Goal: Information Seeking & Learning: Learn about a topic

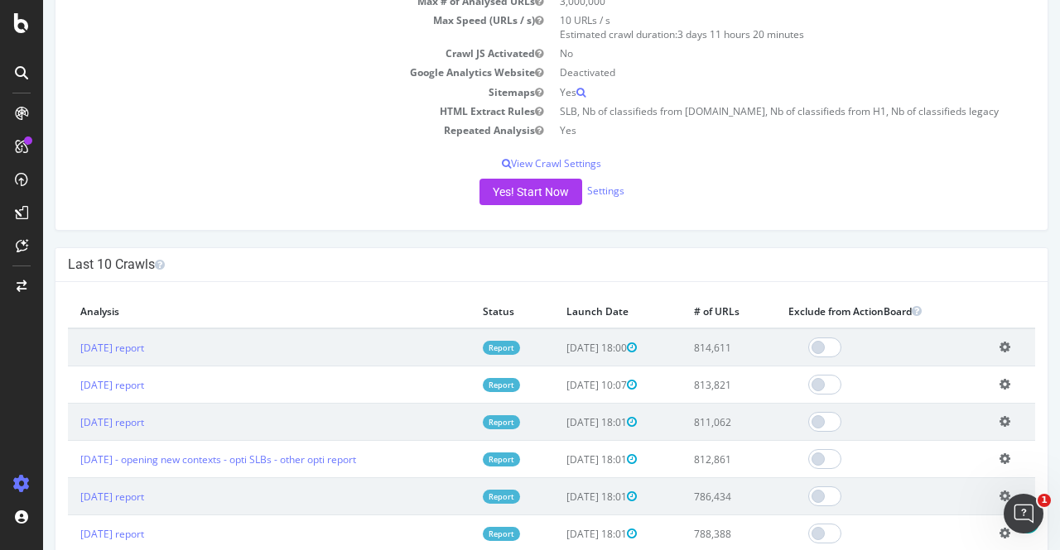
scroll to position [258, 0]
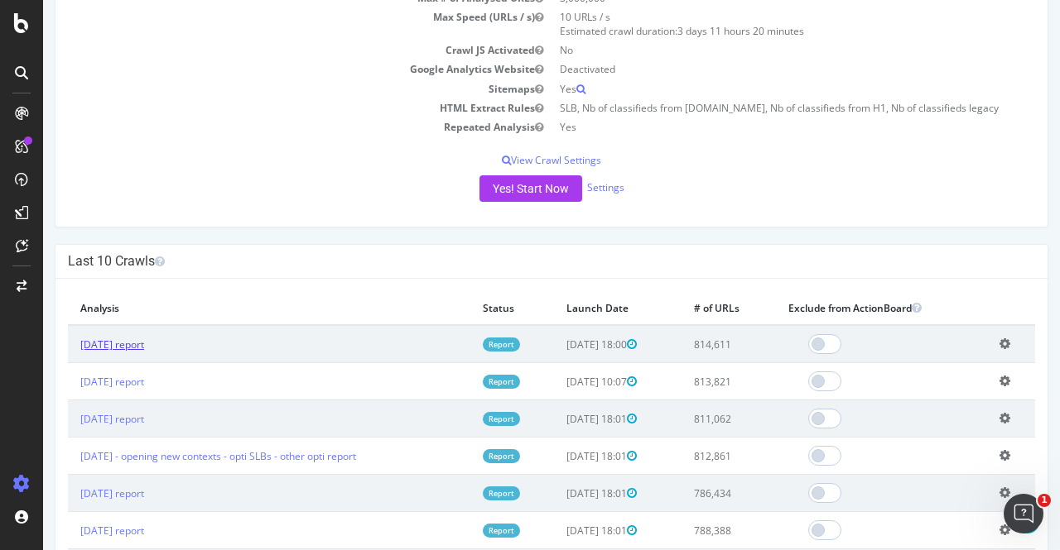
click at [119, 340] on link "[DATE] report" at bounding box center [112, 345] width 64 height 14
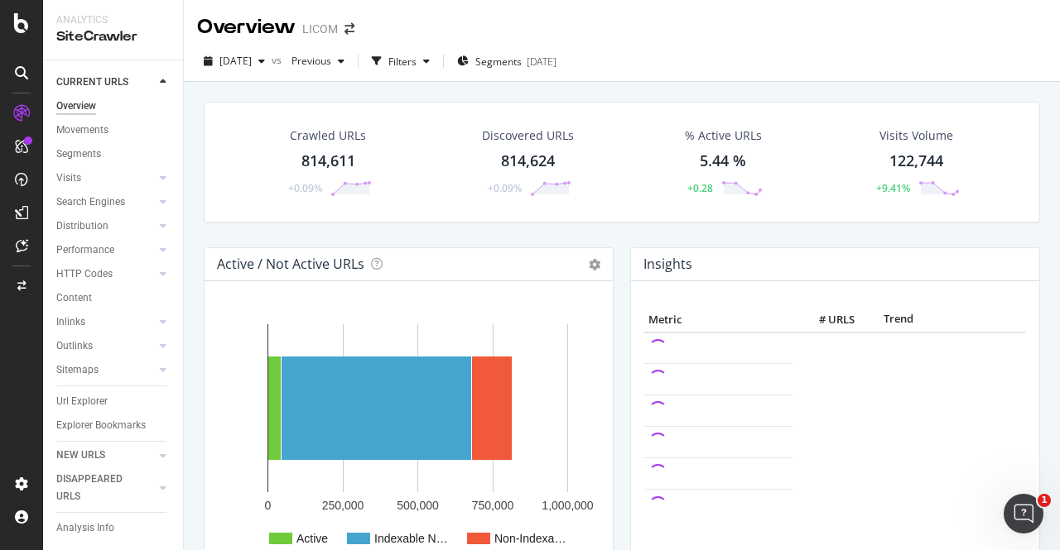
click at [601, 230] on div "Crawled URLs 814,611 +0.09% Discovered URLs 814,624 +0.09% % Active URLs 5.44 %…" at bounding box center [621, 175] width 853 height 146
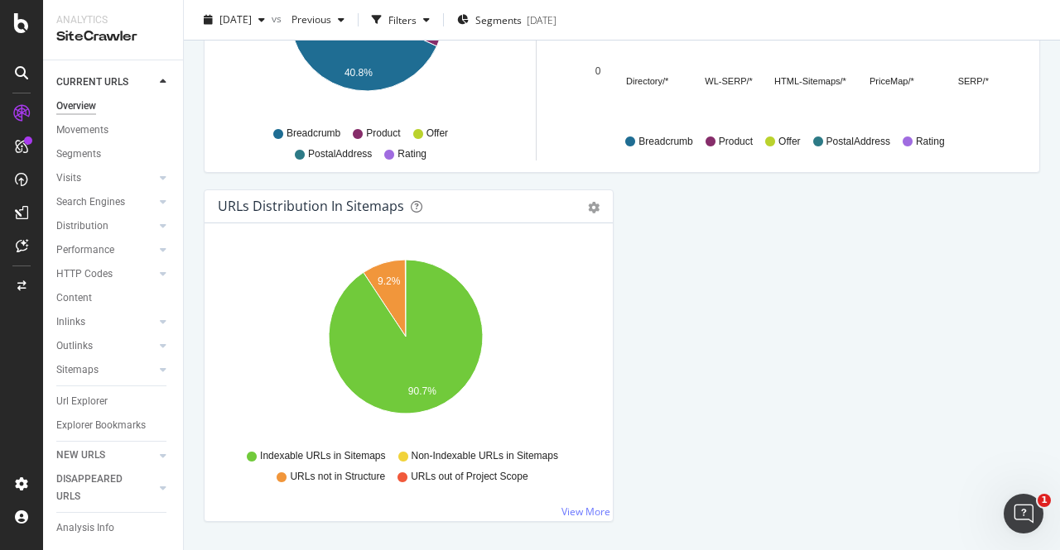
scroll to position [1810, 0]
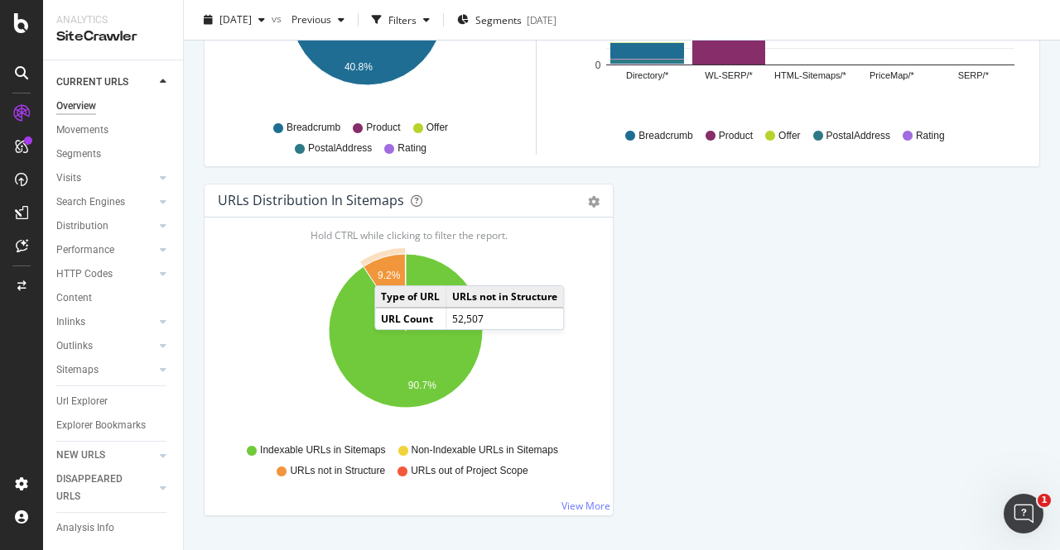
click at [391, 265] on icon "A chart." at bounding box center [384, 292] width 42 height 77
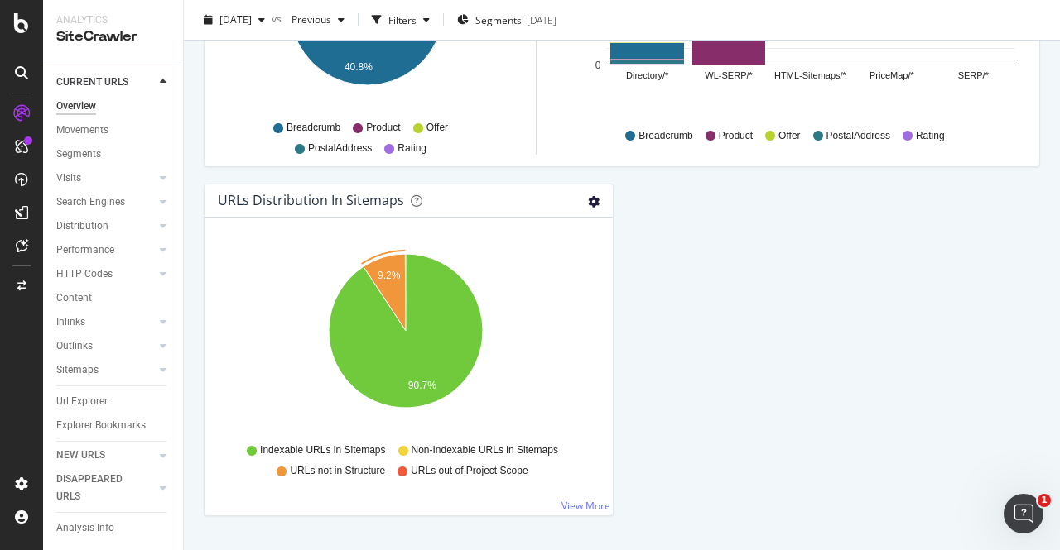
click at [588, 197] on icon "gear" at bounding box center [594, 202] width 12 height 12
click at [596, 501] on link "View More" at bounding box center [585, 506] width 49 height 14
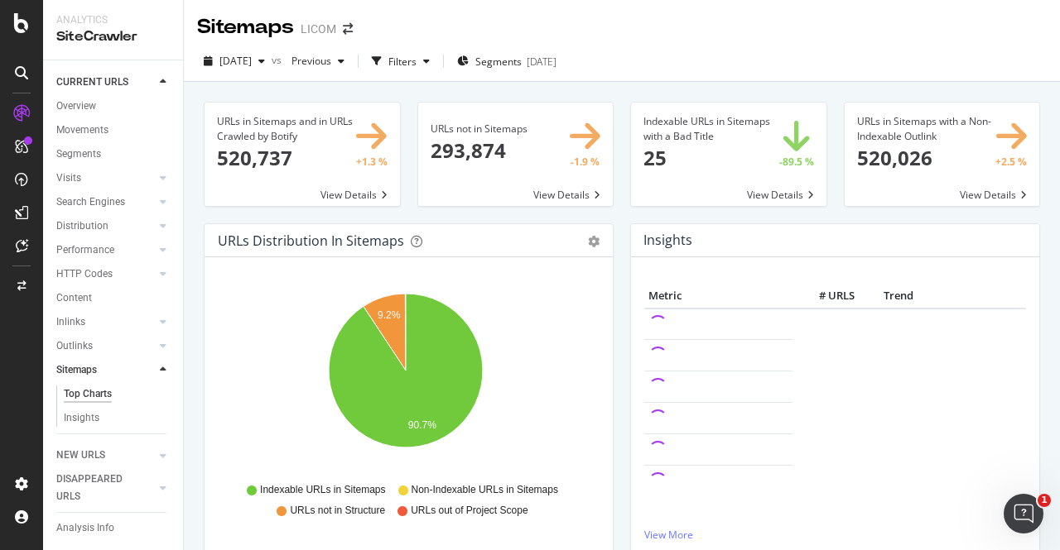
click at [560, 191] on span at bounding box center [515, 154] width 195 height 103
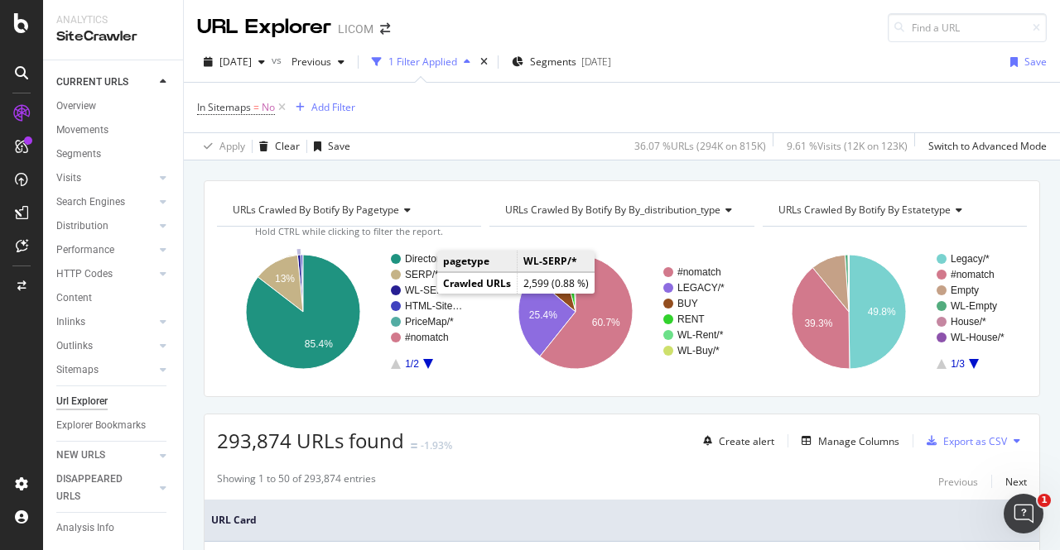
click at [419, 286] on text "WL-SERP/*" at bounding box center [431, 291] width 52 height 12
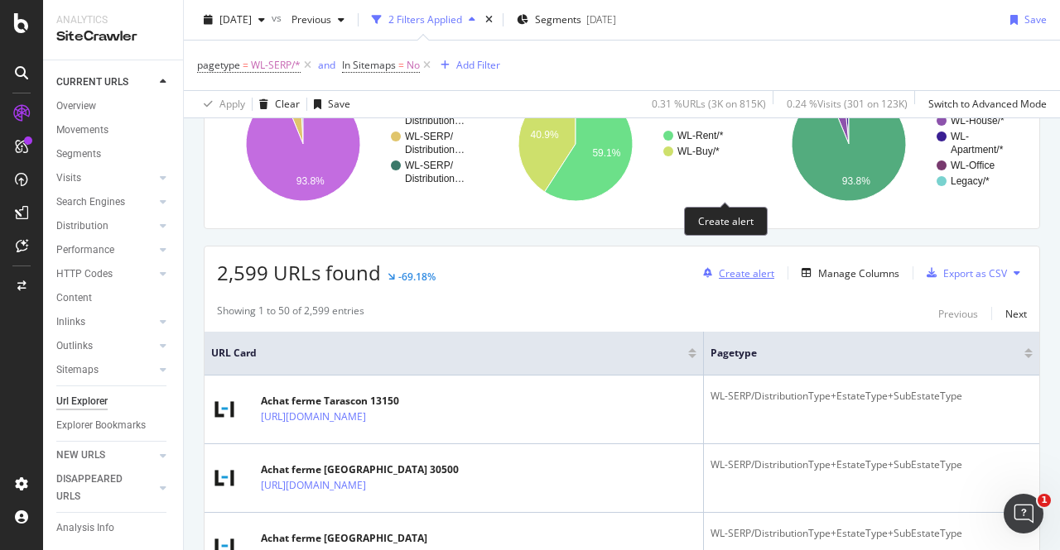
scroll to position [276, 0]
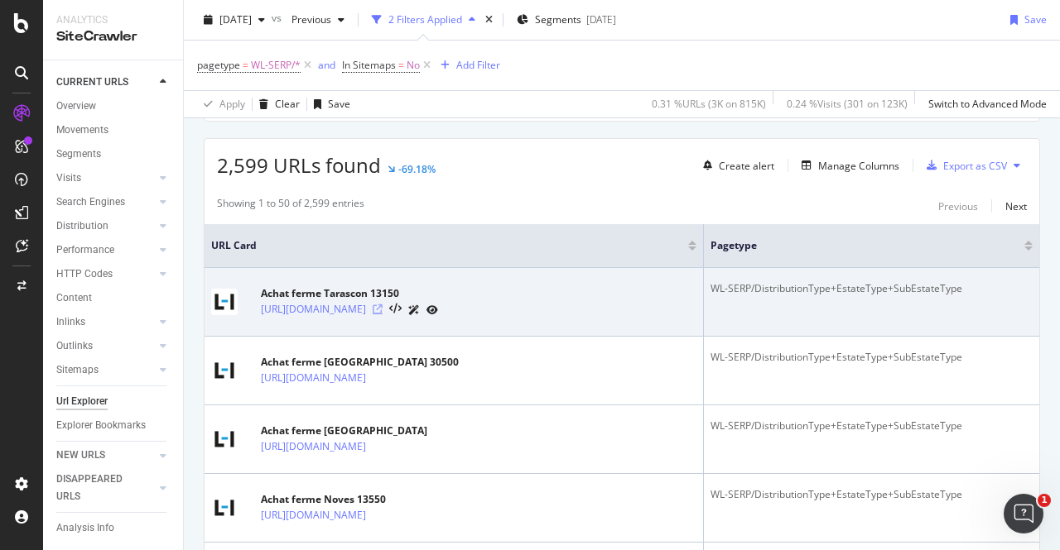
click at [382, 310] on icon at bounding box center [377, 310] width 10 height 10
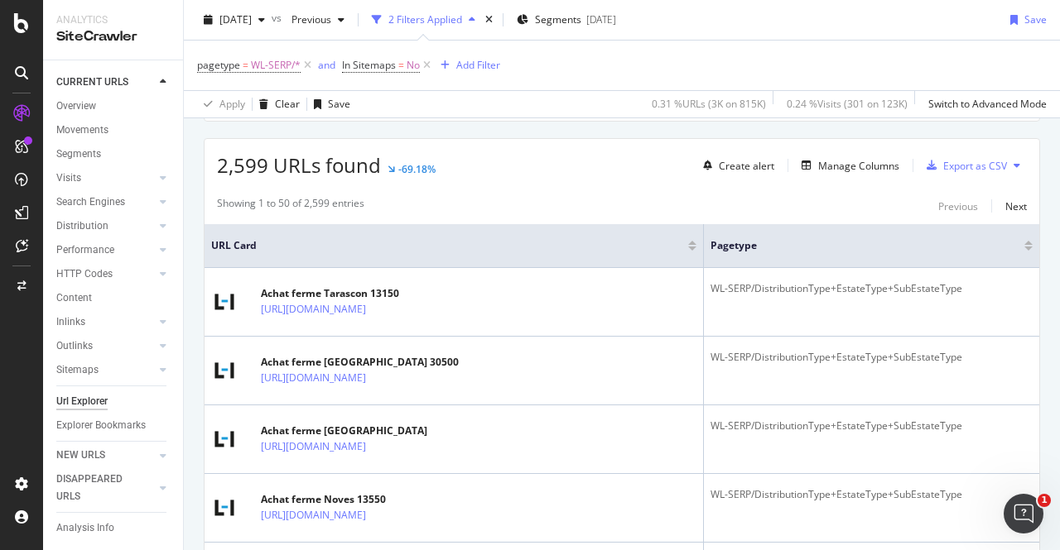
scroll to position [0, 0]
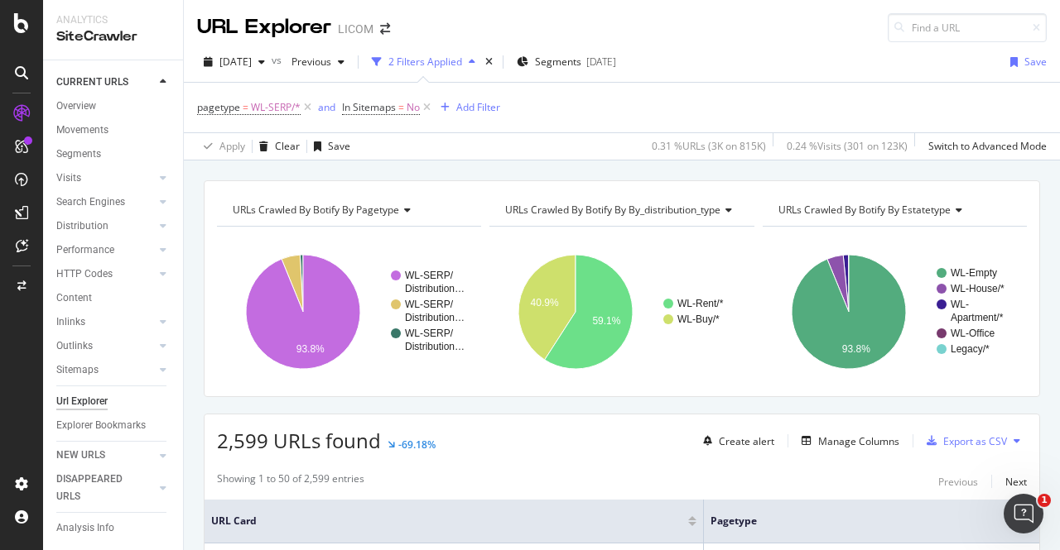
click at [717, 73] on div "[DATE] vs Previous 2 Filters Applied Segments [DATE] Save" at bounding box center [622, 65] width 876 height 33
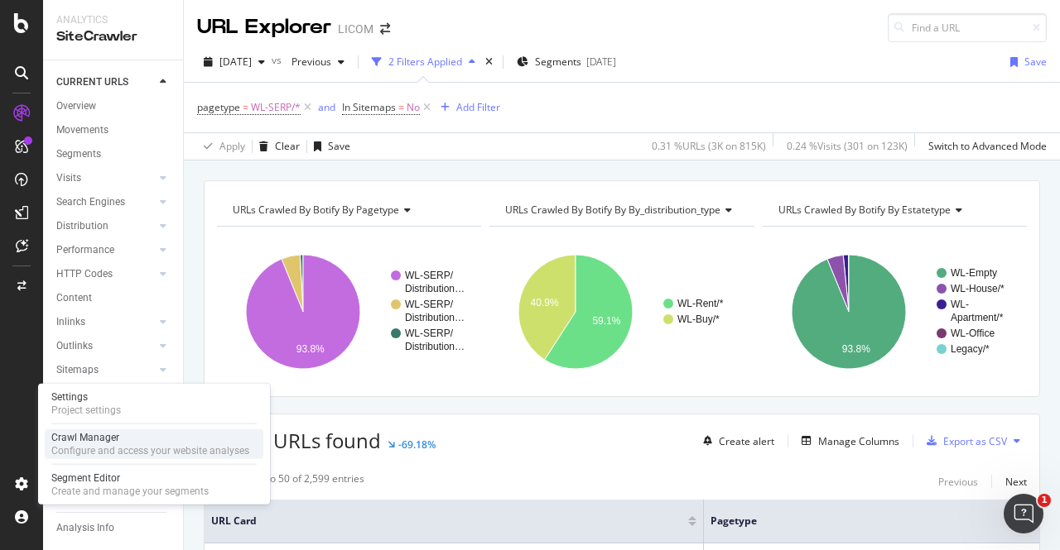
click at [94, 448] on div "Configure and access your website analyses" at bounding box center [150, 451] width 198 height 13
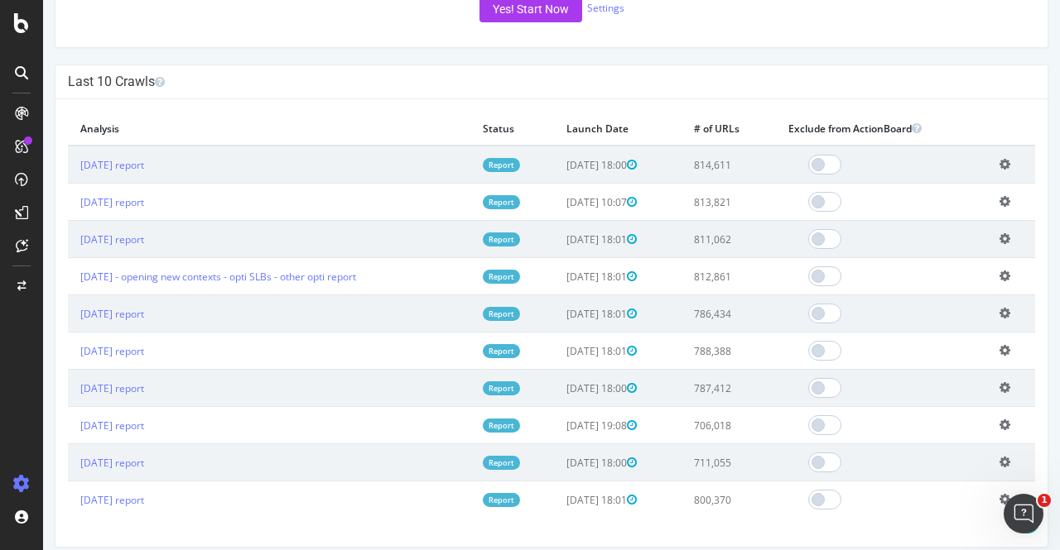
scroll to position [439, 0]
click at [122, 163] on link "[DATE] report" at bounding box center [112, 164] width 64 height 14
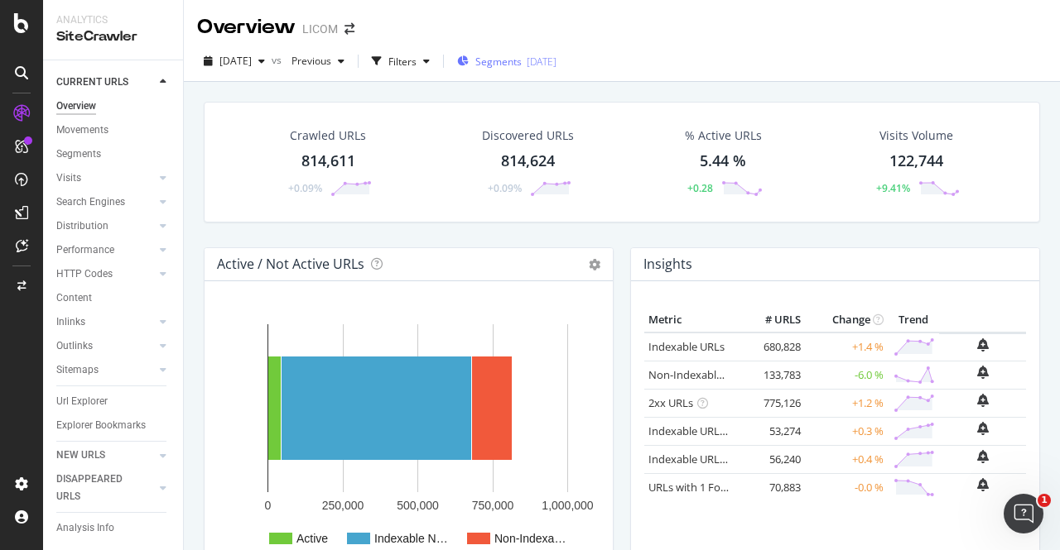
click at [521, 55] on span "Segments" at bounding box center [498, 62] width 46 height 14
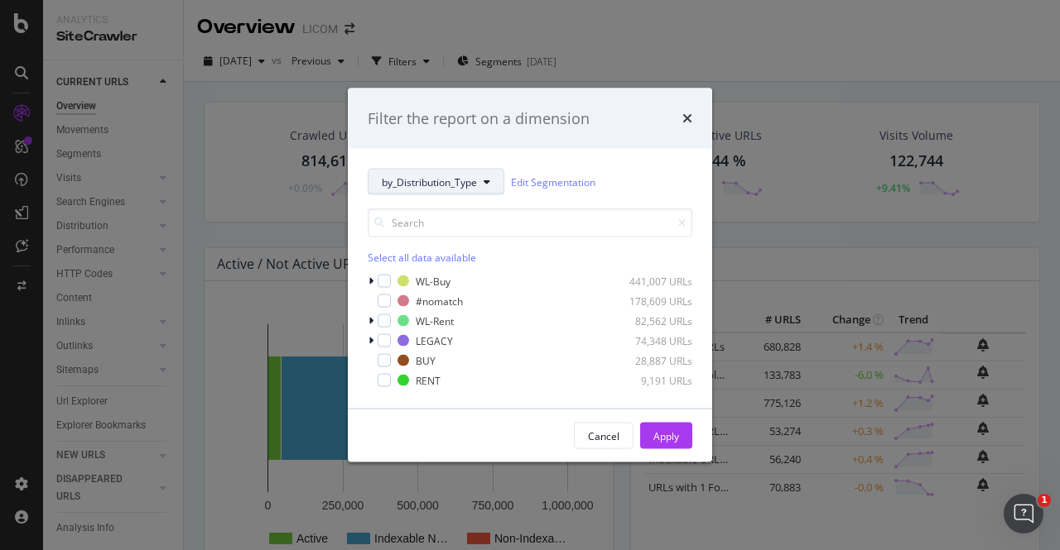
click at [443, 191] on button "by_Distribution_Type" at bounding box center [436, 182] width 137 height 26
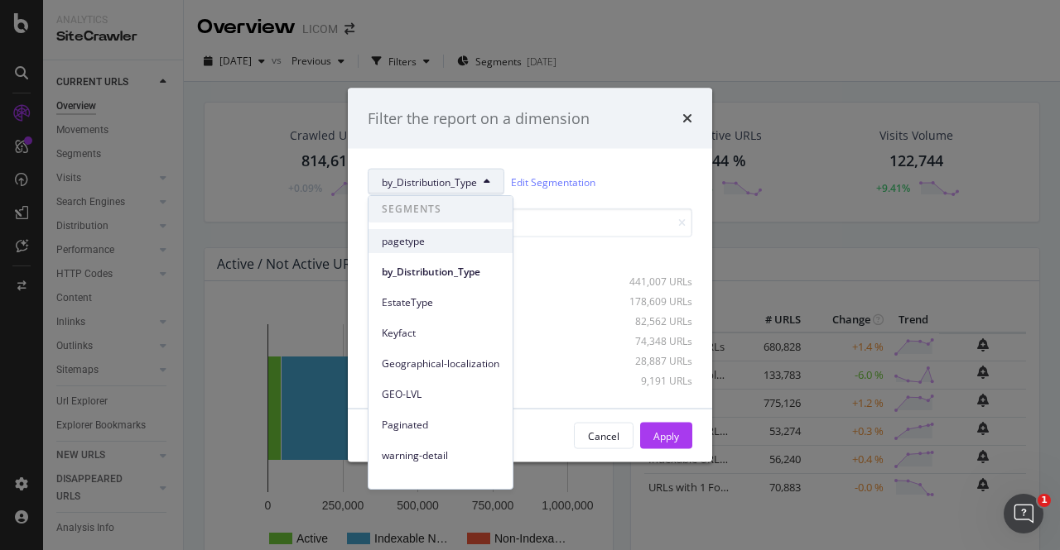
click at [406, 252] on div "pagetype" at bounding box center [440, 241] width 144 height 24
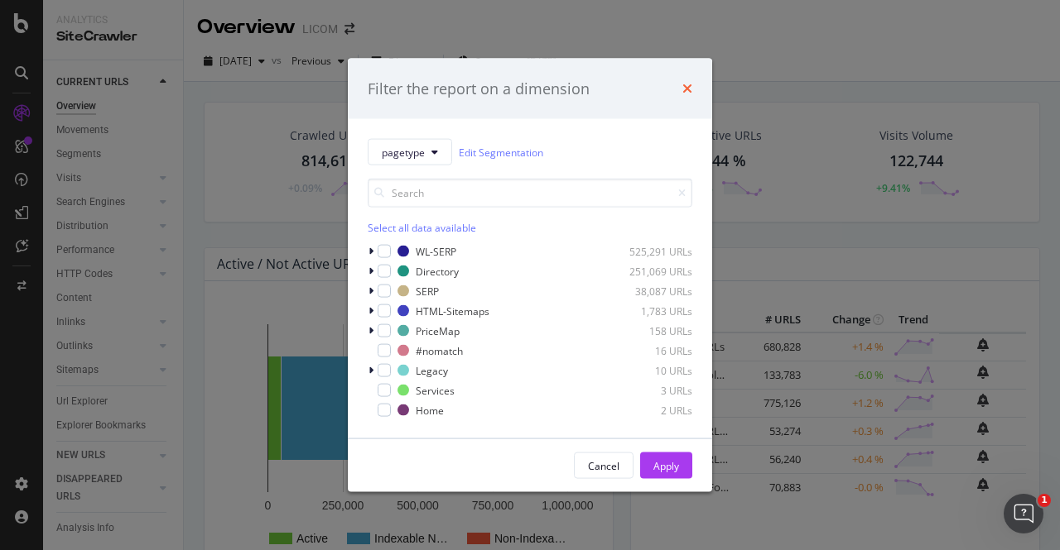
click at [684, 83] on icon "times" at bounding box center [687, 88] width 10 height 13
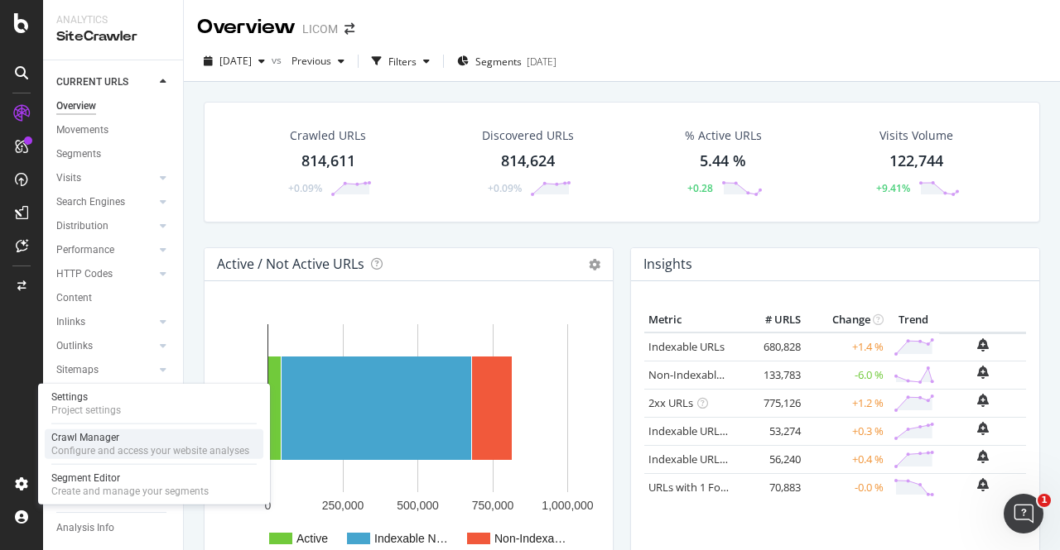
click at [123, 430] on div "Crawl Manager Configure and access your website analyses" at bounding box center [154, 445] width 219 height 30
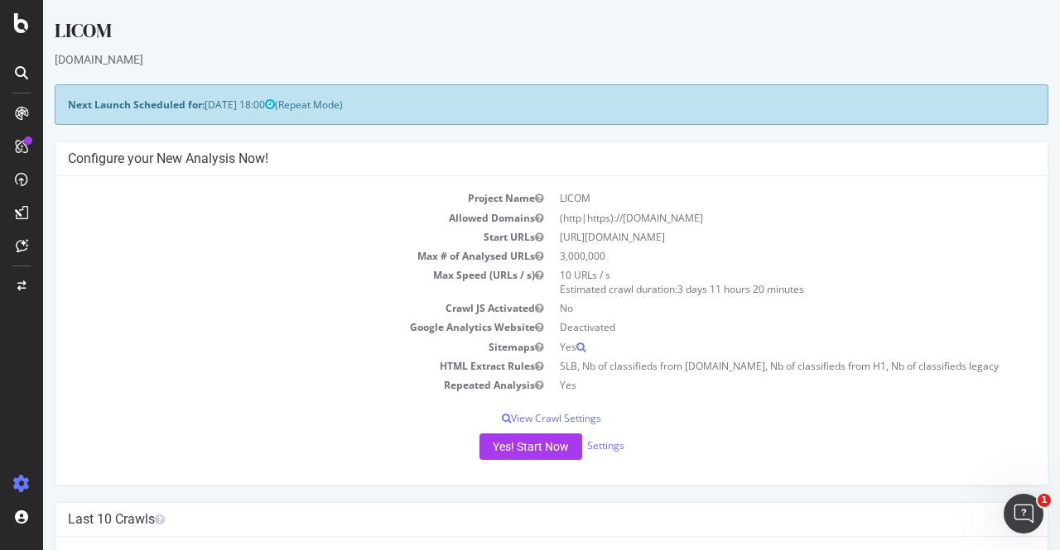
scroll to position [273, 0]
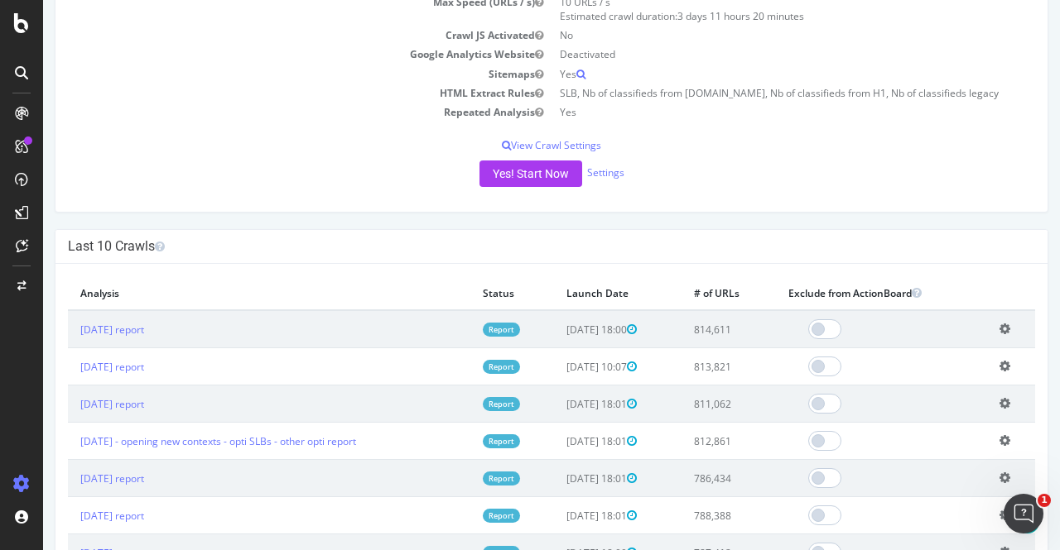
click at [999, 324] on icon at bounding box center [1004, 329] width 11 height 12
click at [922, 353] on link "Add name" at bounding box center [943, 354] width 132 height 22
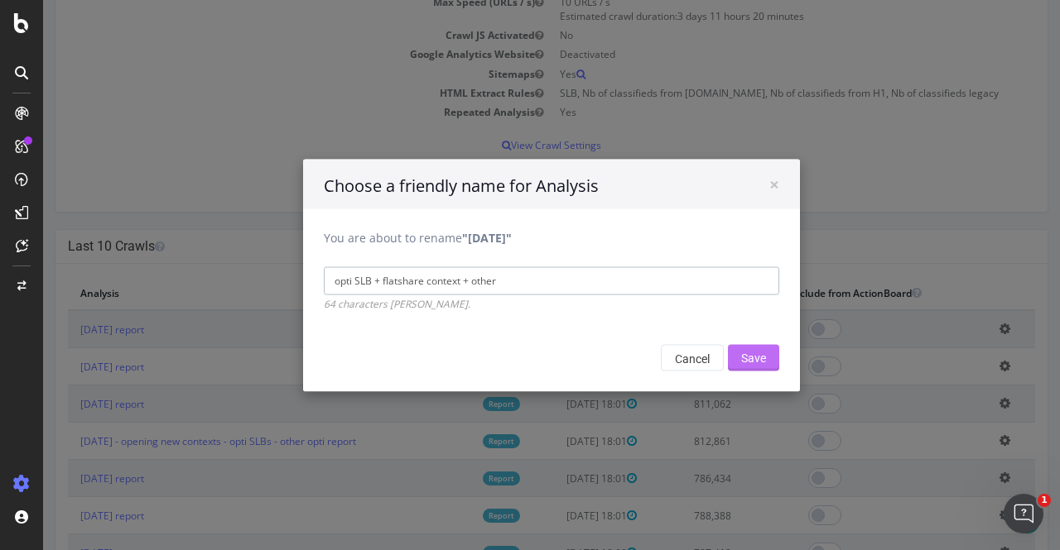
type input "opti SLB + flatshare context + other"
click at [758, 354] on input "Save" at bounding box center [753, 357] width 51 height 26
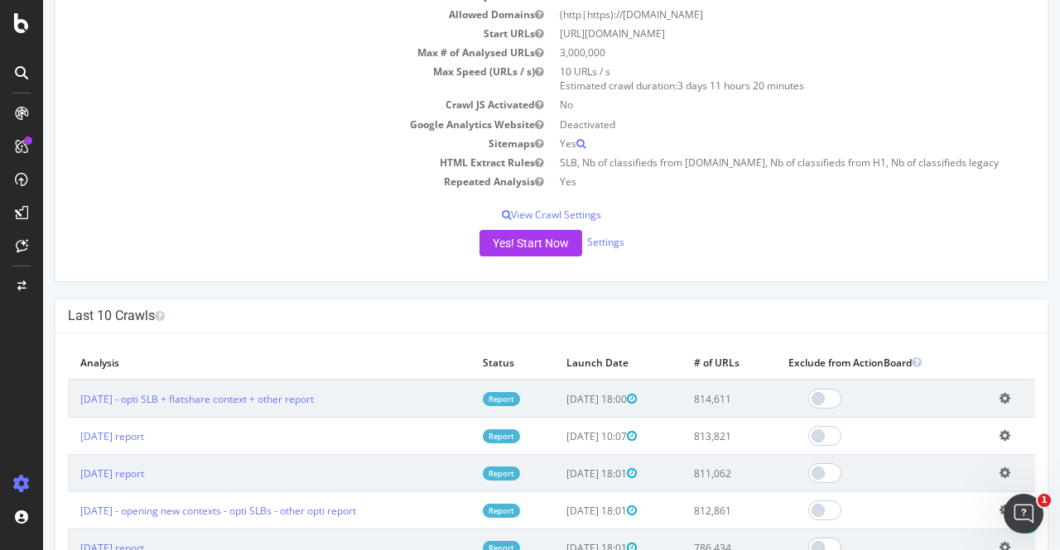
scroll to position [399, 0]
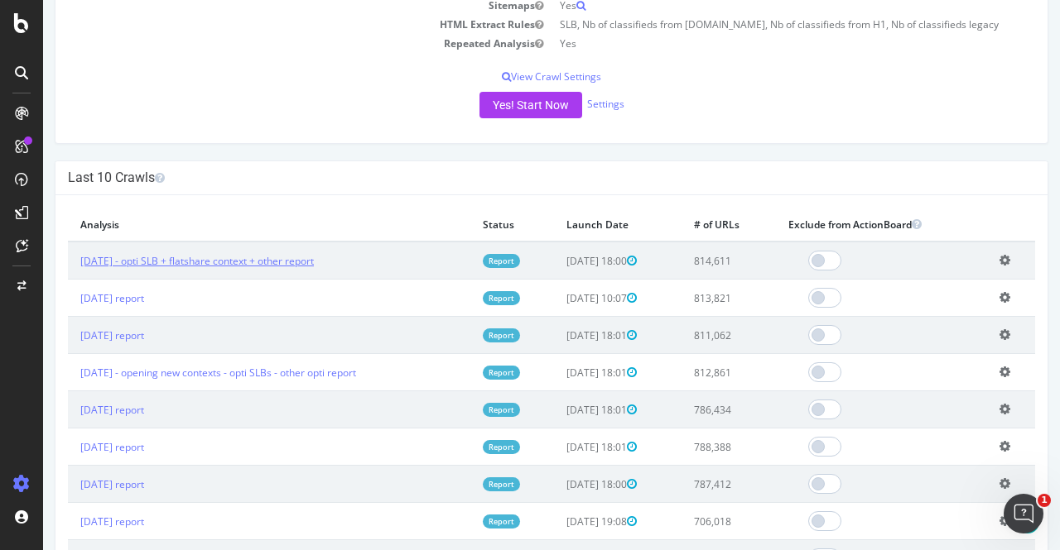
drag, startPoint x: 357, startPoint y: 259, endPoint x: 156, endPoint y: 262, distance: 201.2
click at [156, 262] on td "[DATE] - opti SLB + flatshare context + other report" at bounding box center [269, 261] width 402 height 38
copy link "opti SLB + flatshare context + other report"
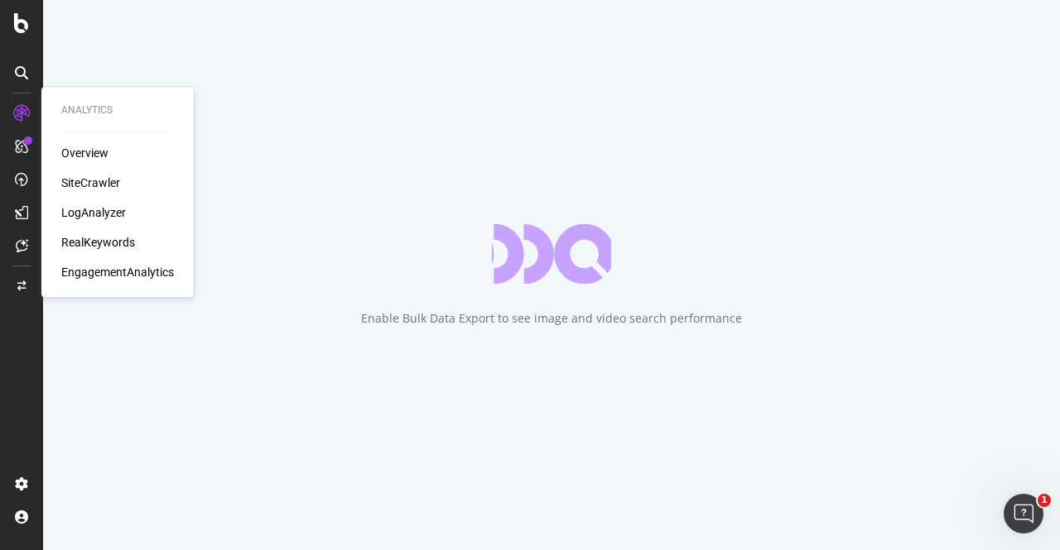
click at [89, 216] on div "LogAnalyzer" at bounding box center [93, 212] width 65 height 17
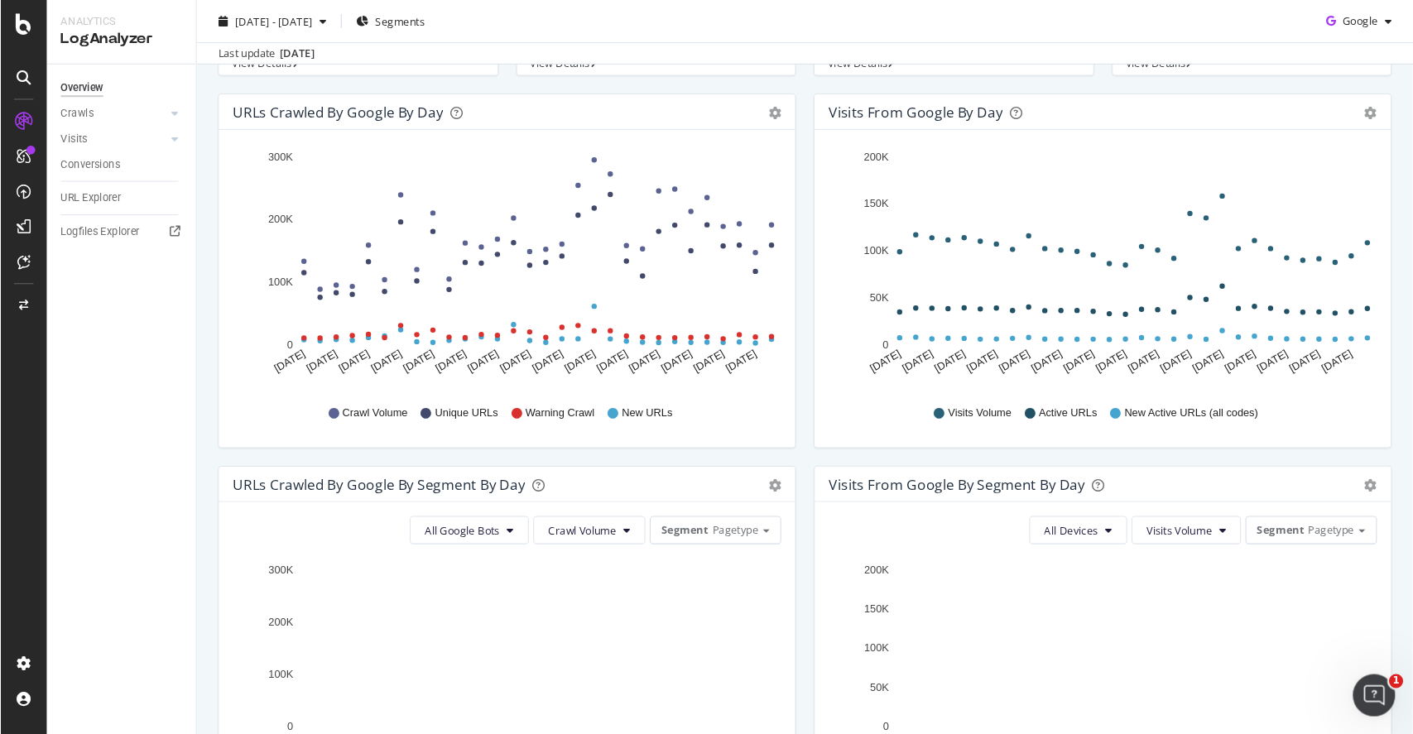
scroll to position [186, 0]
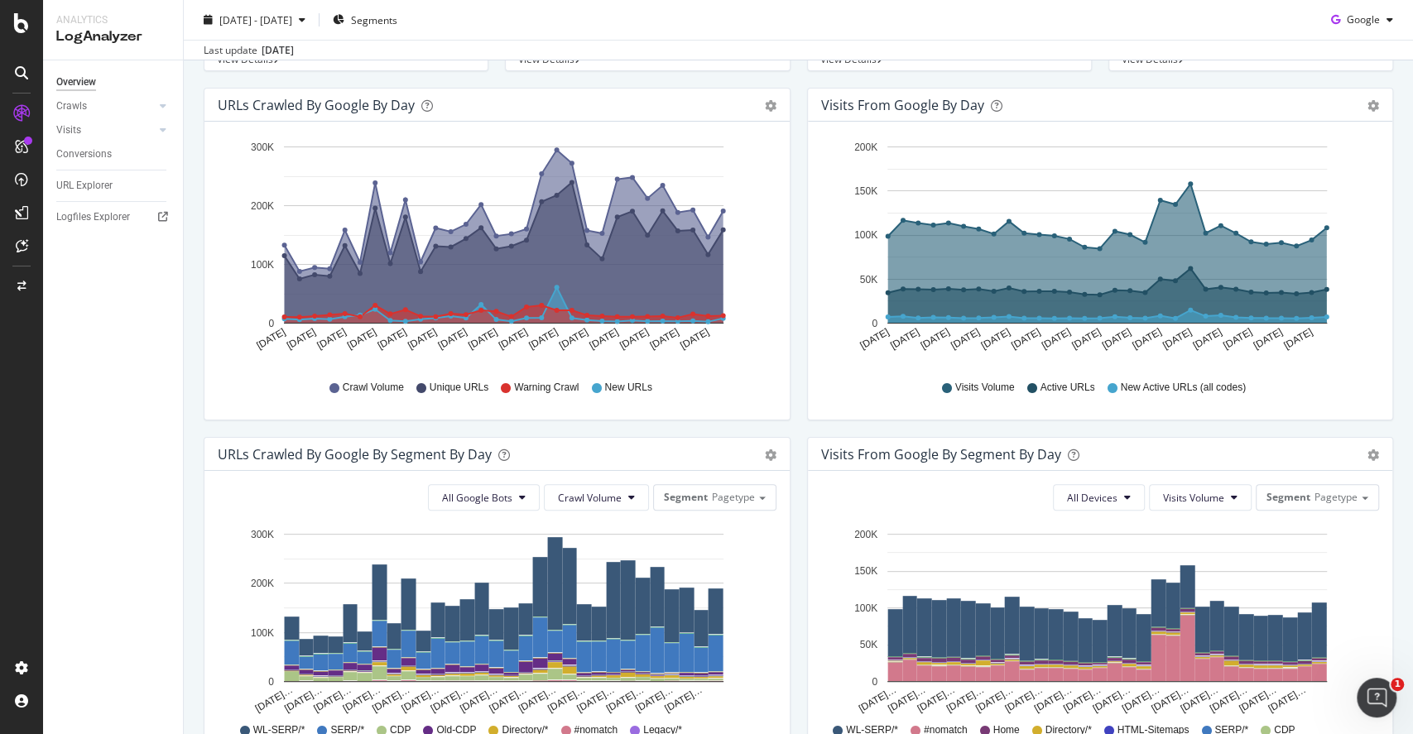
drag, startPoint x: 1025, startPoint y: 4, endPoint x: 757, endPoint y: 401, distance: 478.9
click at [757, 401] on div "Crawl Volume Unique URLs Warning Crawl New URLs" at bounding box center [497, 387] width 542 height 37
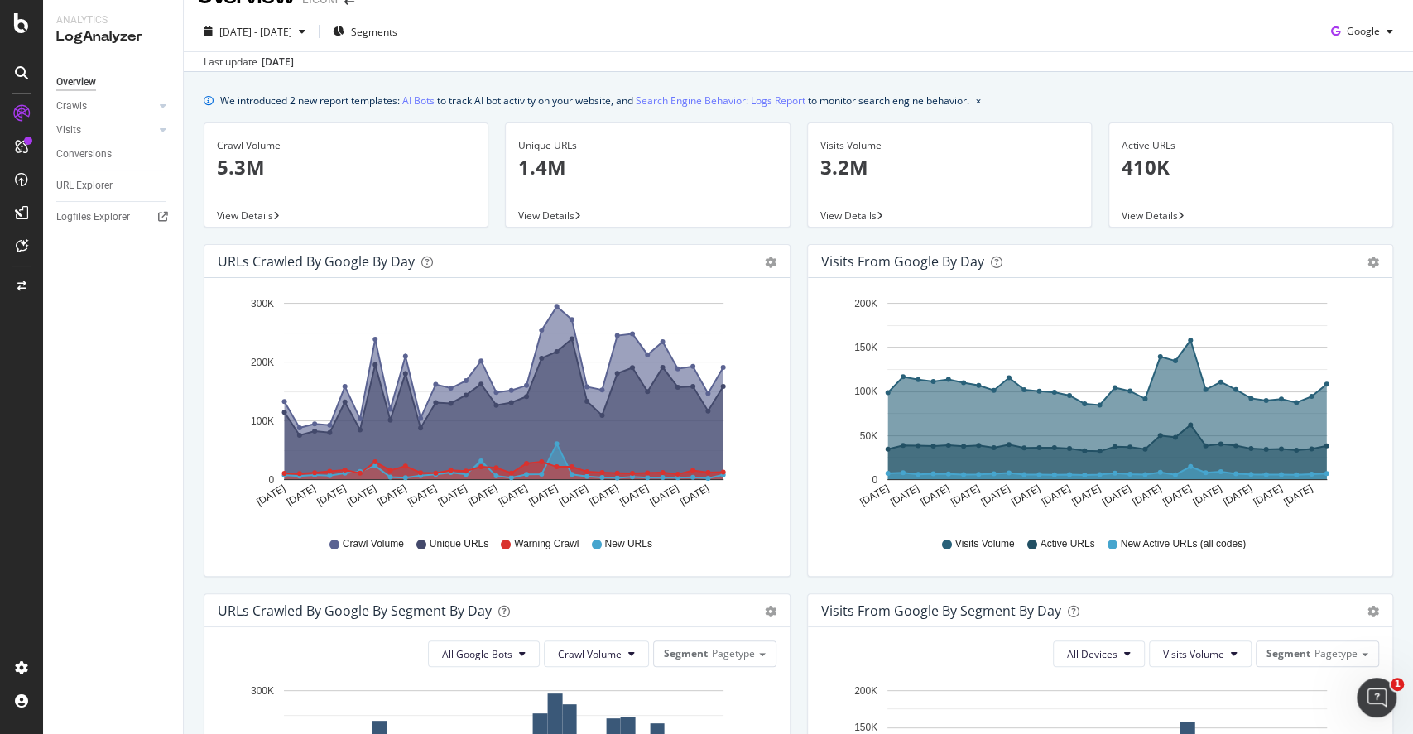
scroll to position [31, 0]
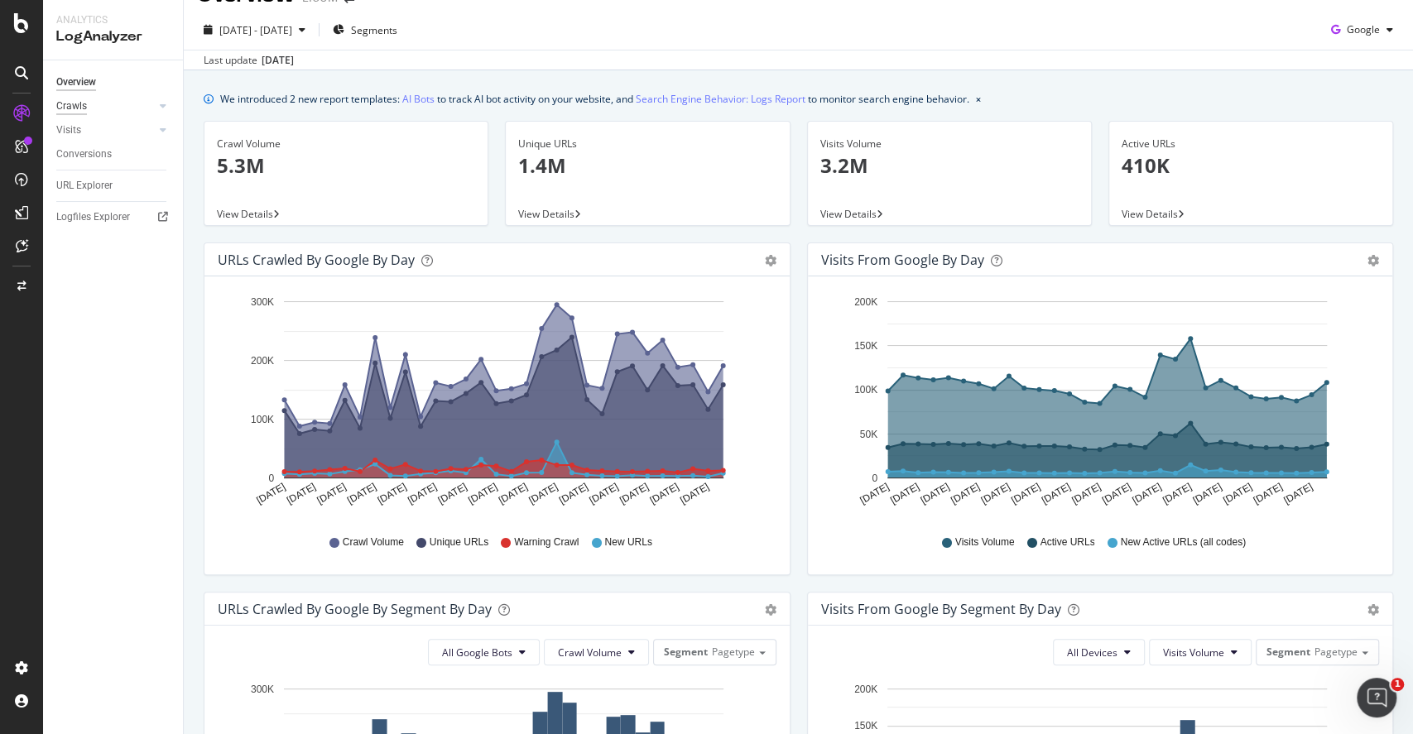
click at [79, 107] on div "Crawls" at bounding box center [71, 106] width 31 height 17
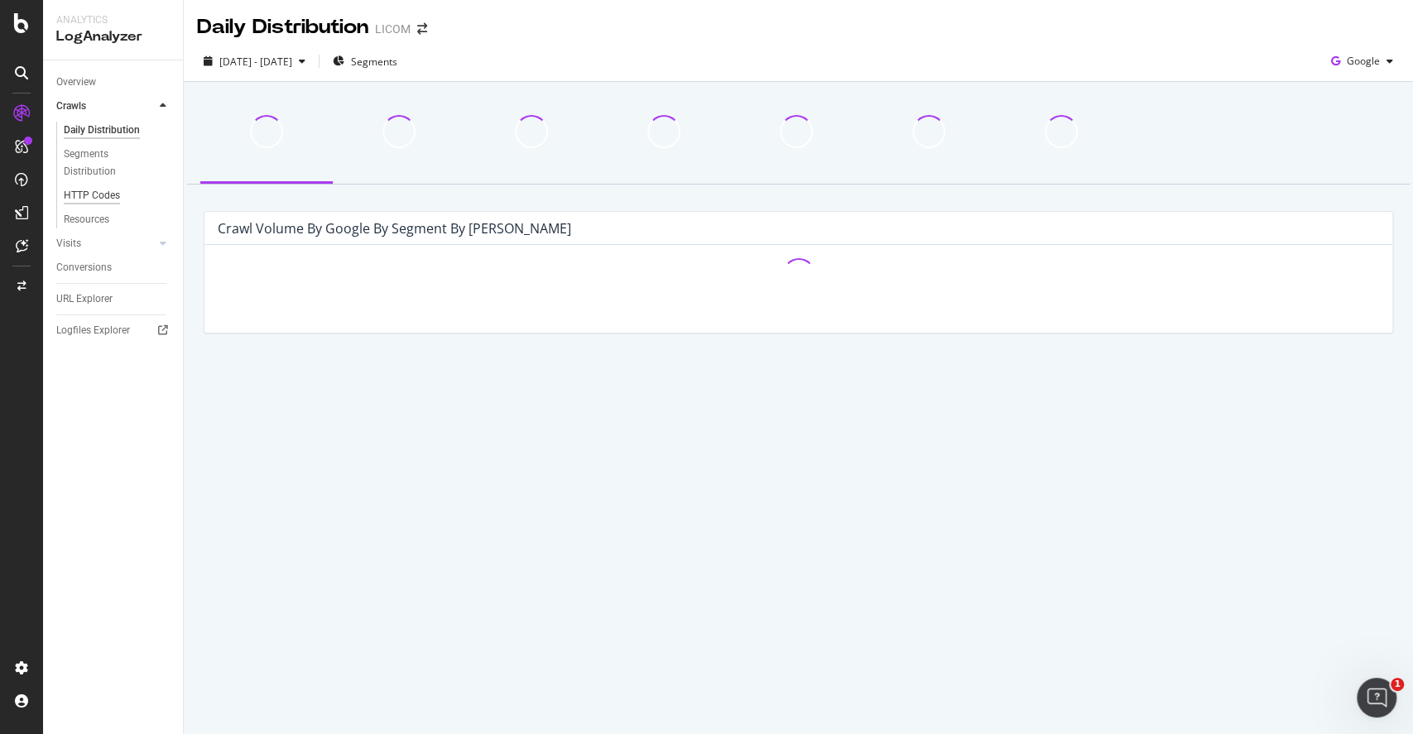
click at [85, 202] on div "HTTP Codes" at bounding box center [92, 195] width 56 height 17
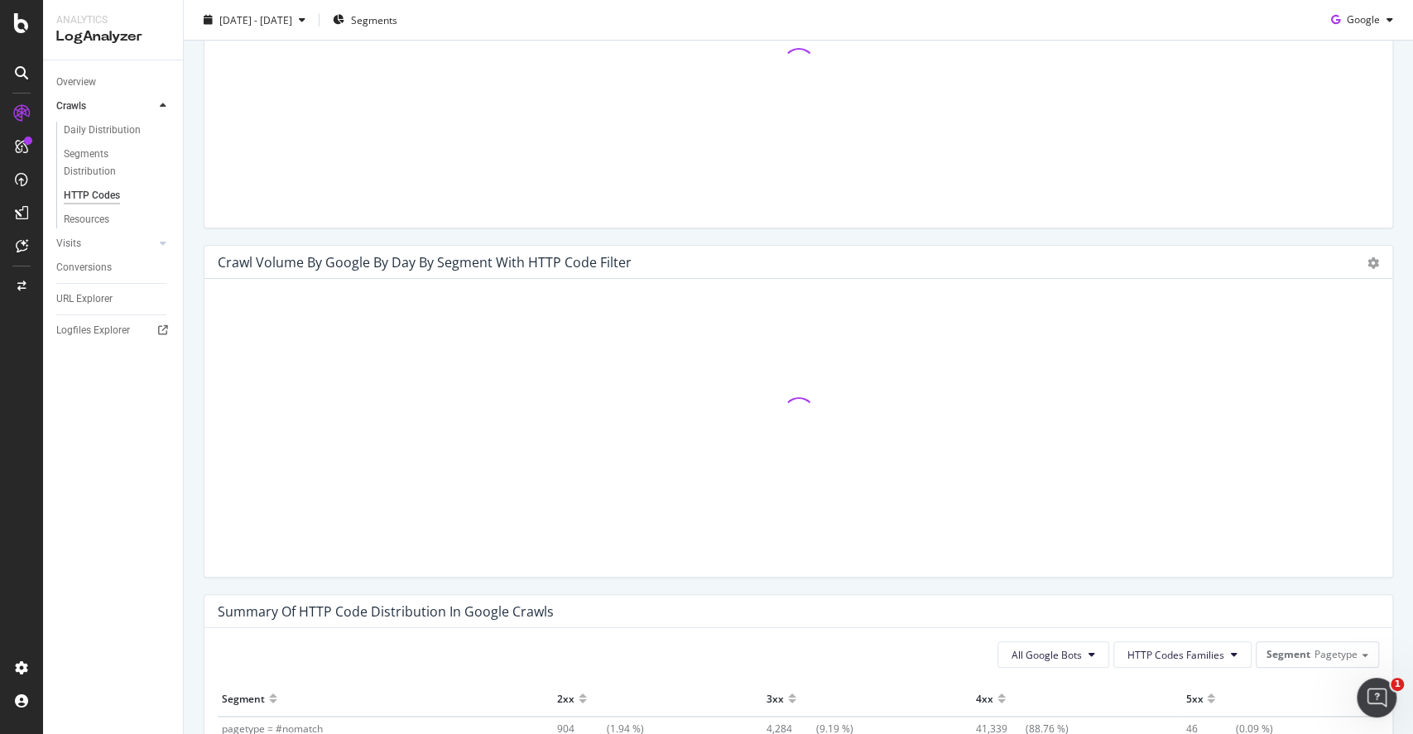
scroll to position [488, 0]
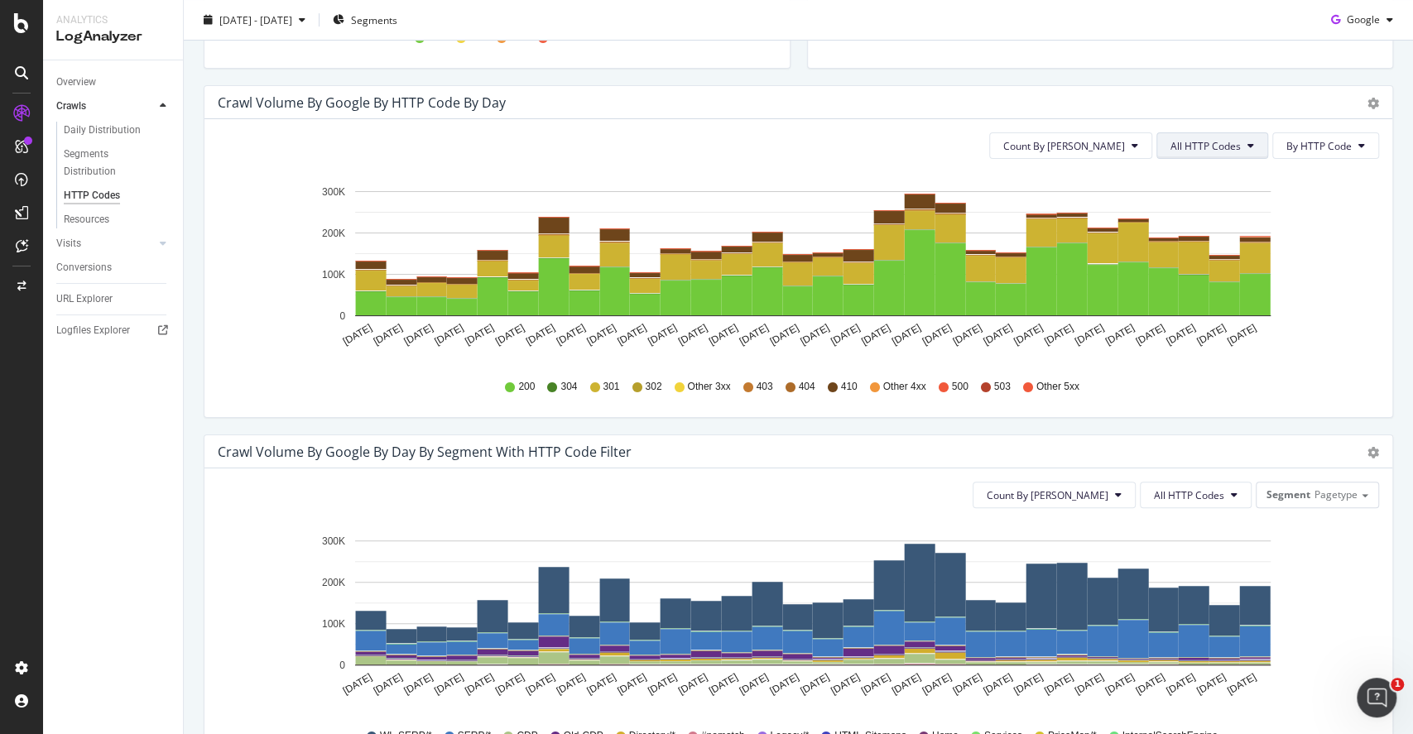
click at [1059, 147] on span "All HTTP Codes" at bounding box center [1205, 146] width 70 height 14
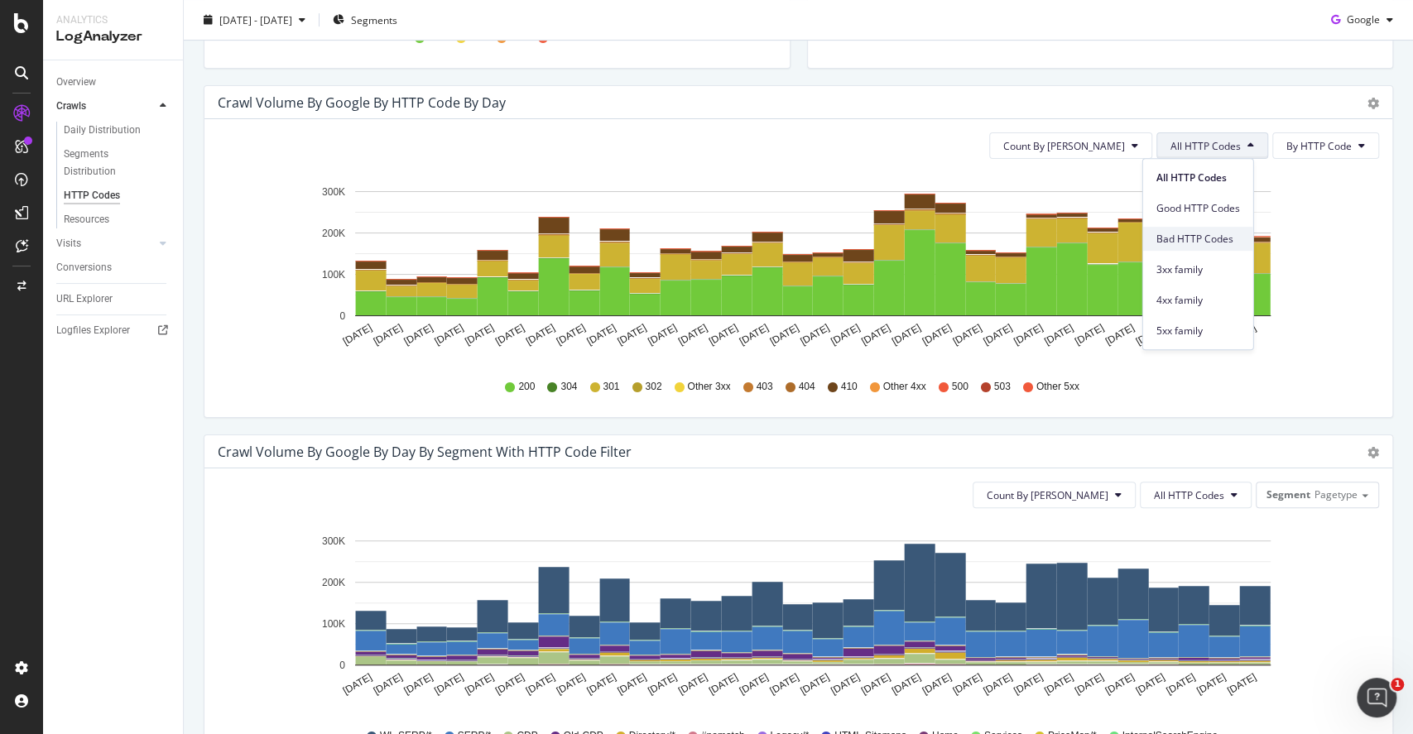
click at [1059, 232] on span "Bad HTTP Codes" at bounding box center [1198, 239] width 84 height 15
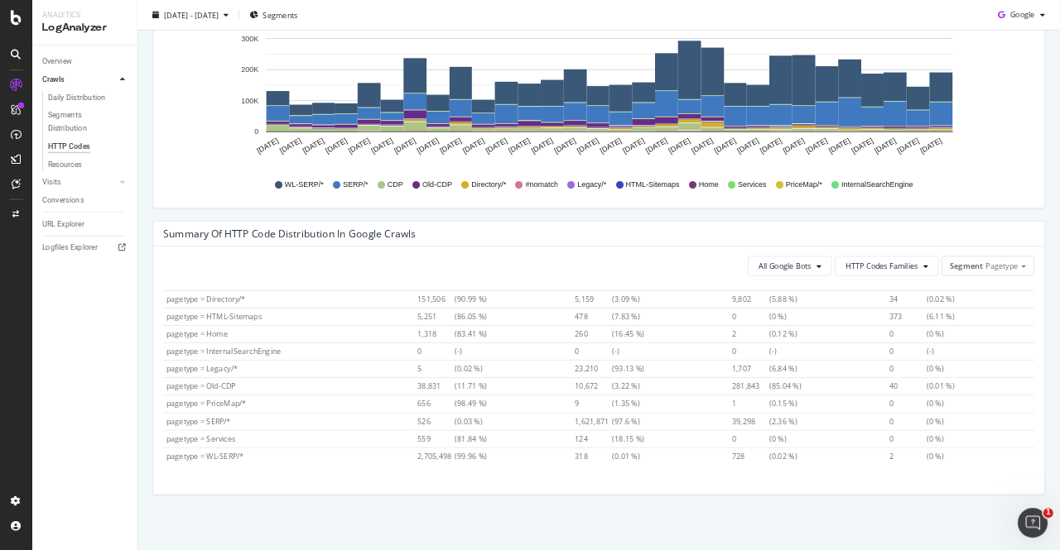
scroll to position [77, 0]
click at [101, 131] on div "Daily Distribution" at bounding box center [102, 130] width 77 height 17
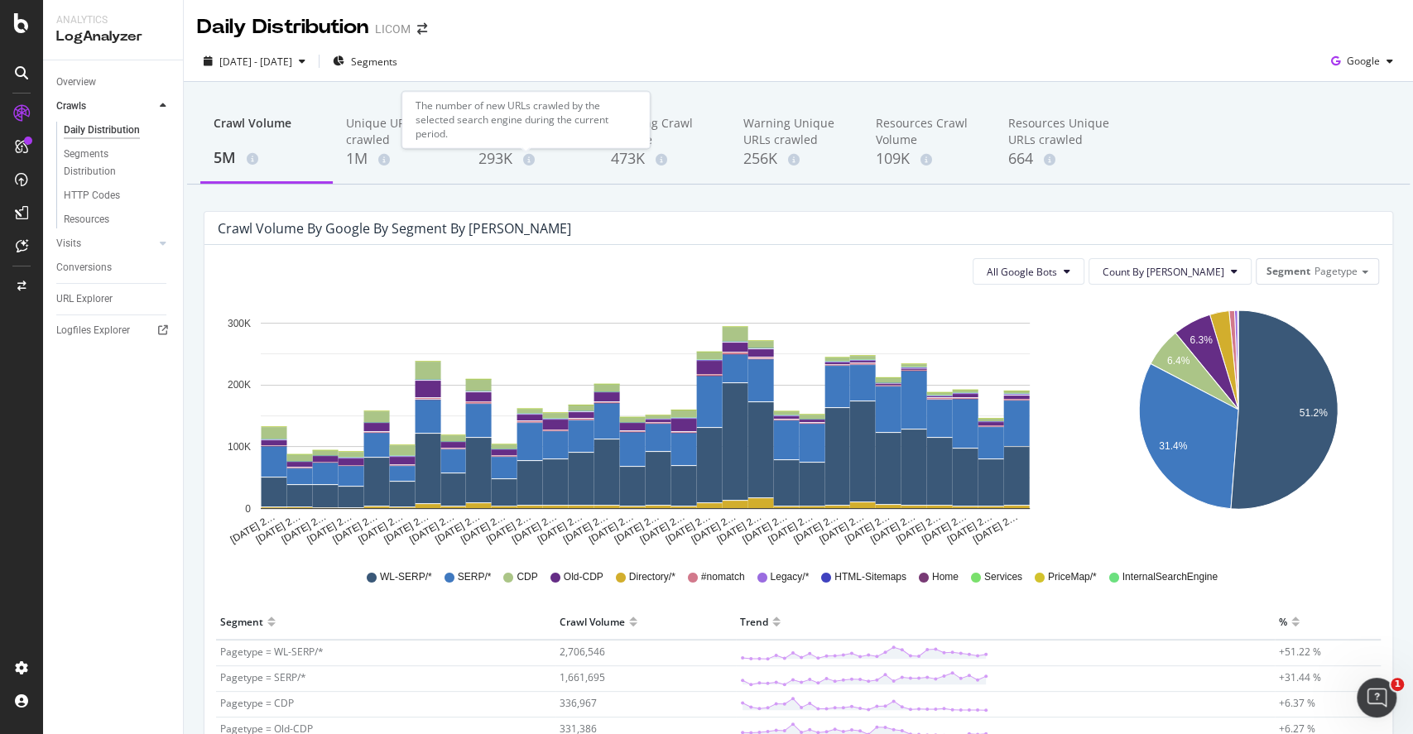
click at [519, 142] on div "The number of new URLs crawled by the selected search engine during the current…" at bounding box center [525, 119] width 248 height 57
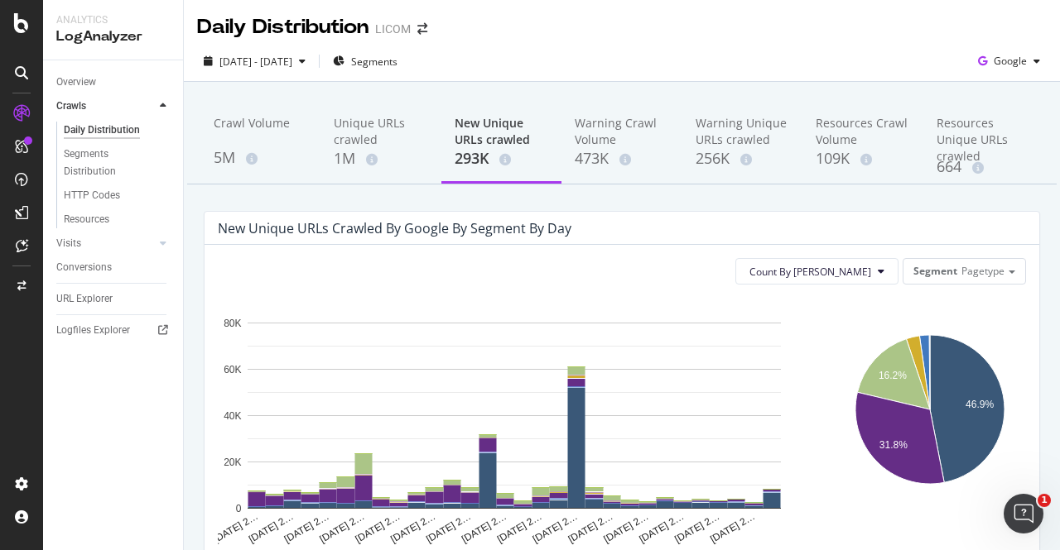
drag, startPoint x: 1349, startPoint y: 0, endPoint x: 603, endPoint y: 203, distance: 773.7
click at [608, 123] on div "Warning Crawl Volume" at bounding box center [621, 131] width 94 height 33
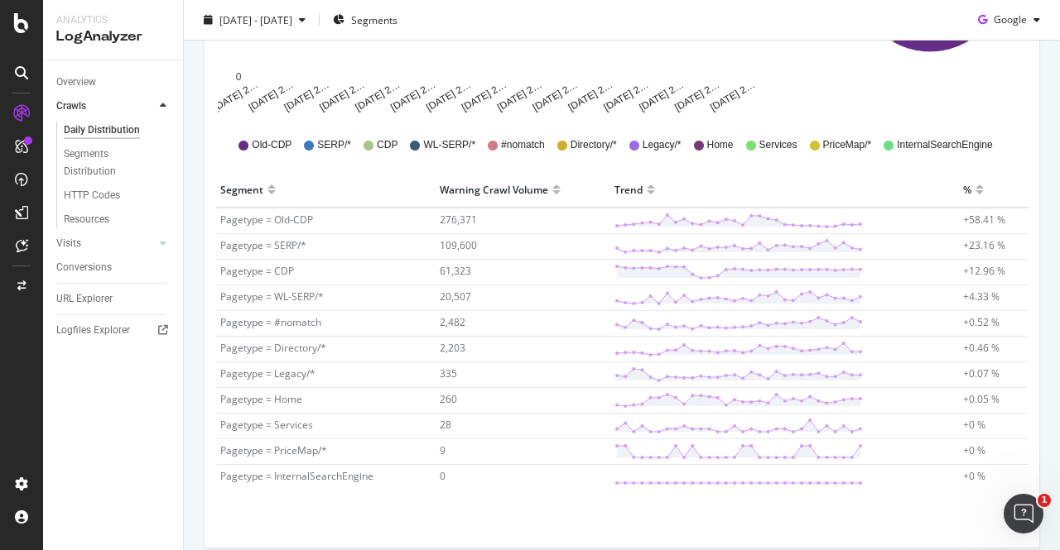
scroll to position [431, 0]
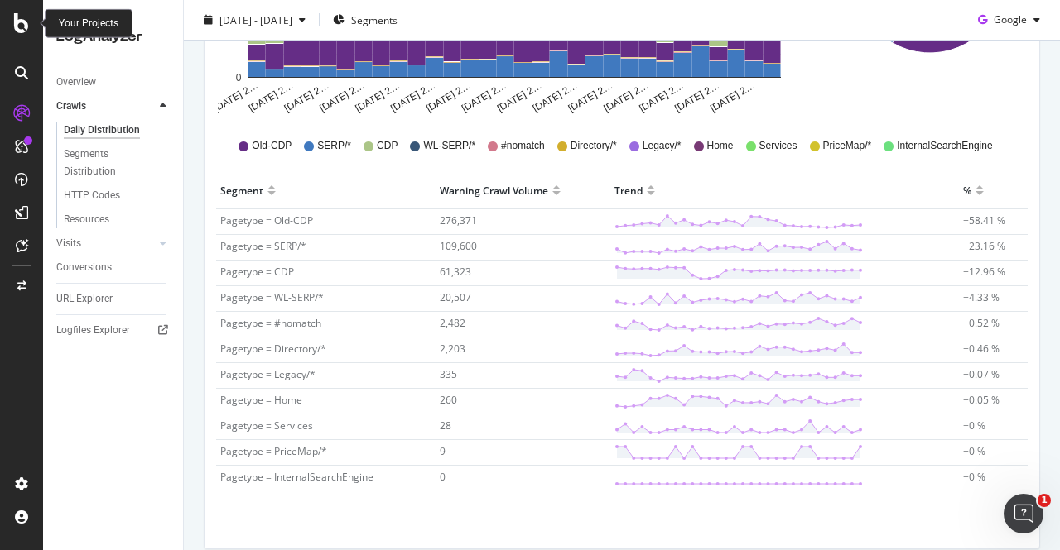
click at [20, 22] on icon at bounding box center [21, 23] width 15 height 20
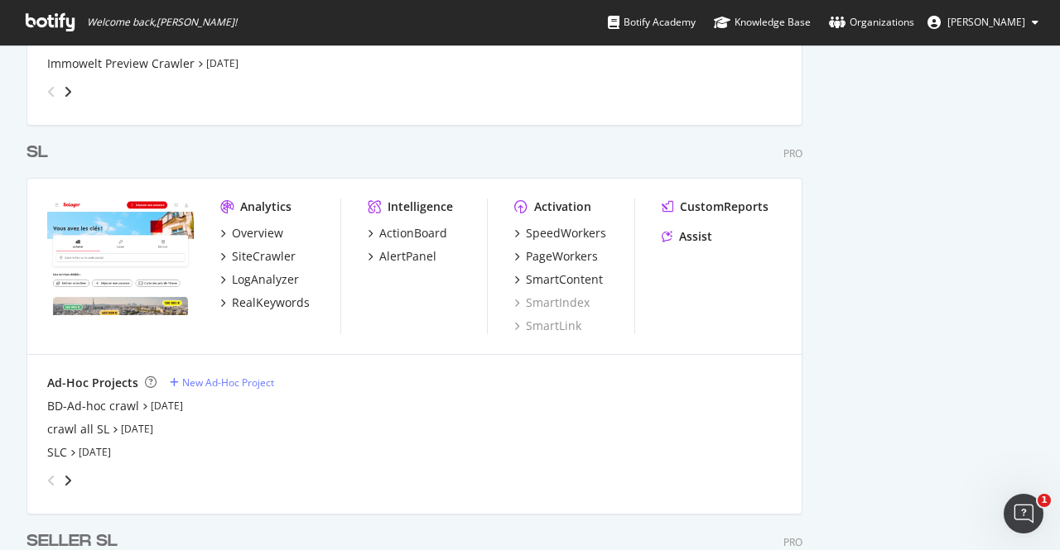
scroll to position [2176, 0]
click at [250, 230] on div "Overview" at bounding box center [257, 232] width 51 height 17
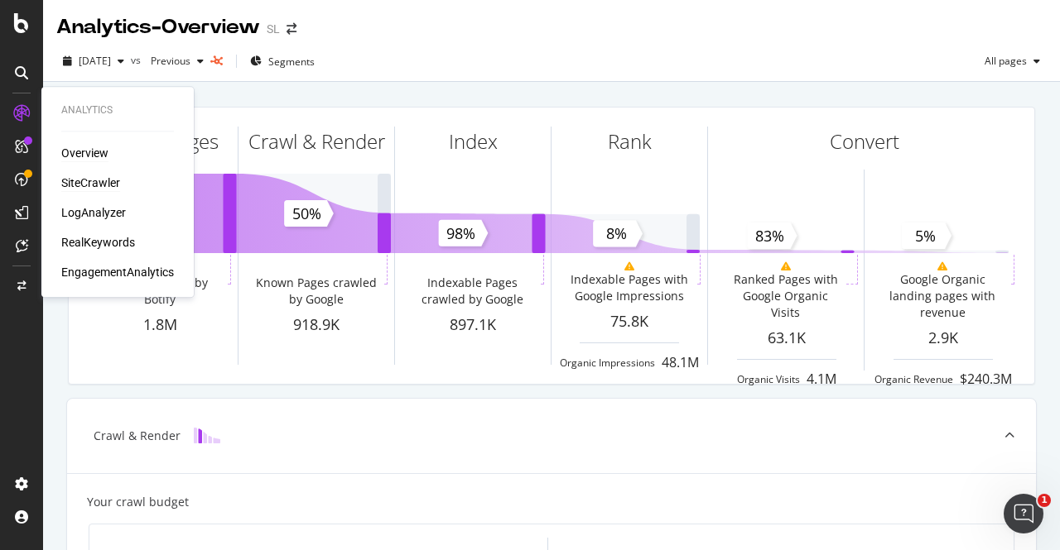
click at [87, 188] on div "SiteCrawler" at bounding box center [90, 183] width 59 height 17
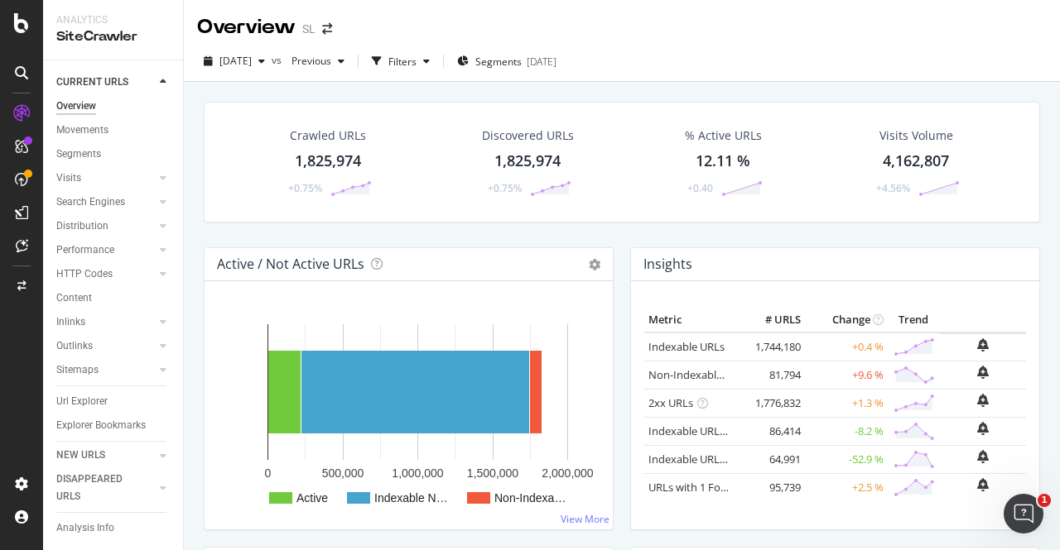
click at [743, 233] on div "Crawled URLs 1,825,974 +0.75% Discovered URLs 1,825,974 +0.75% % Active URLs 12…" at bounding box center [621, 175] width 853 height 146
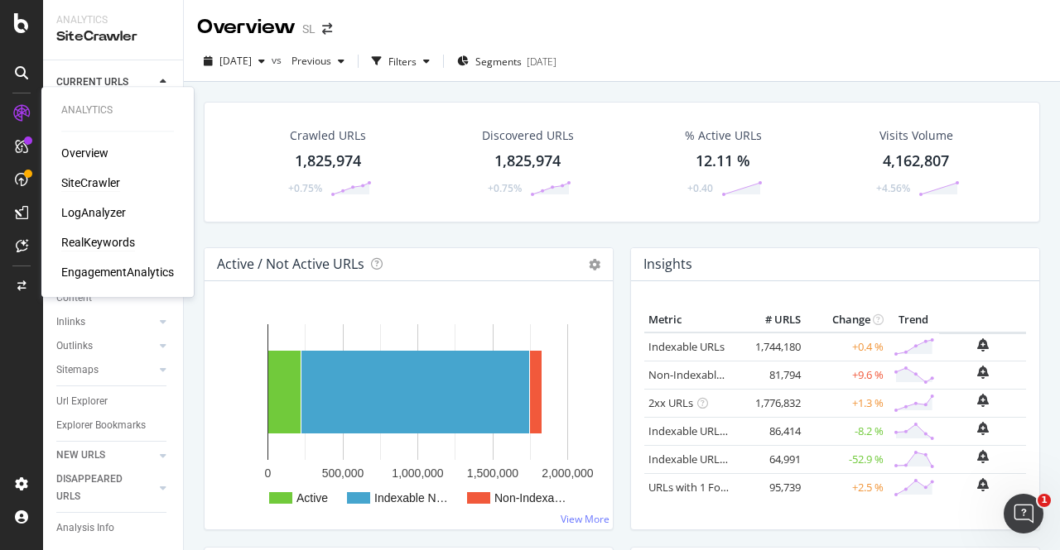
click at [103, 243] on div "RealKeywords" at bounding box center [98, 242] width 74 height 17
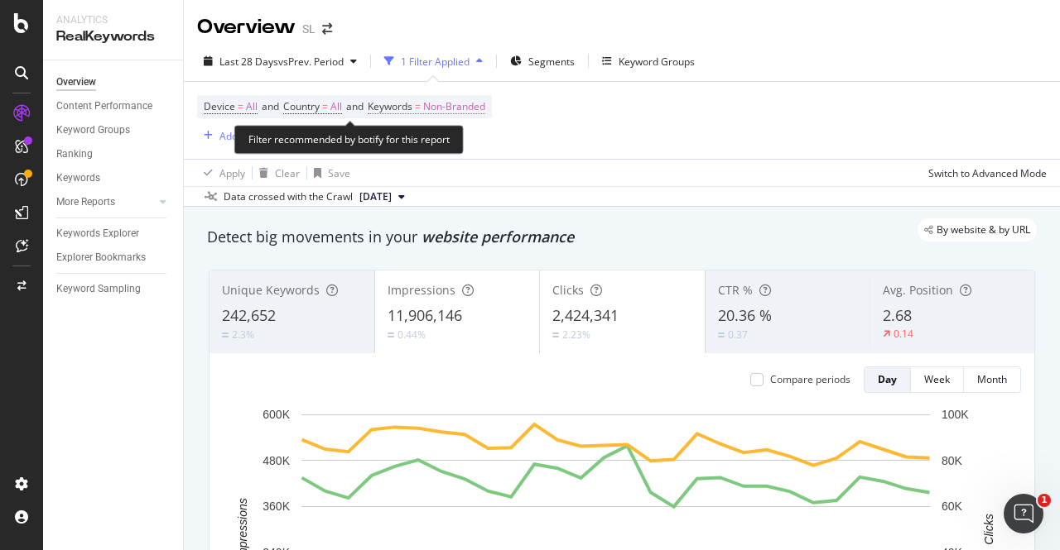
click at [472, 103] on span "Non-Branded" at bounding box center [454, 106] width 62 height 23
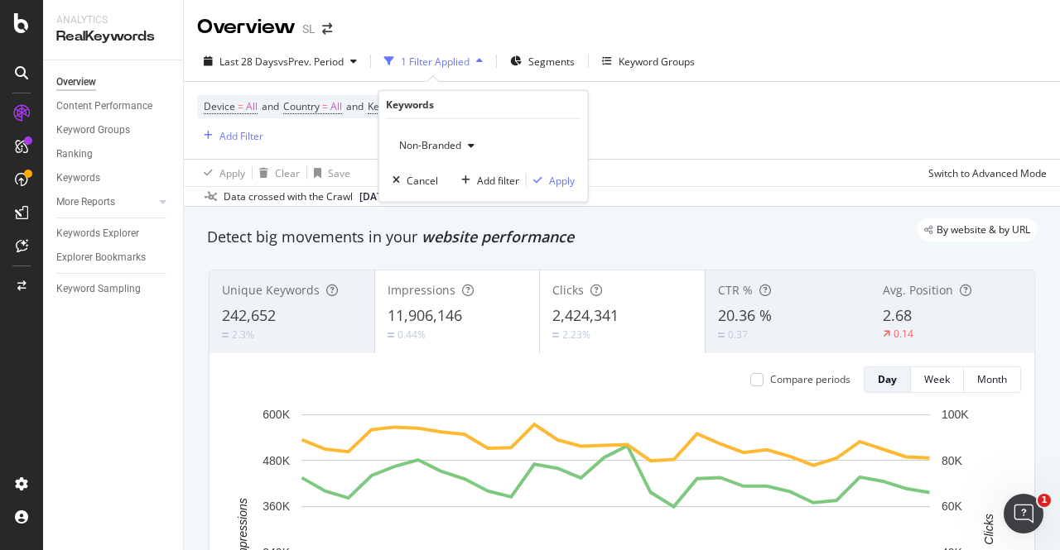
click at [440, 144] on span "Non-Branded" at bounding box center [426, 145] width 69 height 14
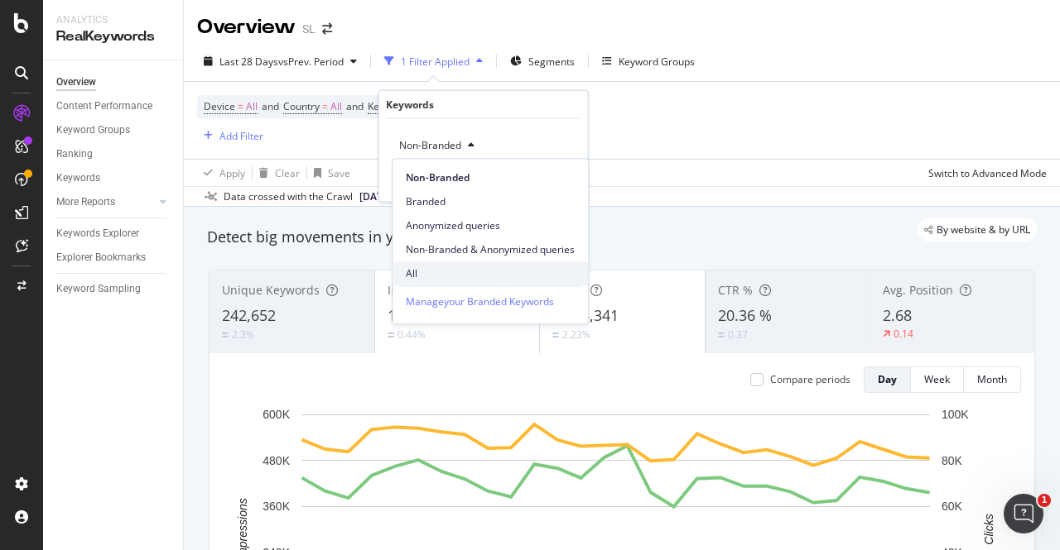
click at [435, 267] on span "All" at bounding box center [490, 274] width 169 height 15
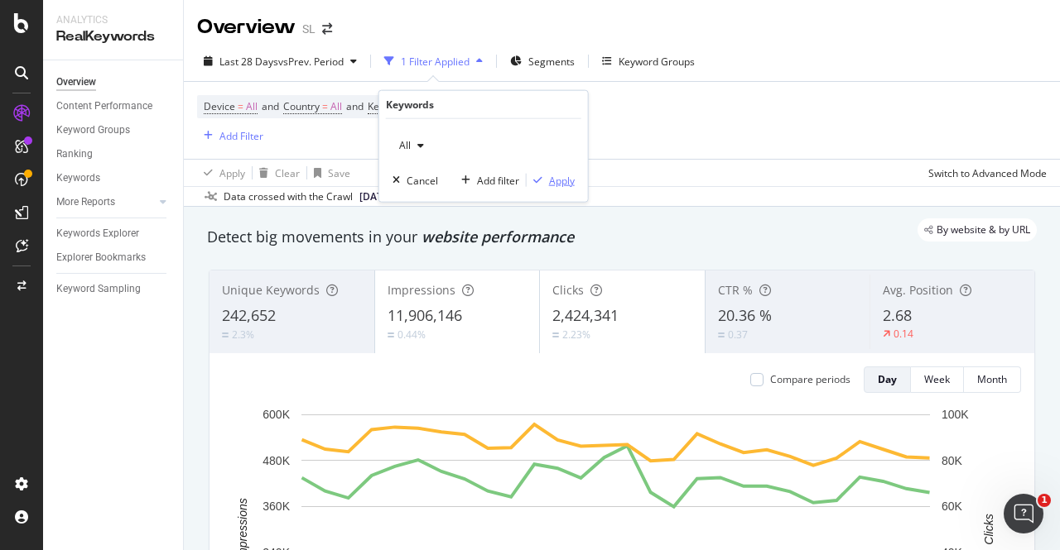
click at [562, 173] on div "Apply" at bounding box center [562, 180] width 26 height 14
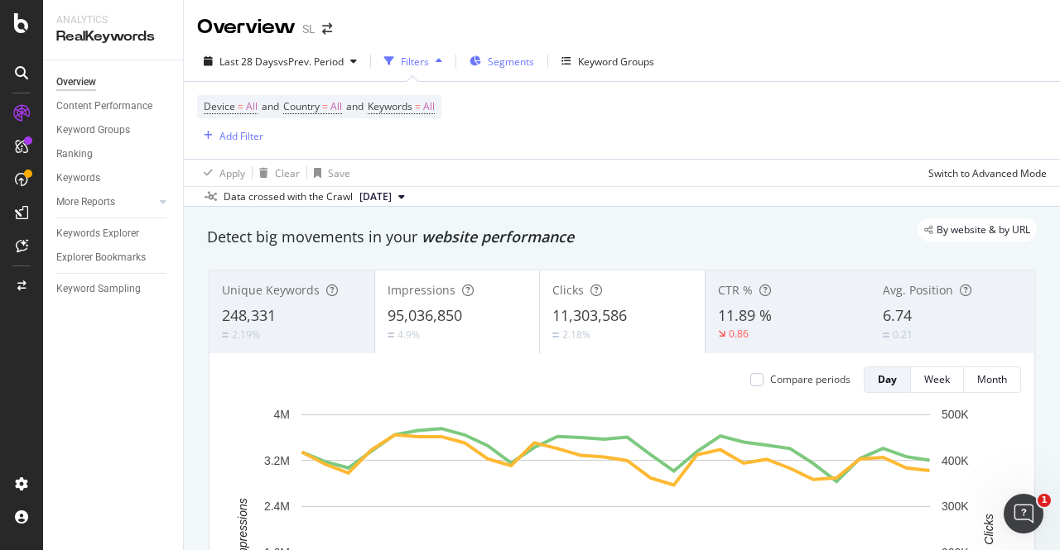
click at [506, 60] on span "Segments" at bounding box center [511, 62] width 46 height 14
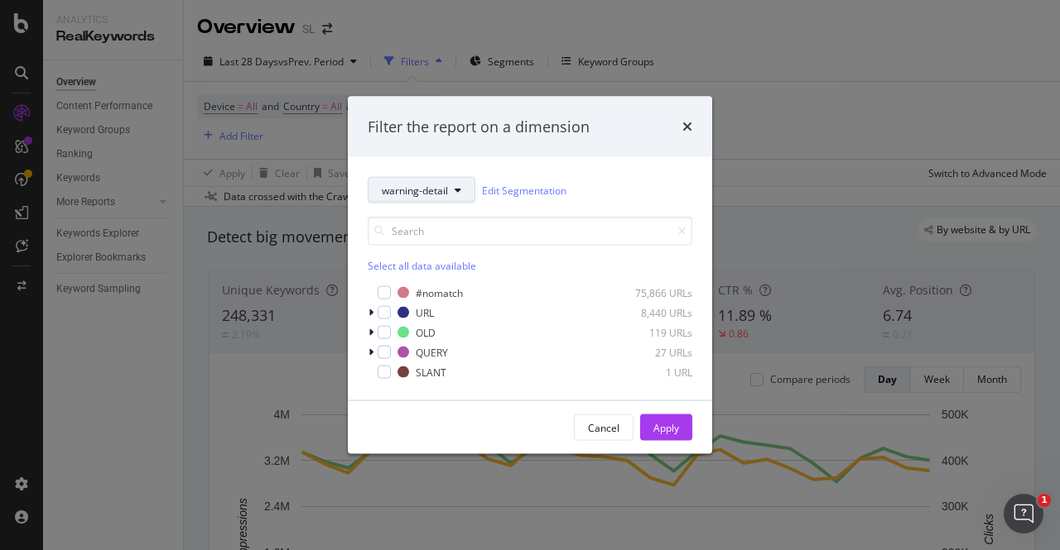
click at [435, 186] on span "warning-detail" at bounding box center [415, 190] width 66 height 14
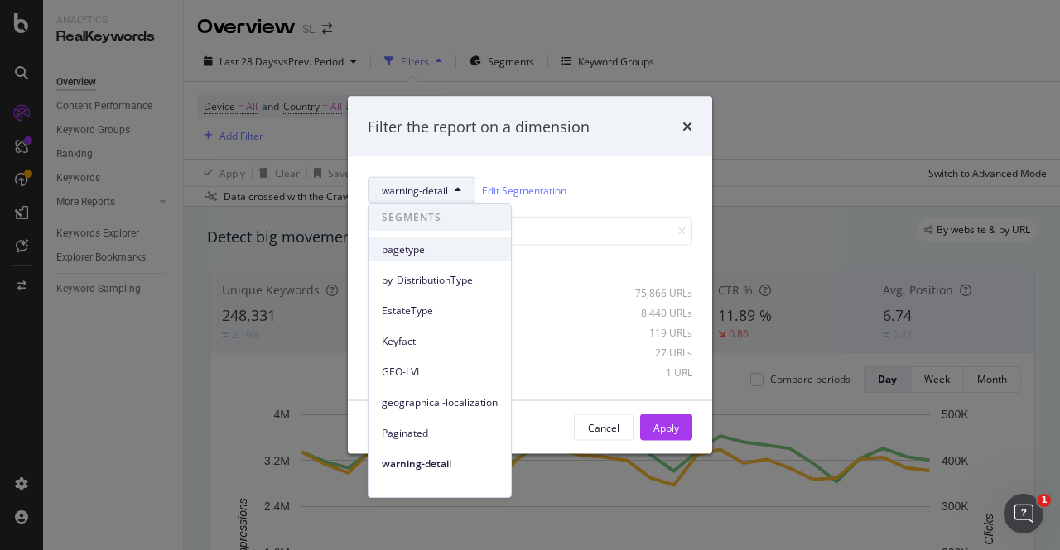
click at [411, 248] on span "pagetype" at bounding box center [440, 250] width 116 height 15
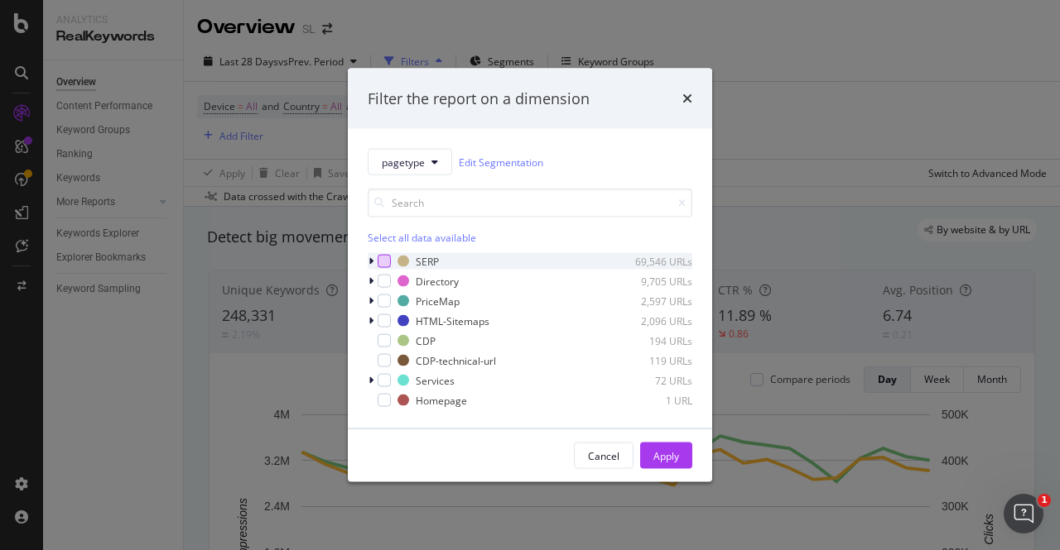
click at [383, 264] on div "modal" at bounding box center [383, 261] width 13 height 13
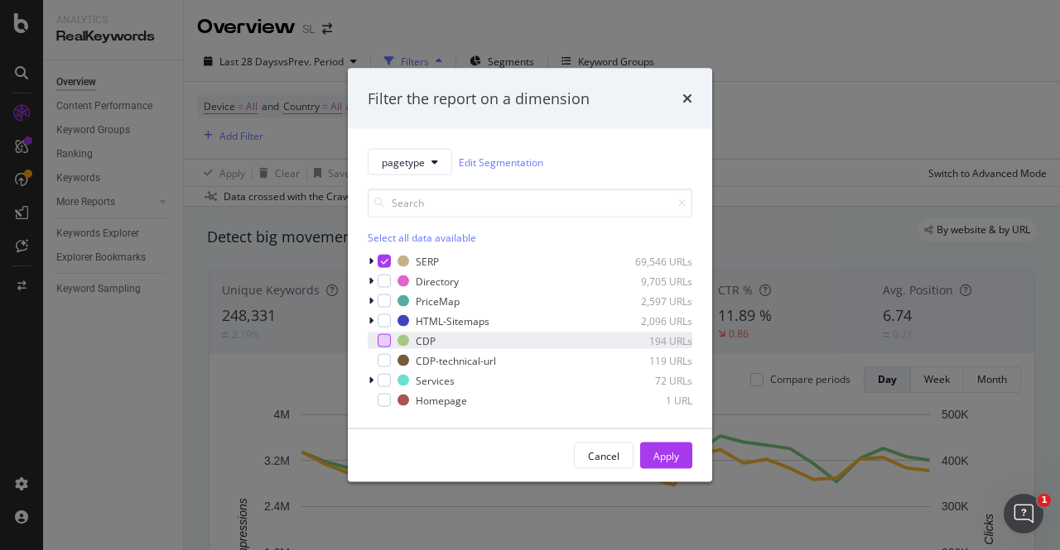
click at [382, 344] on div "modal" at bounding box center [383, 340] width 13 height 13
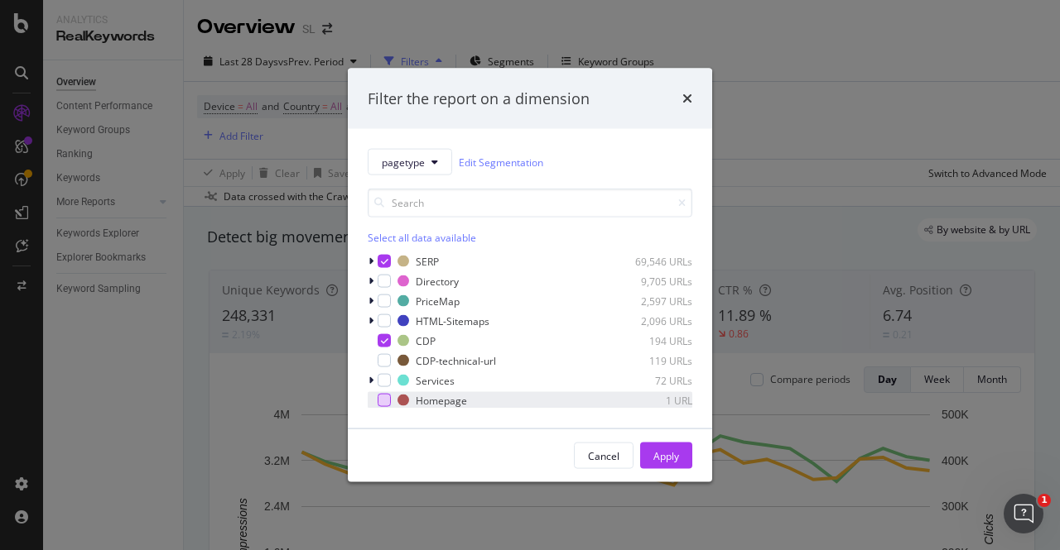
click at [382, 403] on div "modal" at bounding box center [383, 400] width 13 height 13
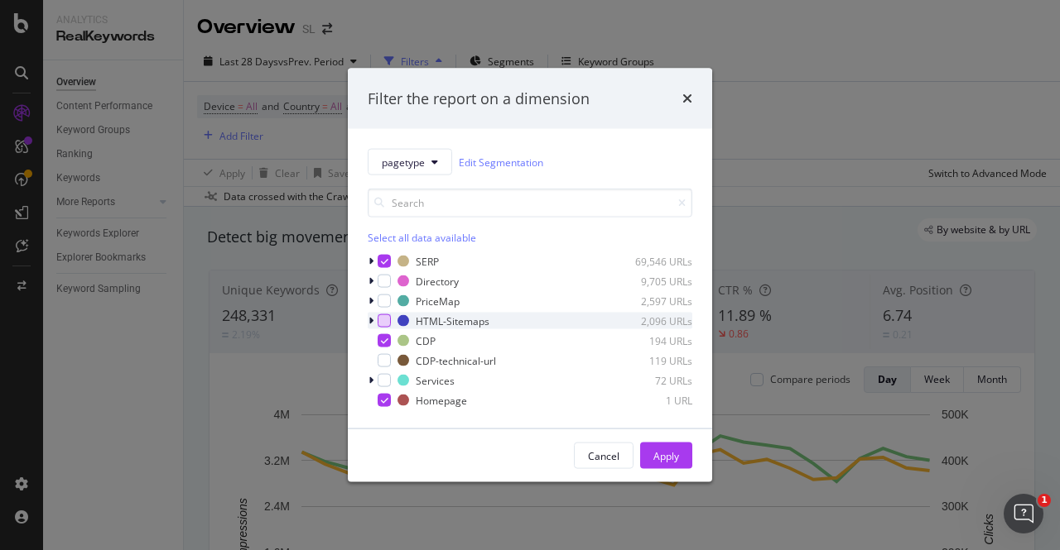
click at [386, 319] on div "modal" at bounding box center [383, 321] width 13 height 13
click at [665, 459] on div "Apply" at bounding box center [666, 456] width 26 height 14
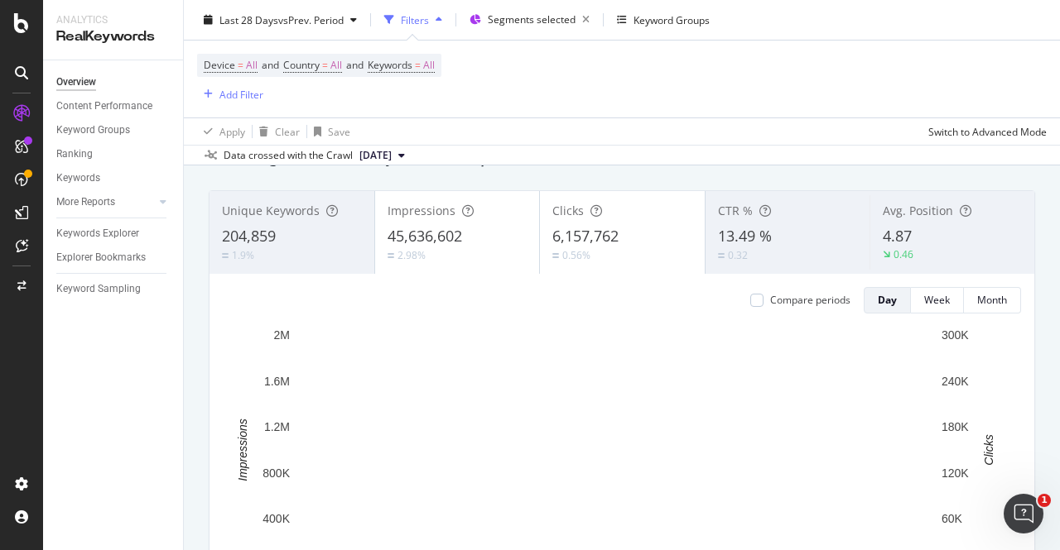
scroll to position [81, 0]
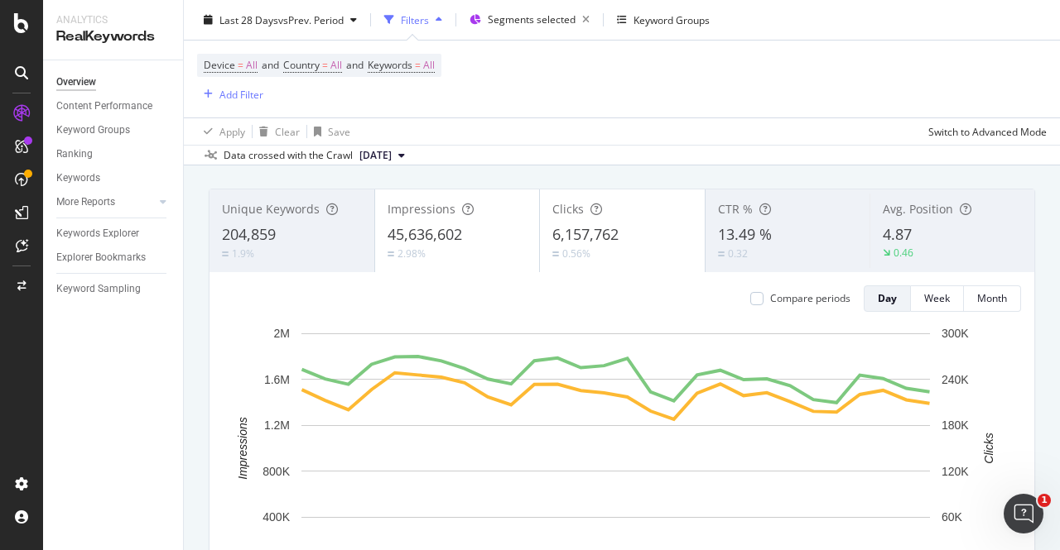
click at [433, 246] on div "2.98%" at bounding box center [457, 254] width 140 height 16
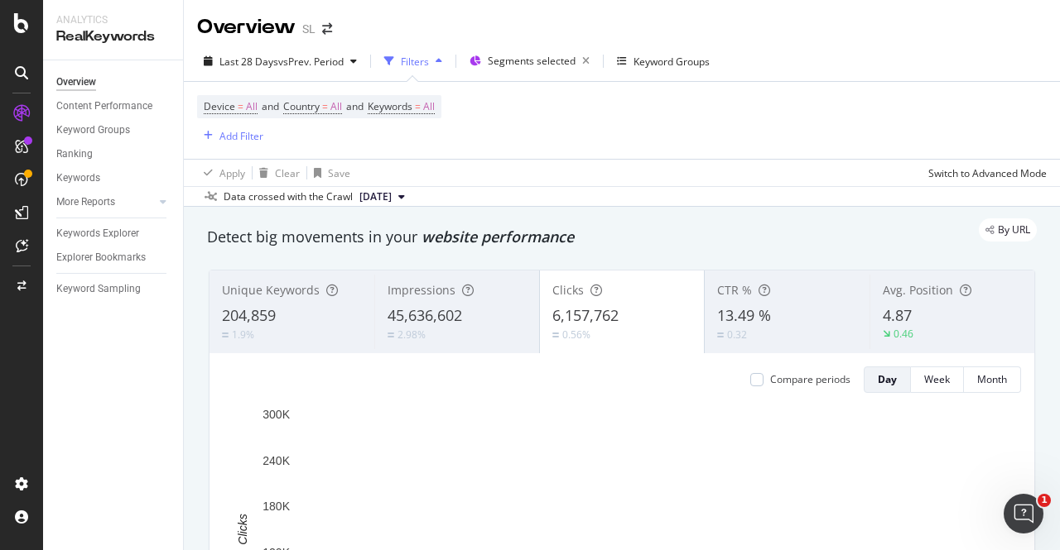
scroll to position [78, 0]
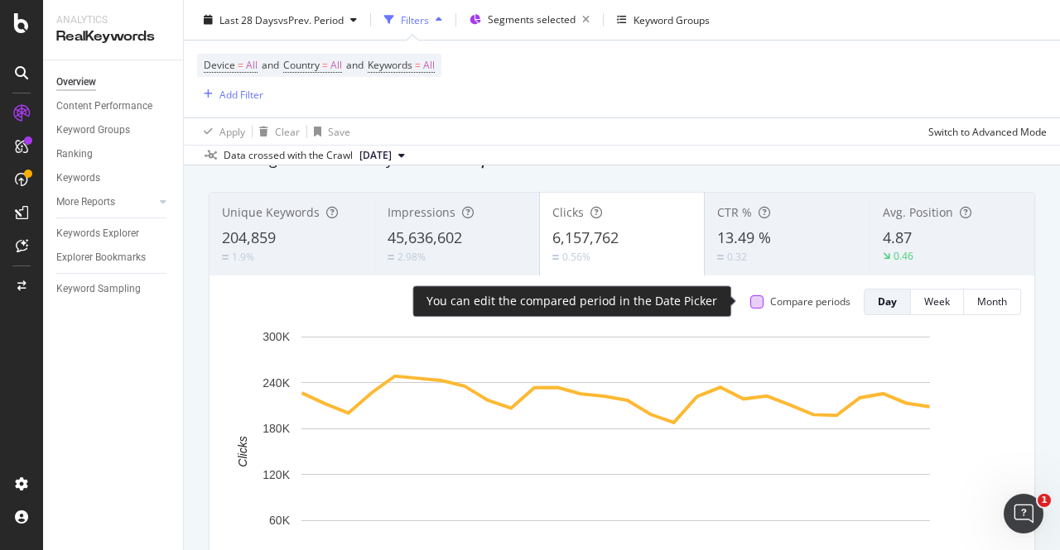
click at [750, 299] on div at bounding box center [756, 302] width 13 height 13
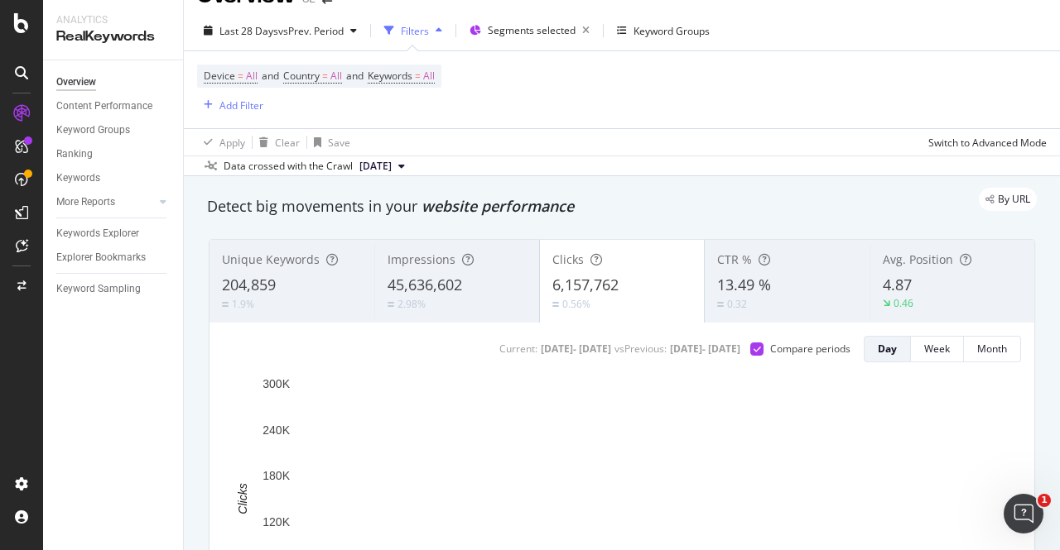
scroll to position [0, 0]
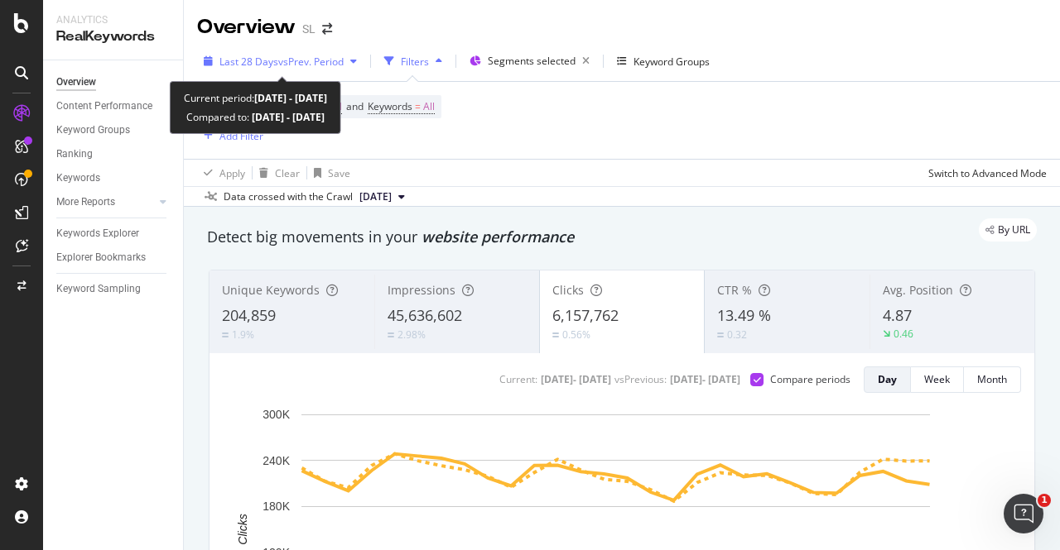
click at [296, 61] on span "vs Prev. Period" at bounding box center [310, 62] width 65 height 14
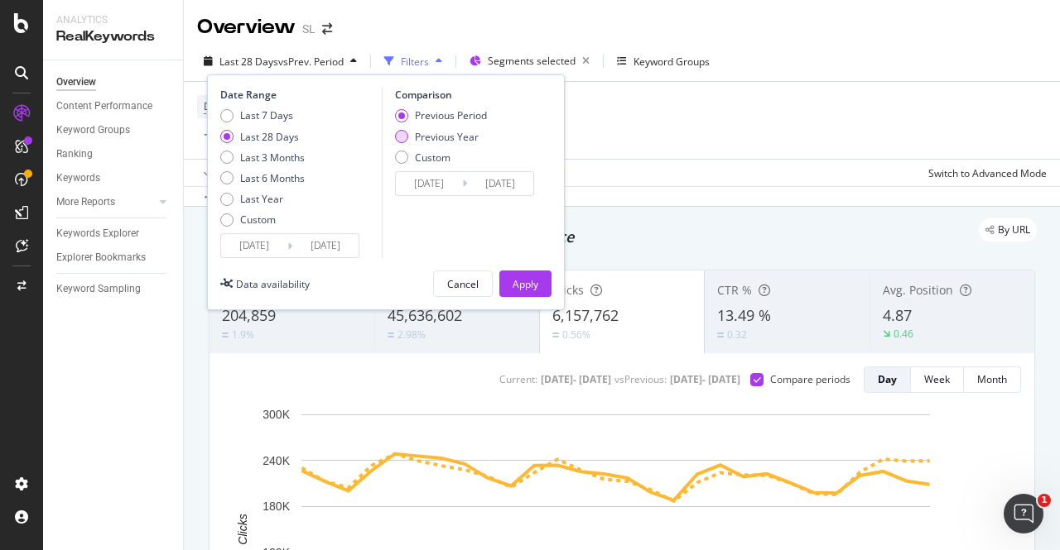
click at [404, 137] on div "Previous Year" at bounding box center [401, 136] width 13 height 13
type input "[DATE]"
click at [523, 283] on div "Apply" at bounding box center [525, 284] width 26 height 14
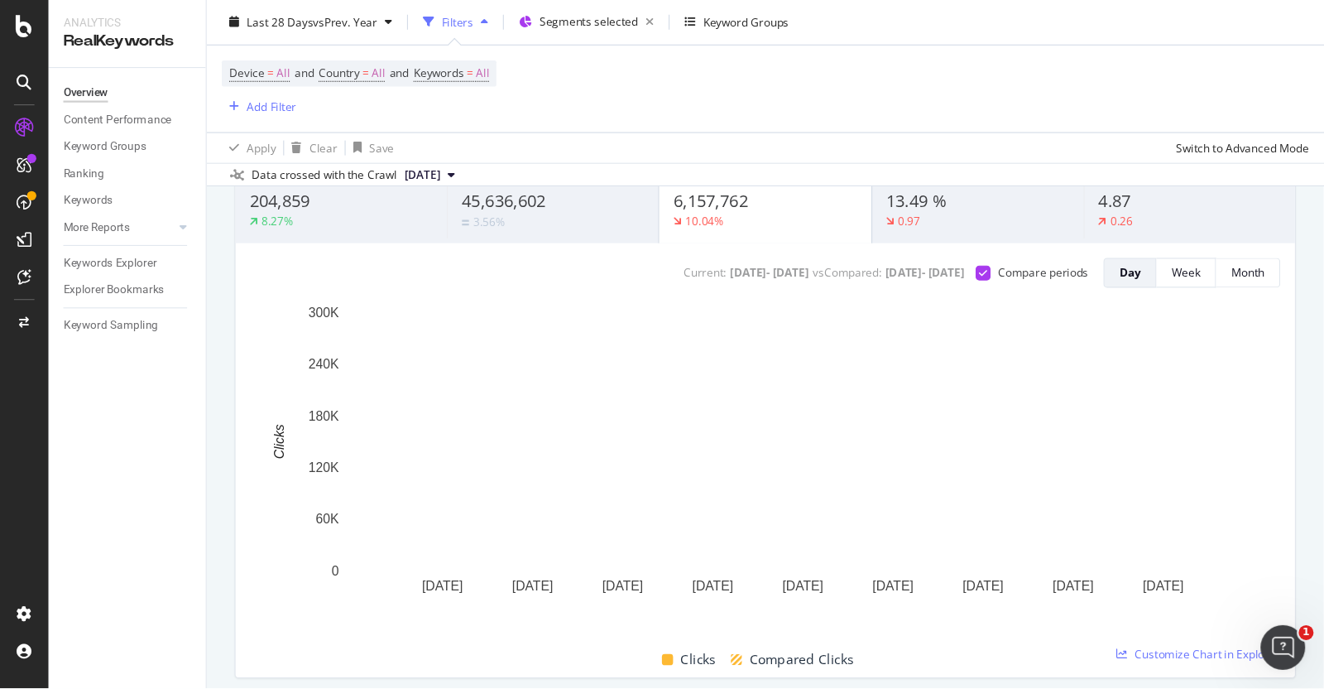
scroll to position [137, 0]
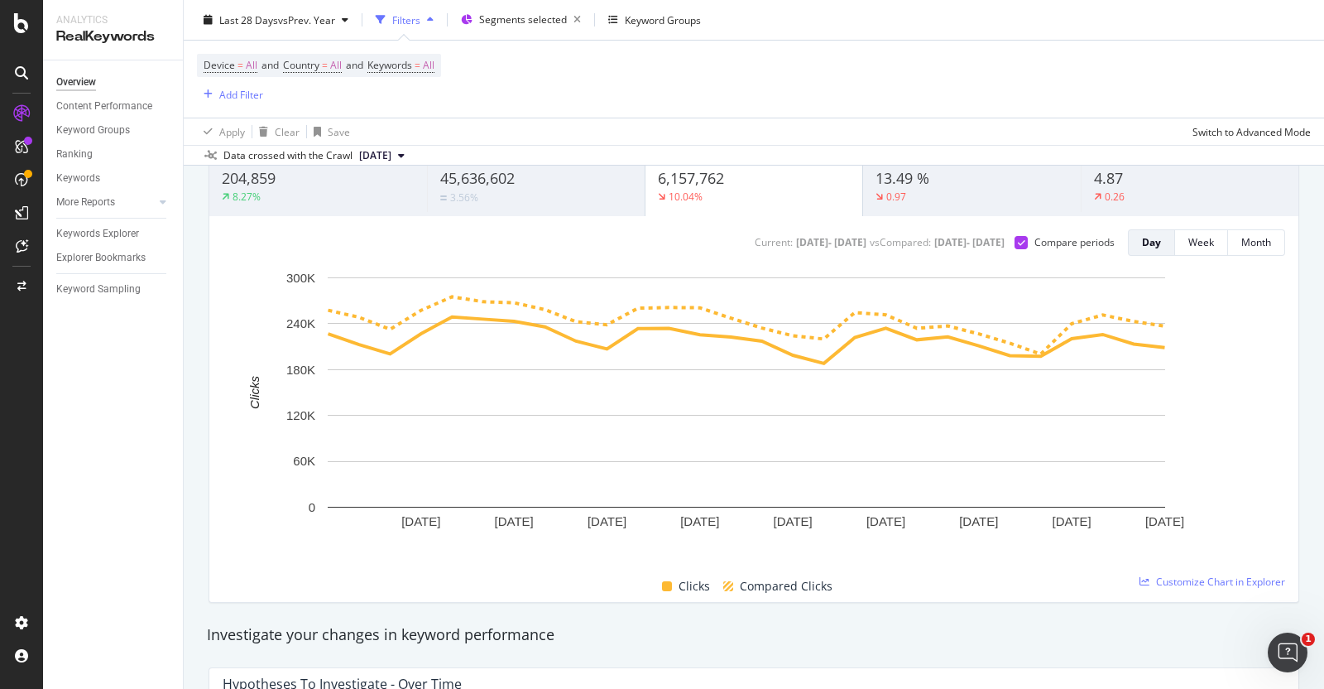
drag, startPoint x: 714, startPoint y: 1, endPoint x: 277, endPoint y: 617, distance: 755.2
click at [277, 550] on div "Investigate your changes in keyword performance" at bounding box center [754, 635] width 1111 height 38
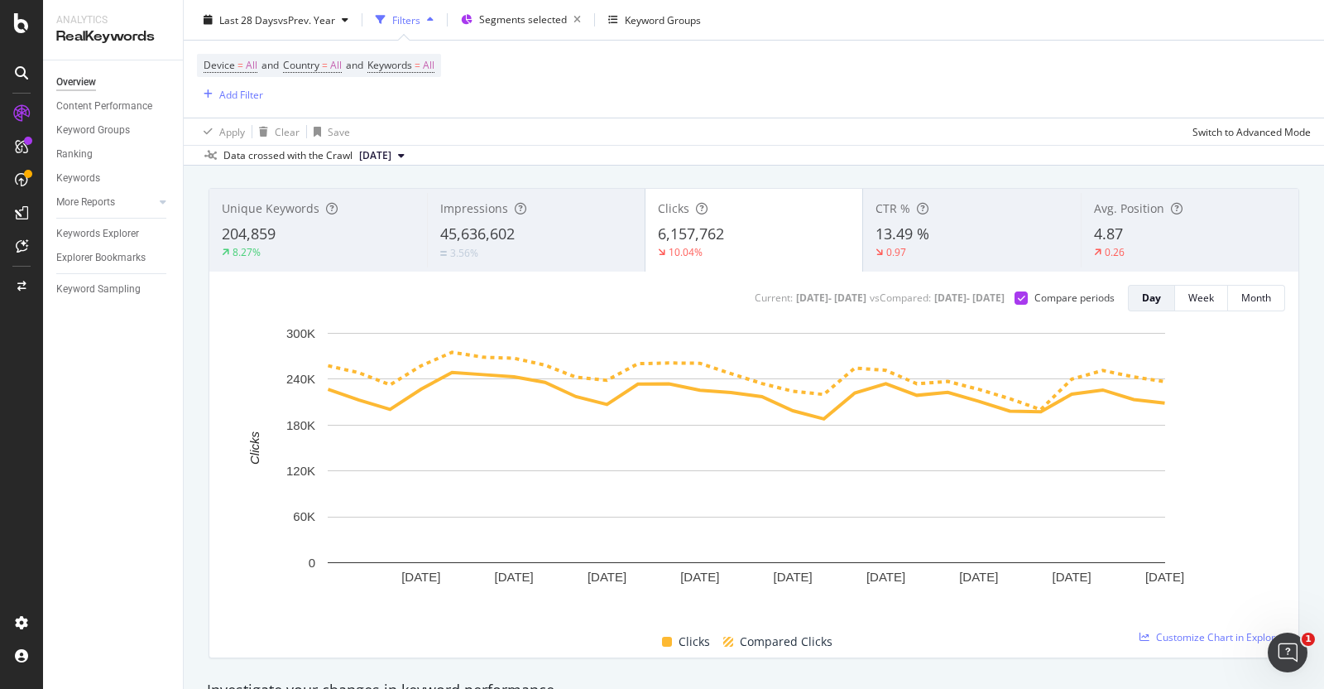
scroll to position [82, 0]
click at [430, 68] on span "Keywords = All" at bounding box center [401, 65] width 67 height 15
click at [411, 103] on div "button" at bounding box center [421, 104] width 20 height 10
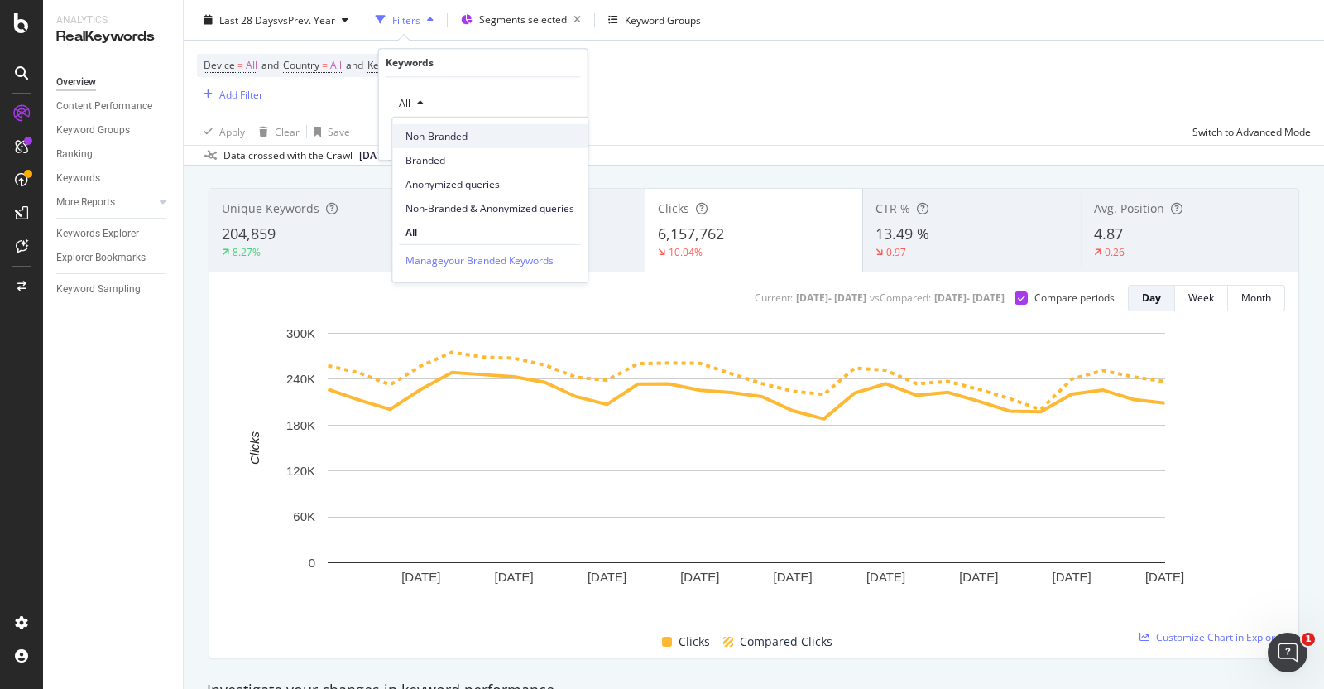
click at [427, 130] on span "Non-Branded" at bounding box center [490, 135] width 169 height 15
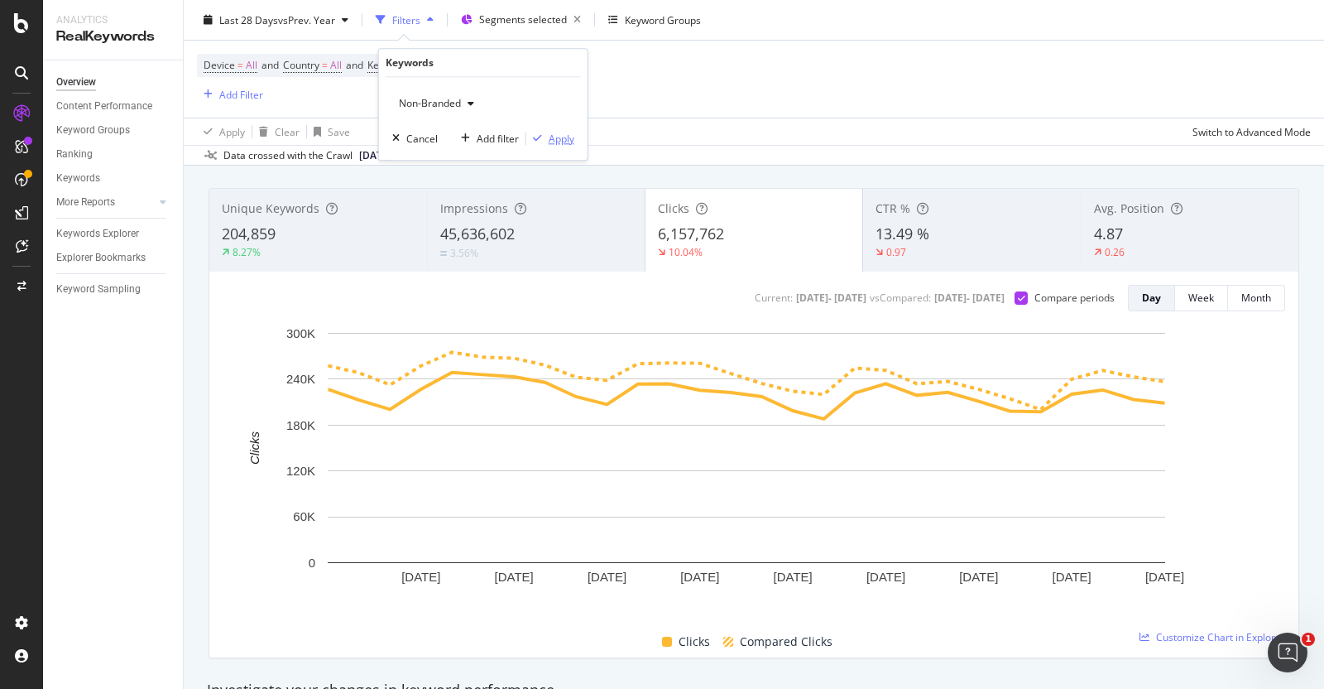
click at [567, 138] on div "Apply" at bounding box center [562, 139] width 26 height 14
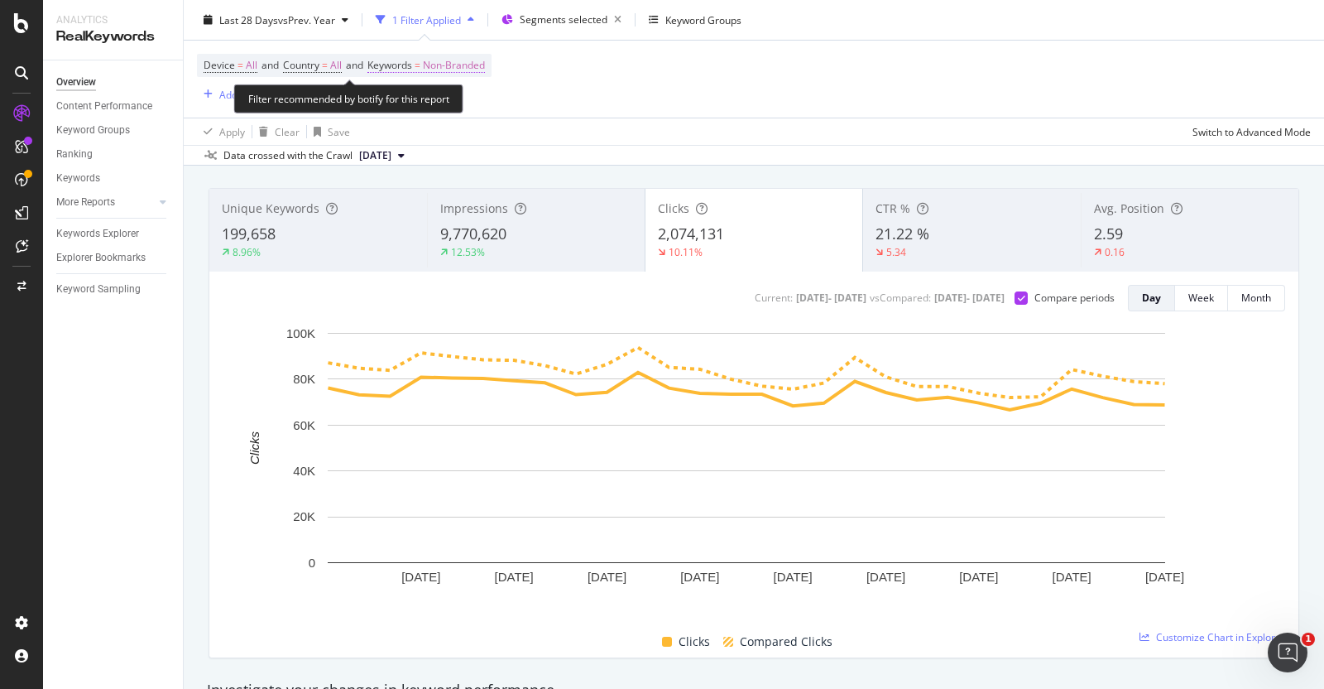
click at [463, 64] on span "Non-Branded" at bounding box center [454, 65] width 62 height 23
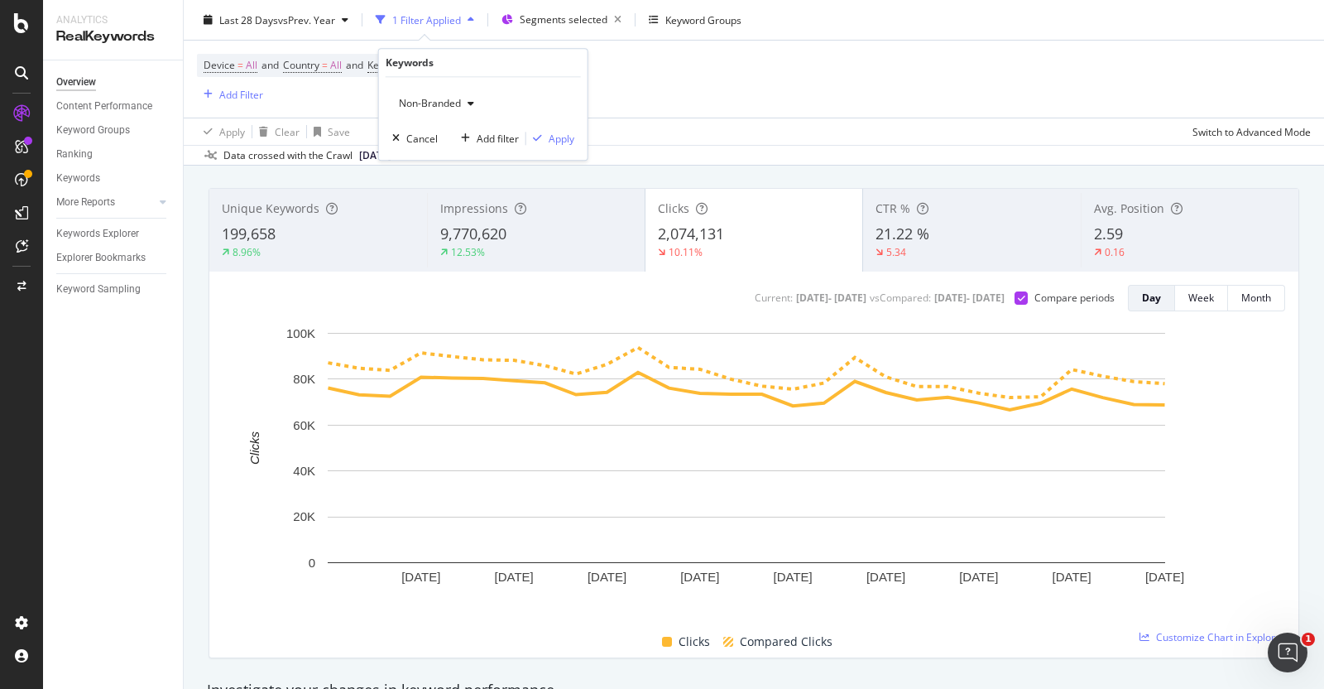
click at [440, 105] on span "Non-Branded" at bounding box center [426, 103] width 69 height 14
click at [453, 221] on div "All" at bounding box center [489, 232] width 195 height 24
click at [556, 143] on div "Apply" at bounding box center [562, 139] width 26 height 14
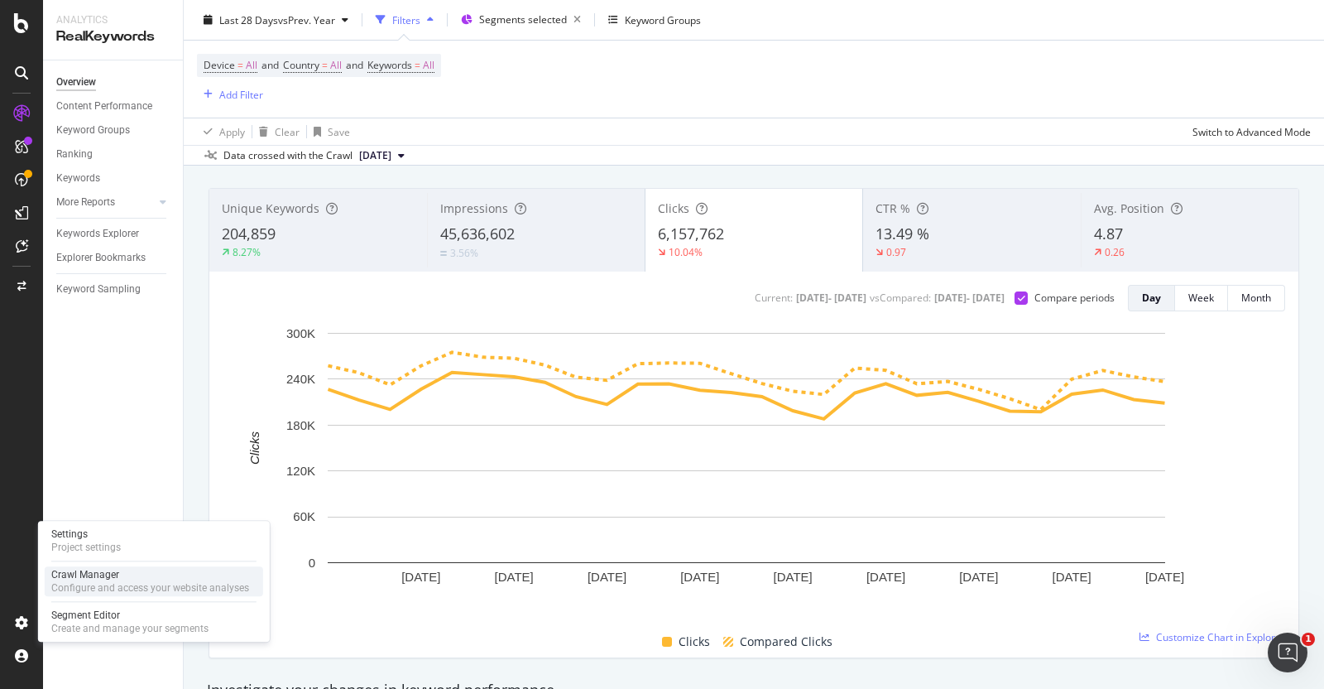
click at [99, 550] on div "Configure and access your website analyses" at bounding box center [150, 587] width 198 height 13
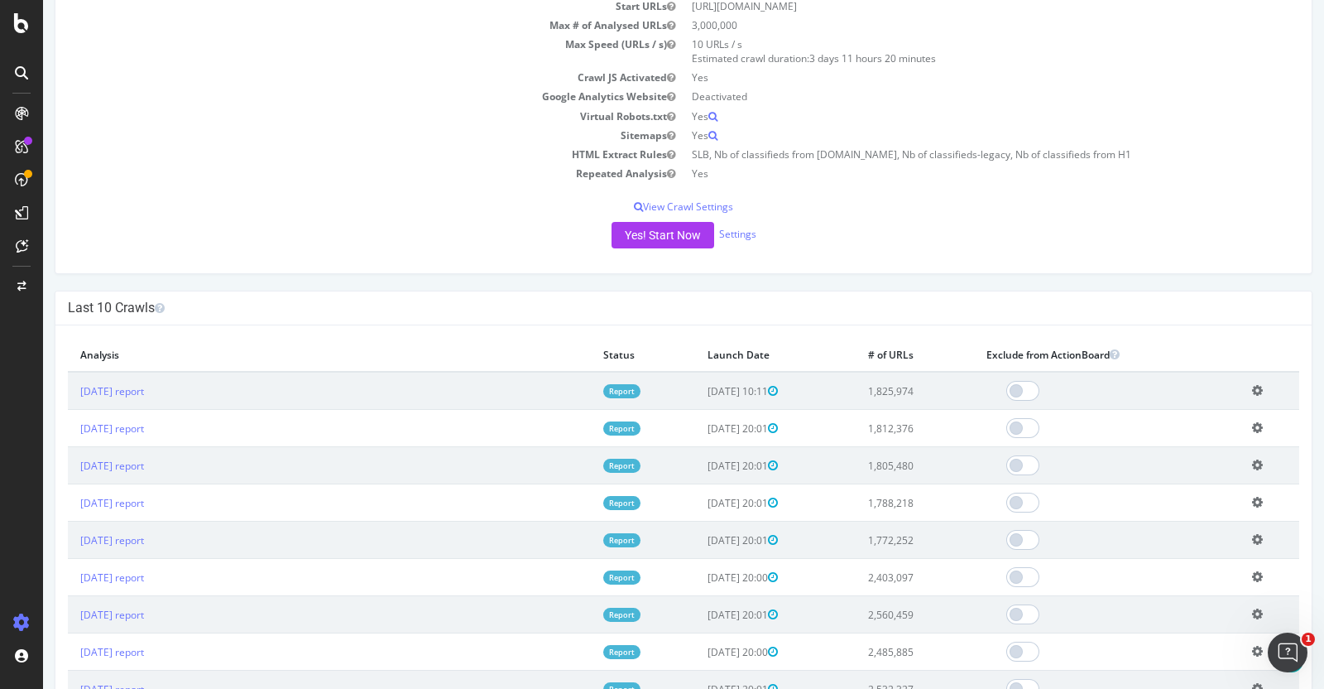
scroll to position [233, 0]
click at [360, 192] on div "Project Name SL Allowed Domains (http|https)://[DOMAIN_NAME] Start URLs [URL][D…" at bounding box center [683, 108] width 1257 height 328
click at [137, 387] on link "[DATE] report" at bounding box center [112, 389] width 64 height 14
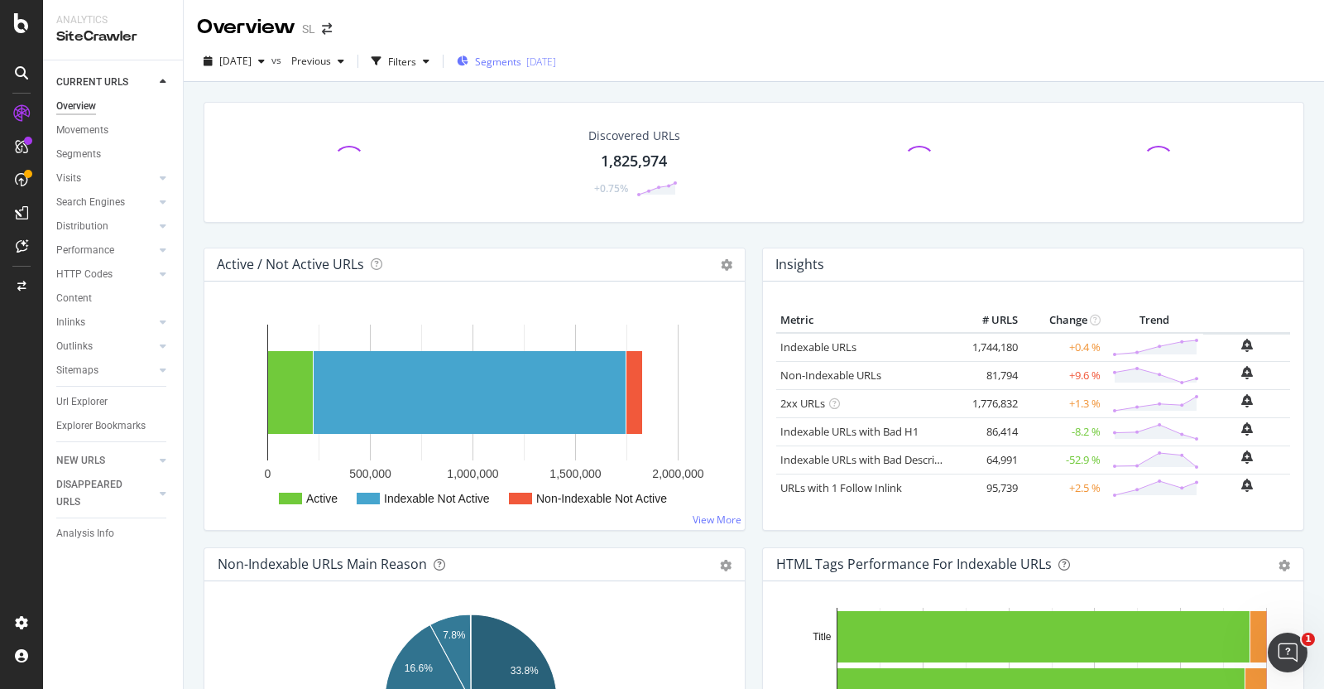
click at [521, 64] on span "Segments" at bounding box center [498, 62] width 46 height 14
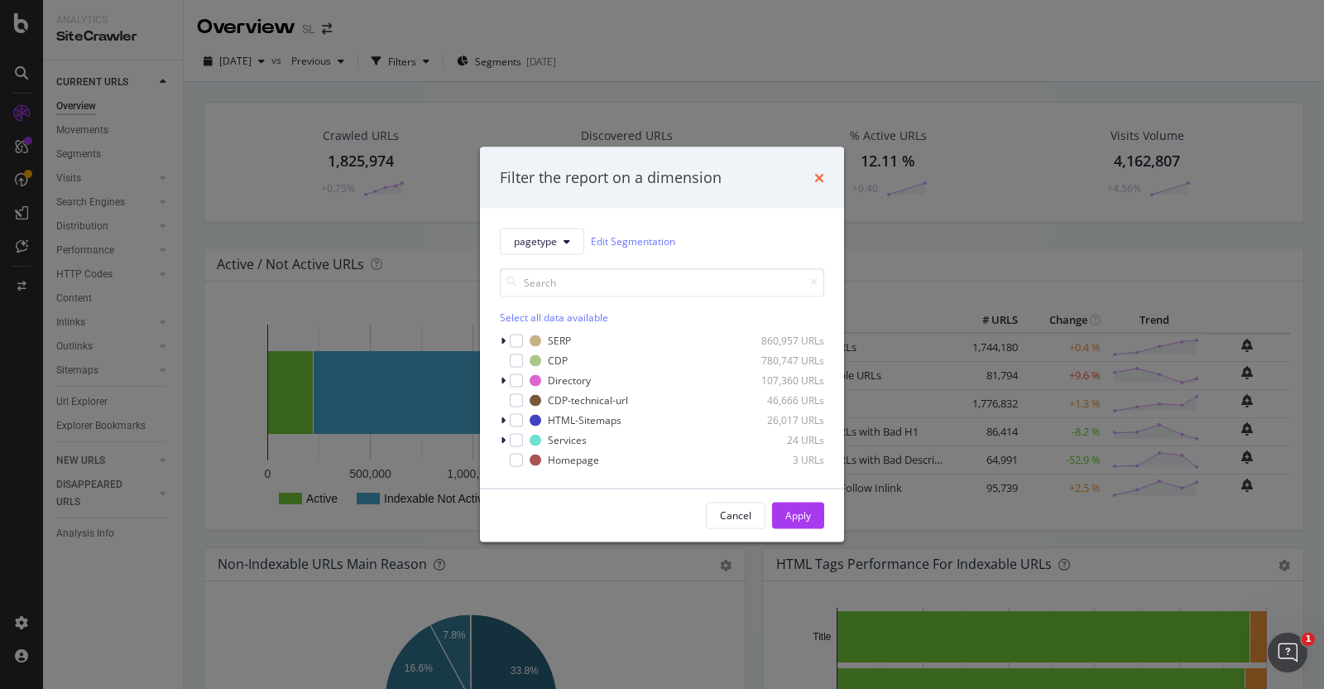
click at [815, 175] on icon "times" at bounding box center [820, 177] width 10 height 13
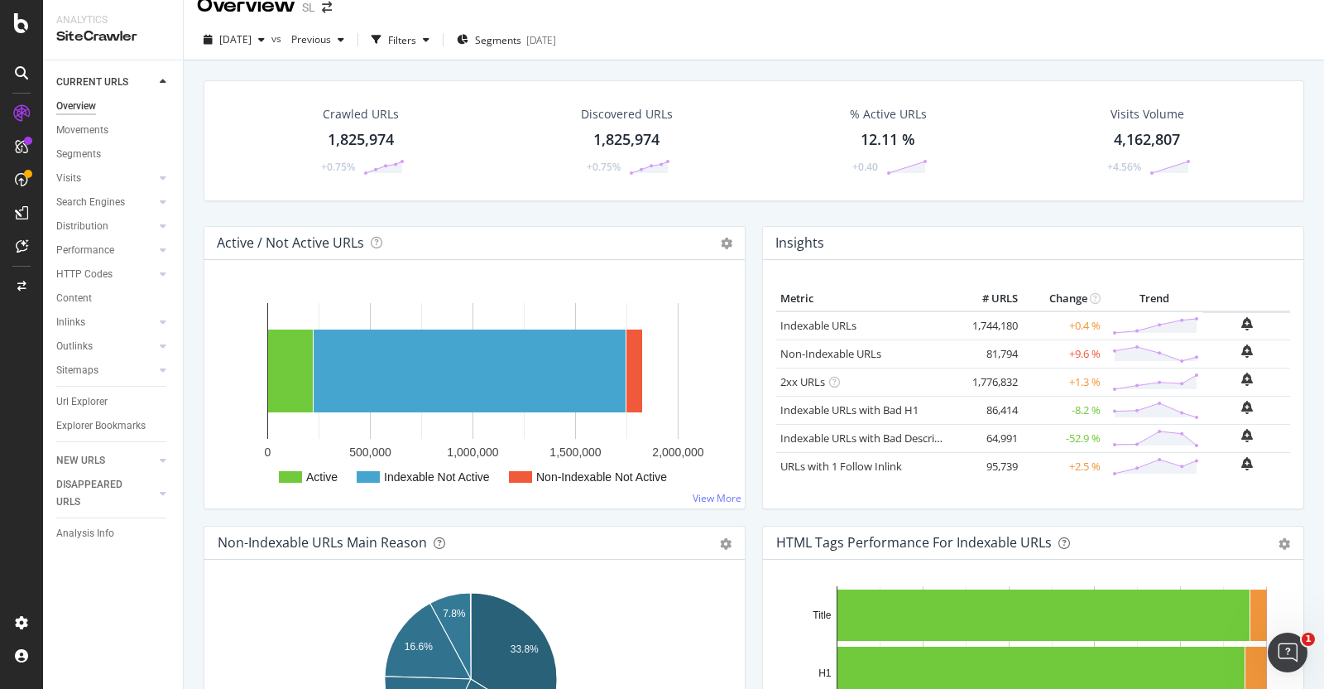
scroll to position [204, 0]
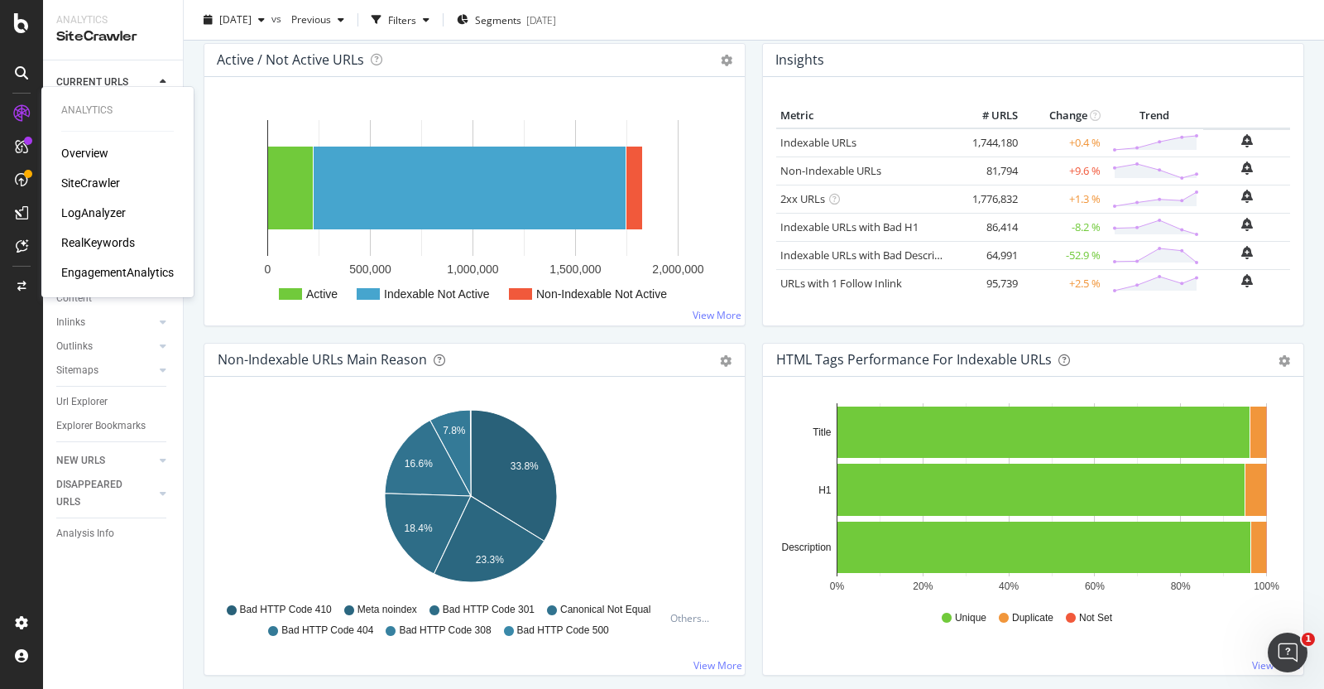
click at [84, 214] on div "LogAnalyzer" at bounding box center [93, 212] width 65 height 17
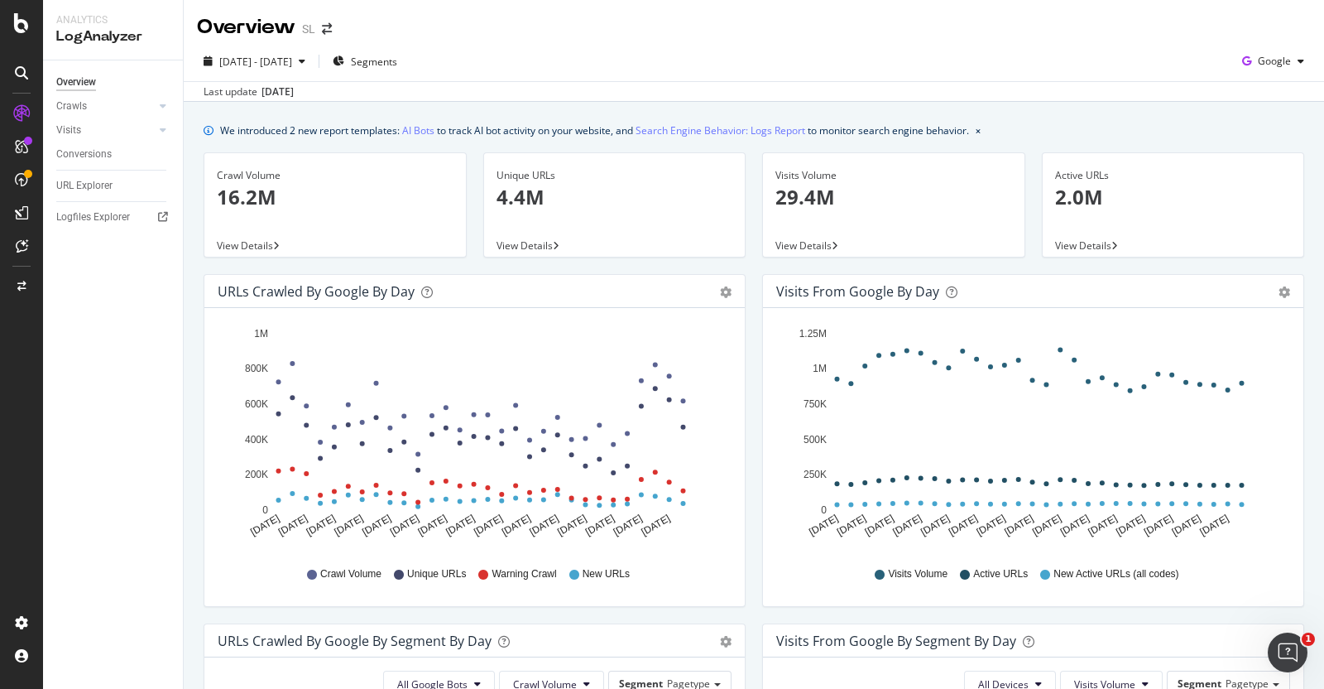
scroll to position [46, 0]
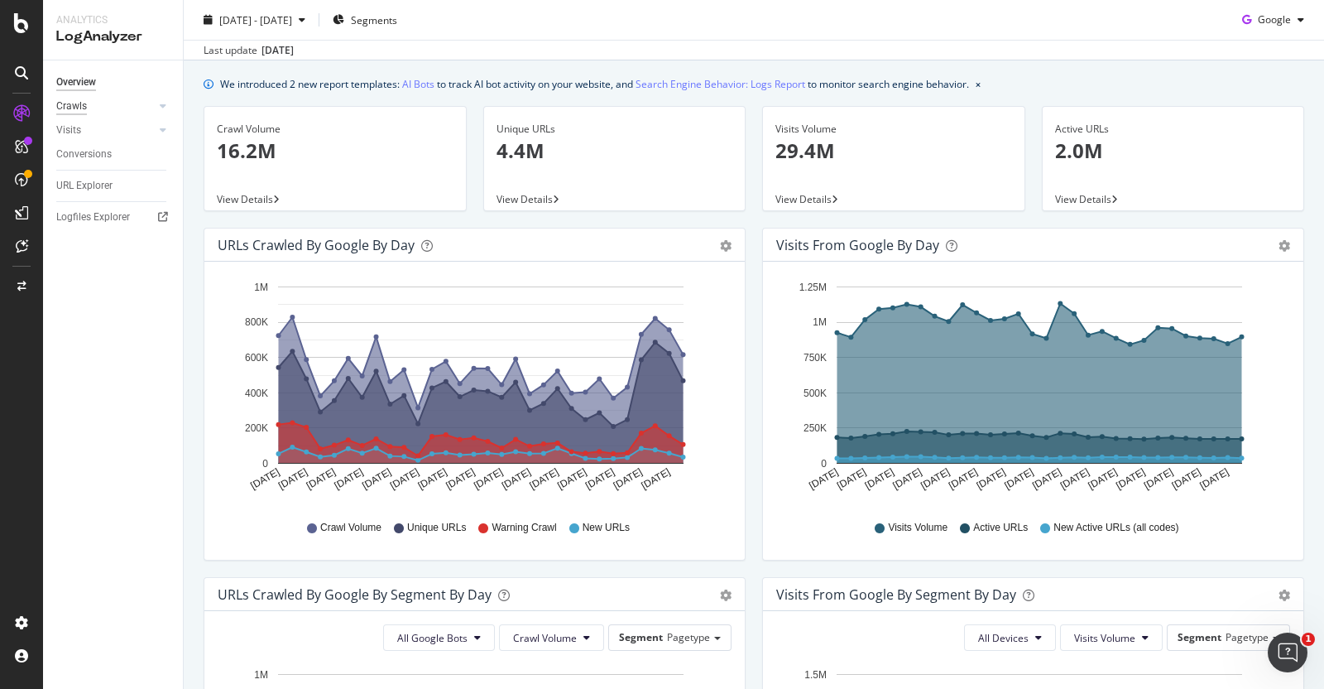
click at [74, 101] on div "Crawls" at bounding box center [71, 106] width 31 height 17
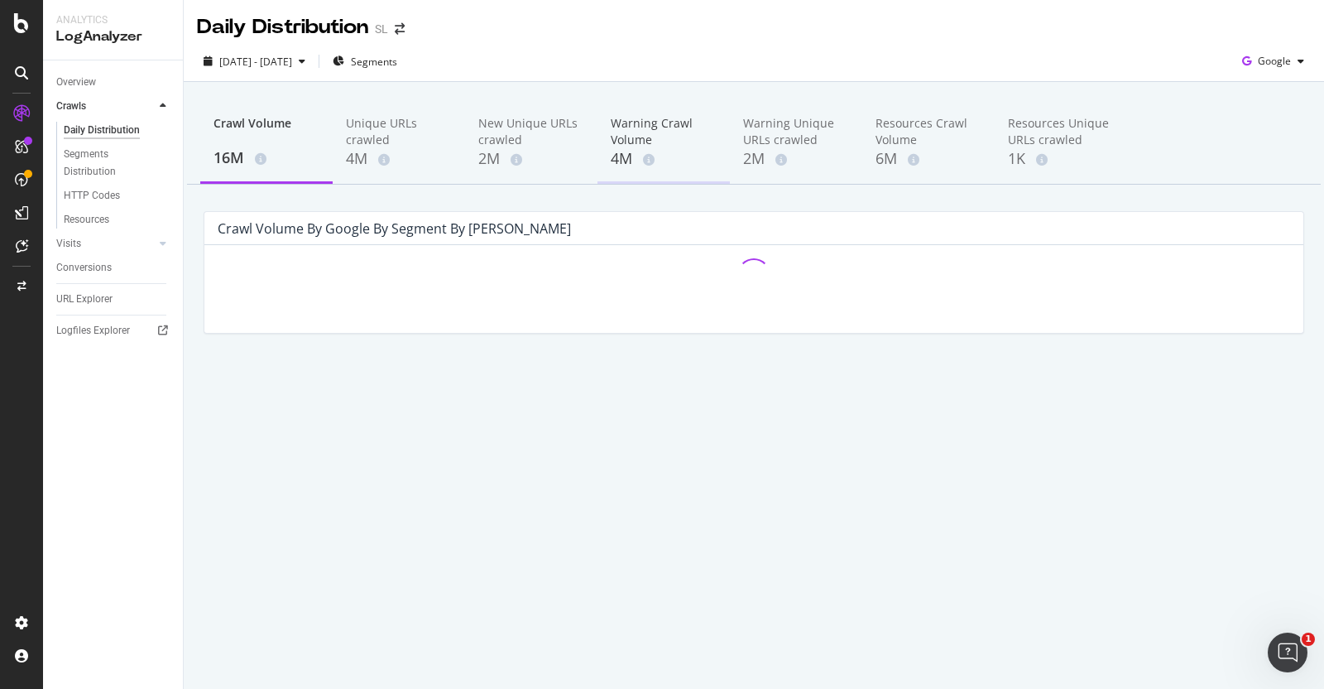
click at [625, 111] on div "Warning Crawl Volume 4M" at bounding box center [664, 143] width 132 height 82
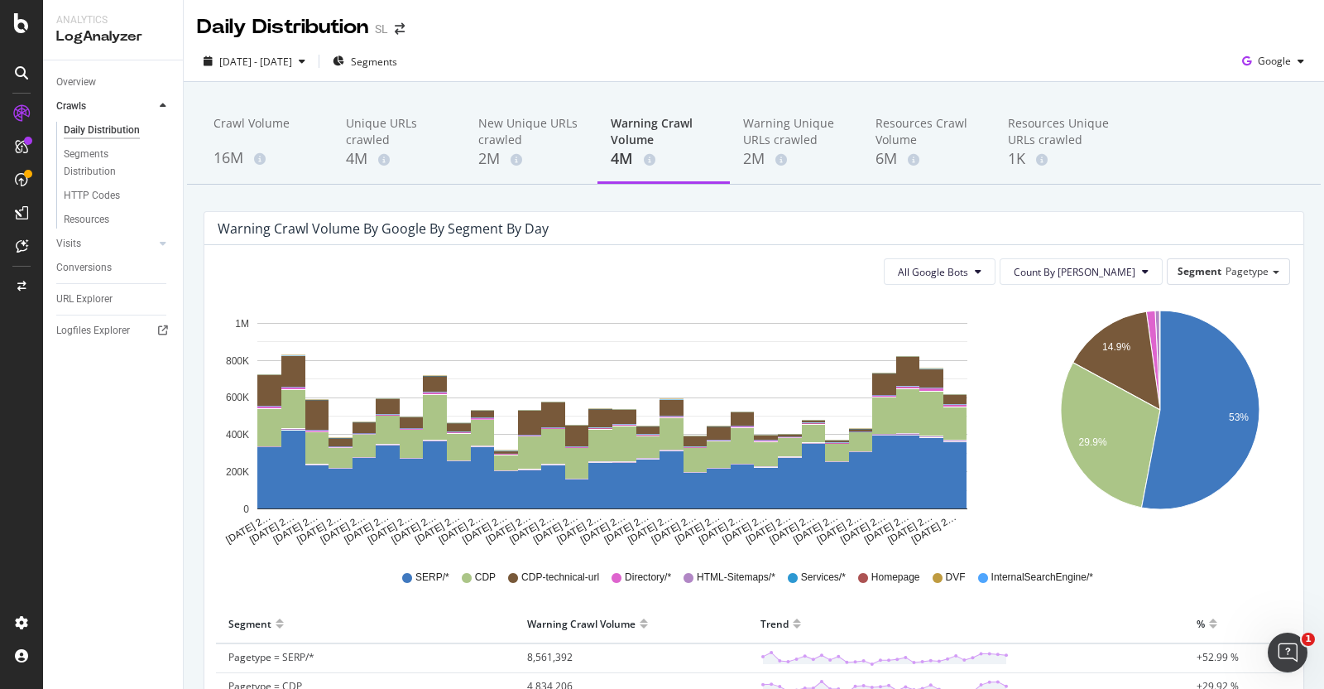
click at [1059, 179] on div "Crawl Volume 16M Unique URLs crawled 4M New Unique URLs crawled 2M Warning Craw…" at bounding box center [754, 143] width 1134 height 83
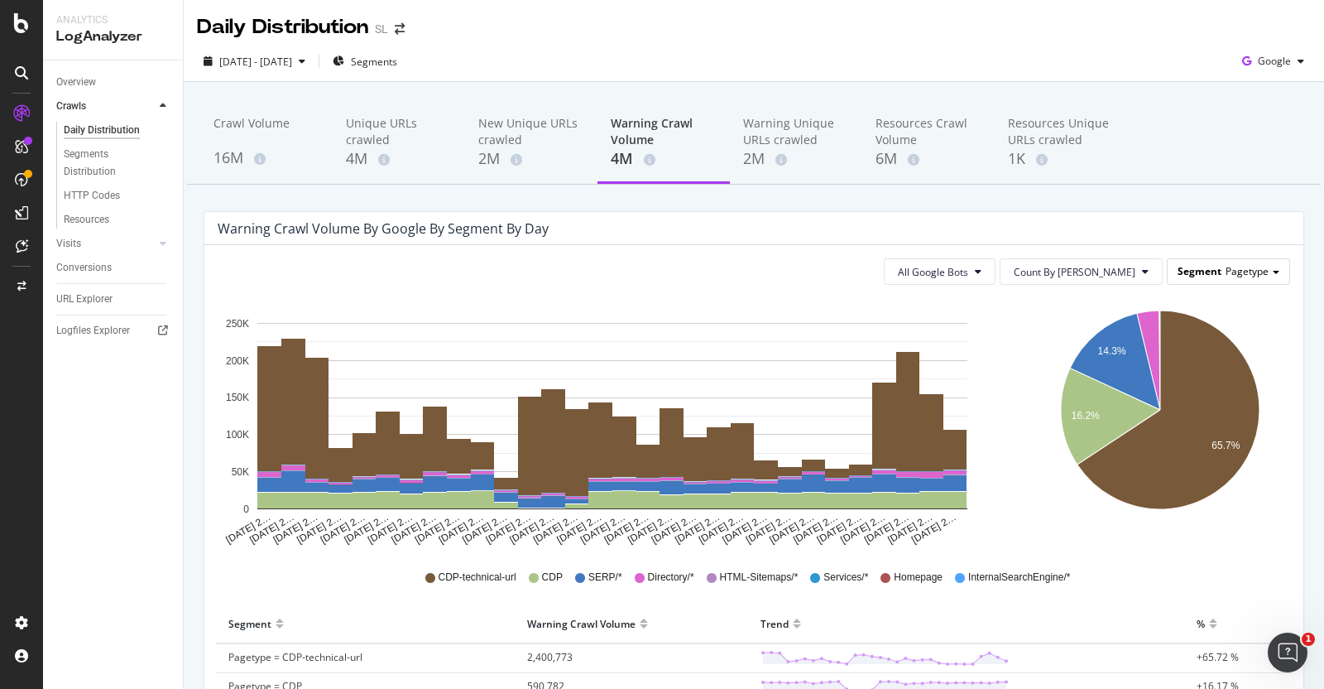
click at [1059, 264] on span "Segment" at bounding box center [1200, 271] width 44 height 14
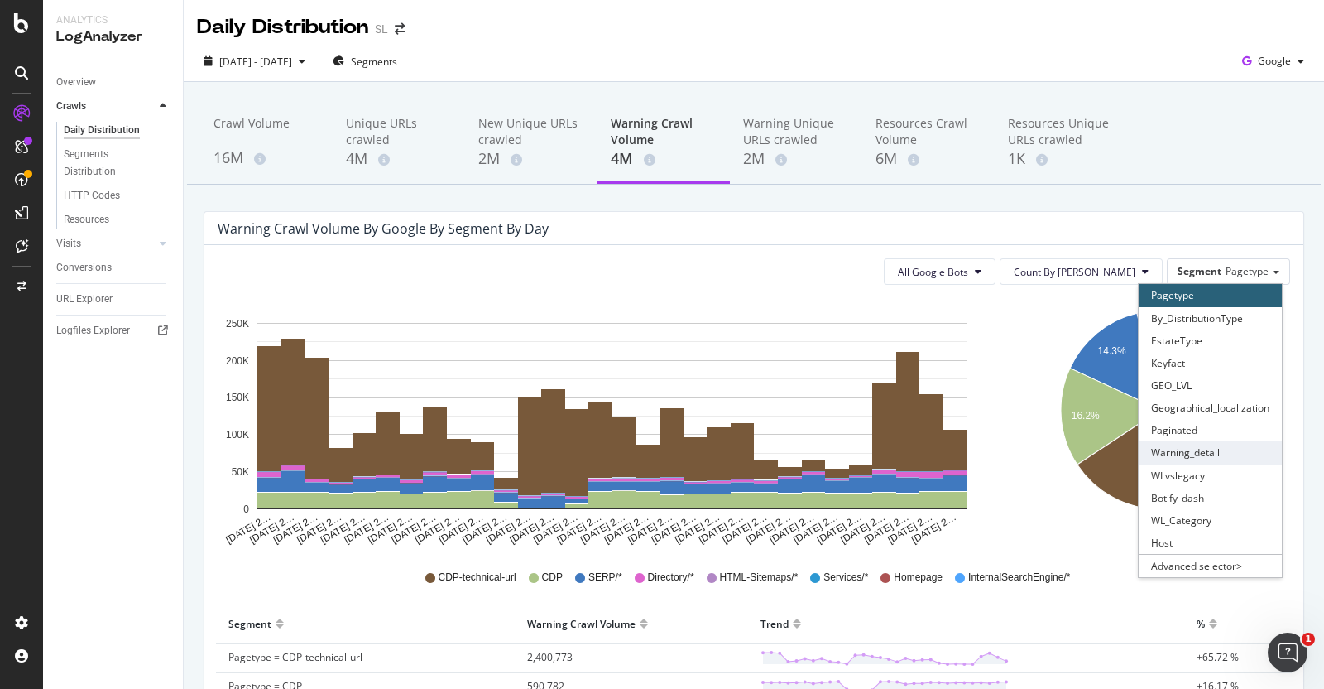
click at [1059, 456] on div "Warning_detail" at bounding box center [1210, 452] width 143 height 22
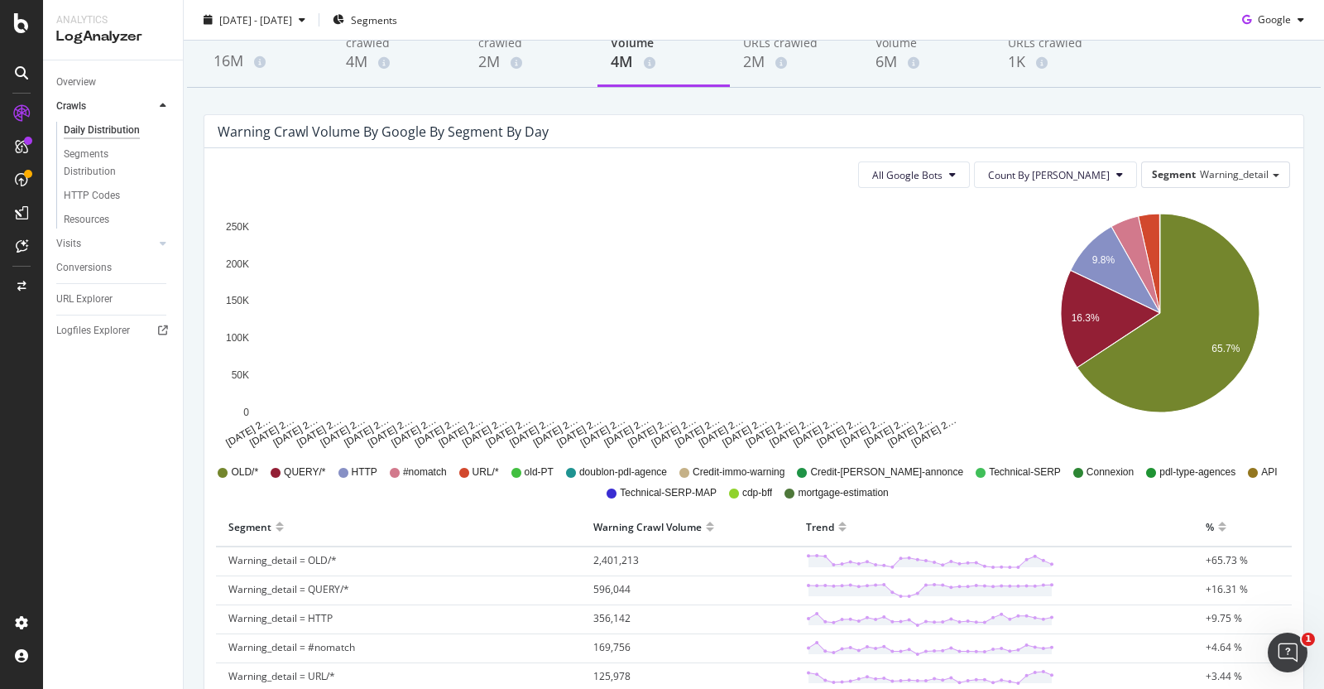
scroll to position [99, 0]
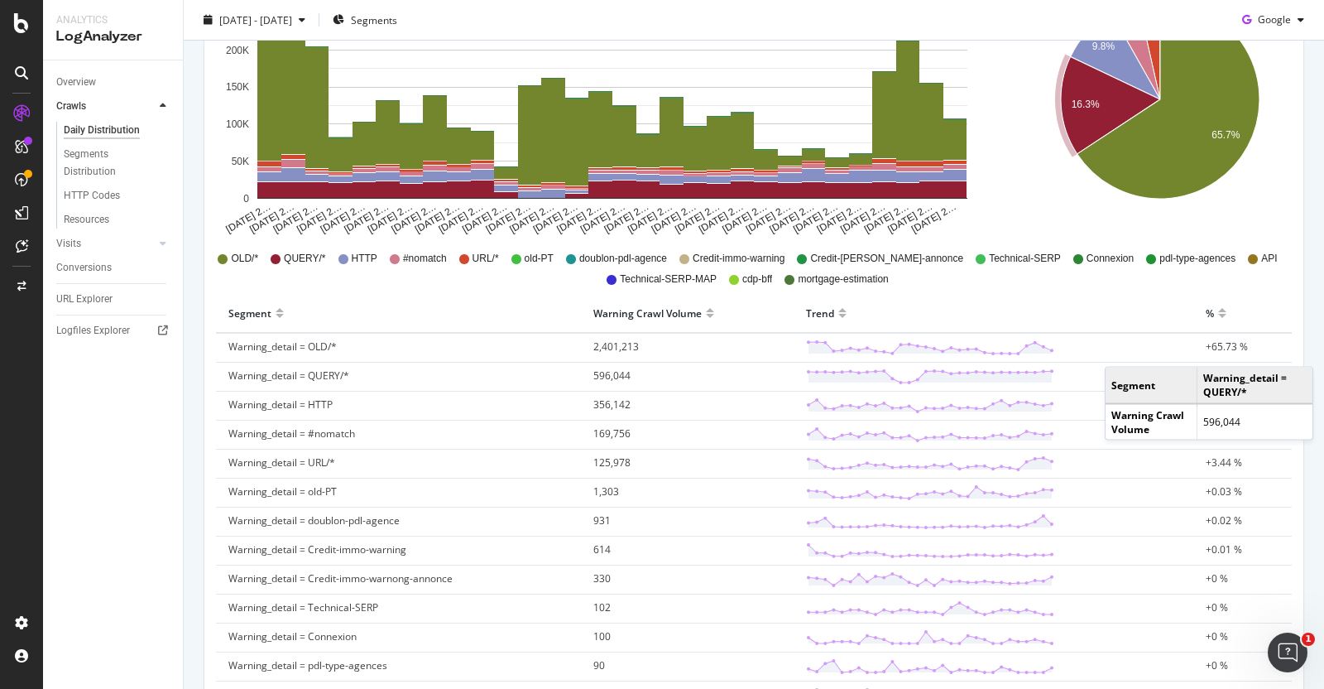
scroll to position [381, 0]
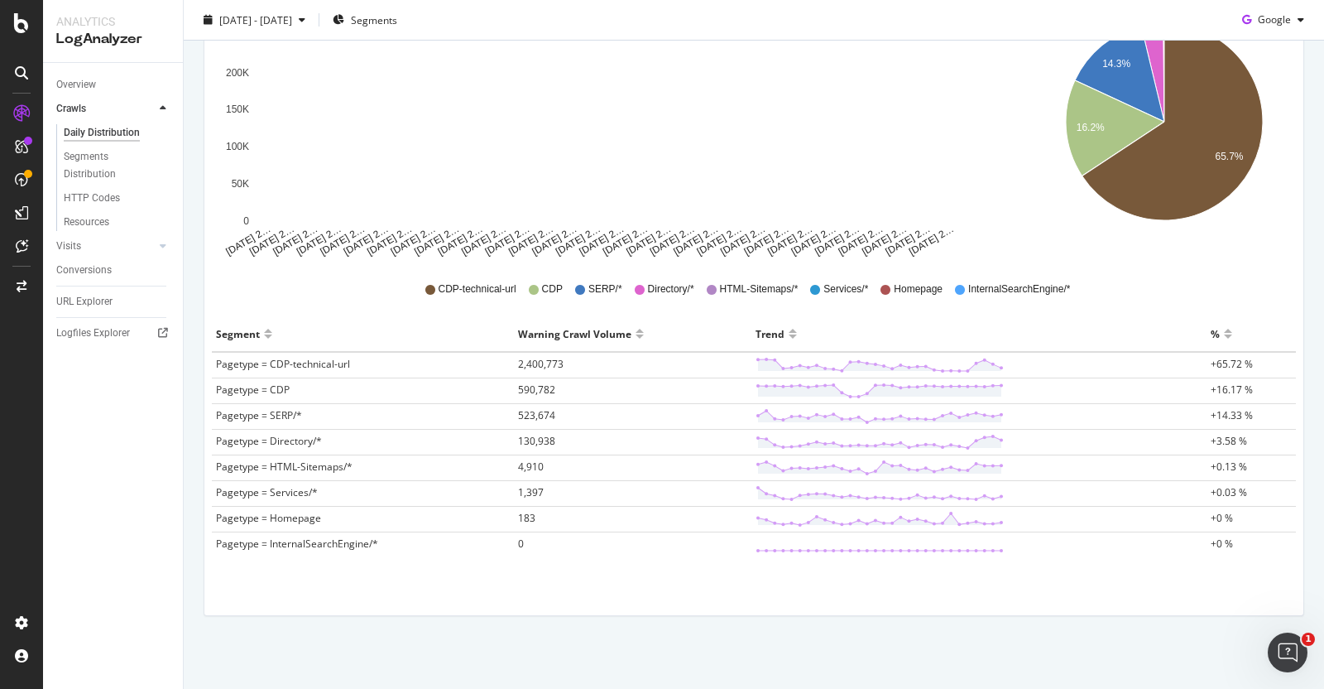
scroll to position [166, 0]
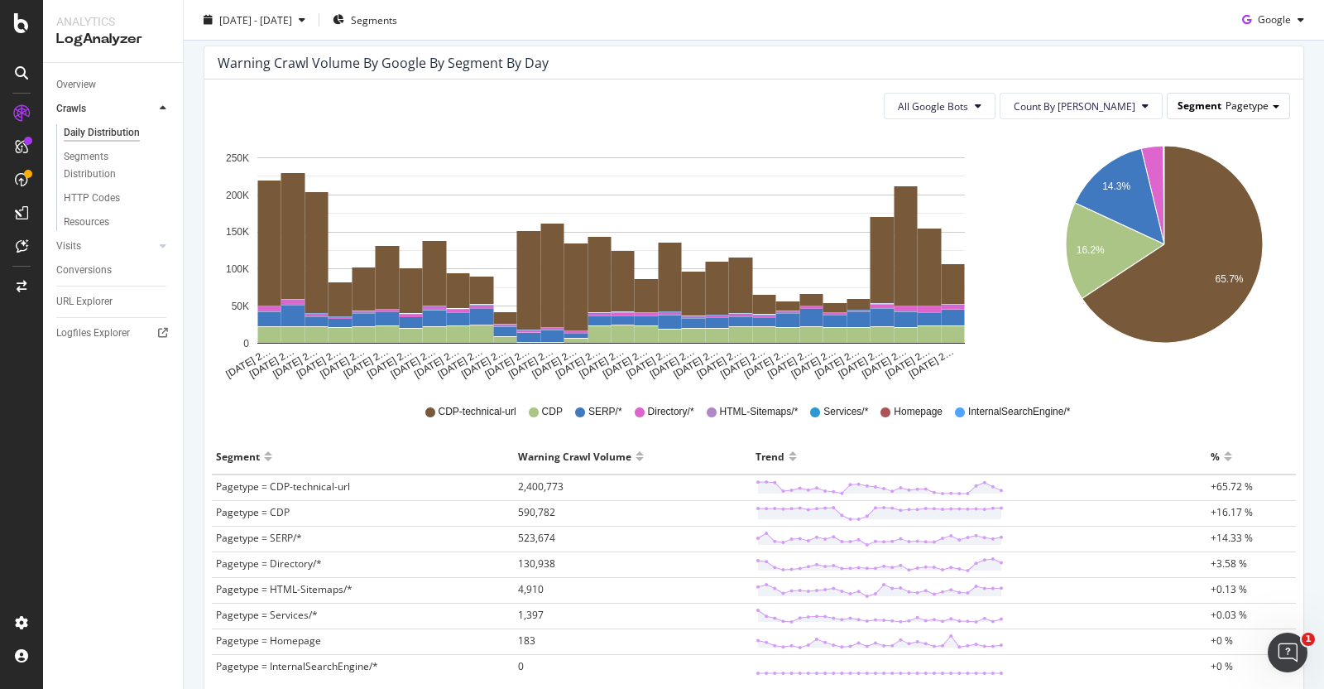
click at [1233, 100] on span "Pagetype" at bounding box center [1247, 106] width 43 height 14
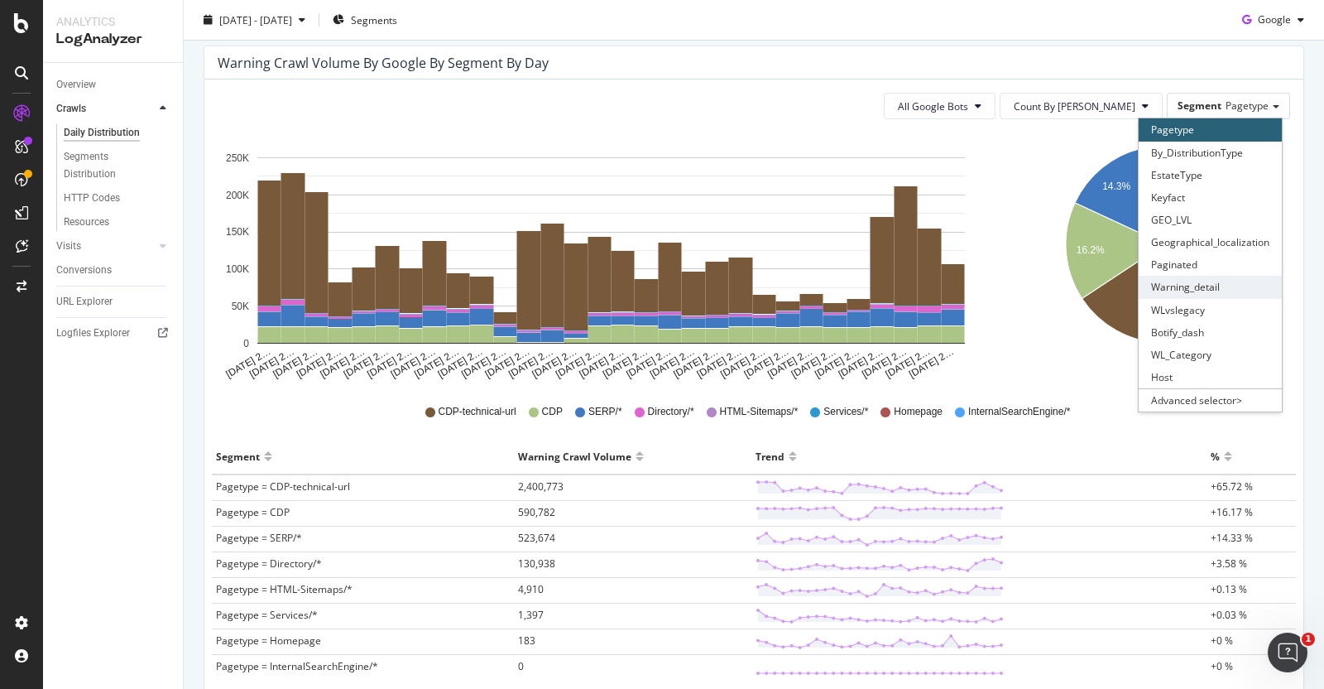
click at [1160, 285] on div "Warning_detail" at bounding box center [1210, 287] width 143 height 22
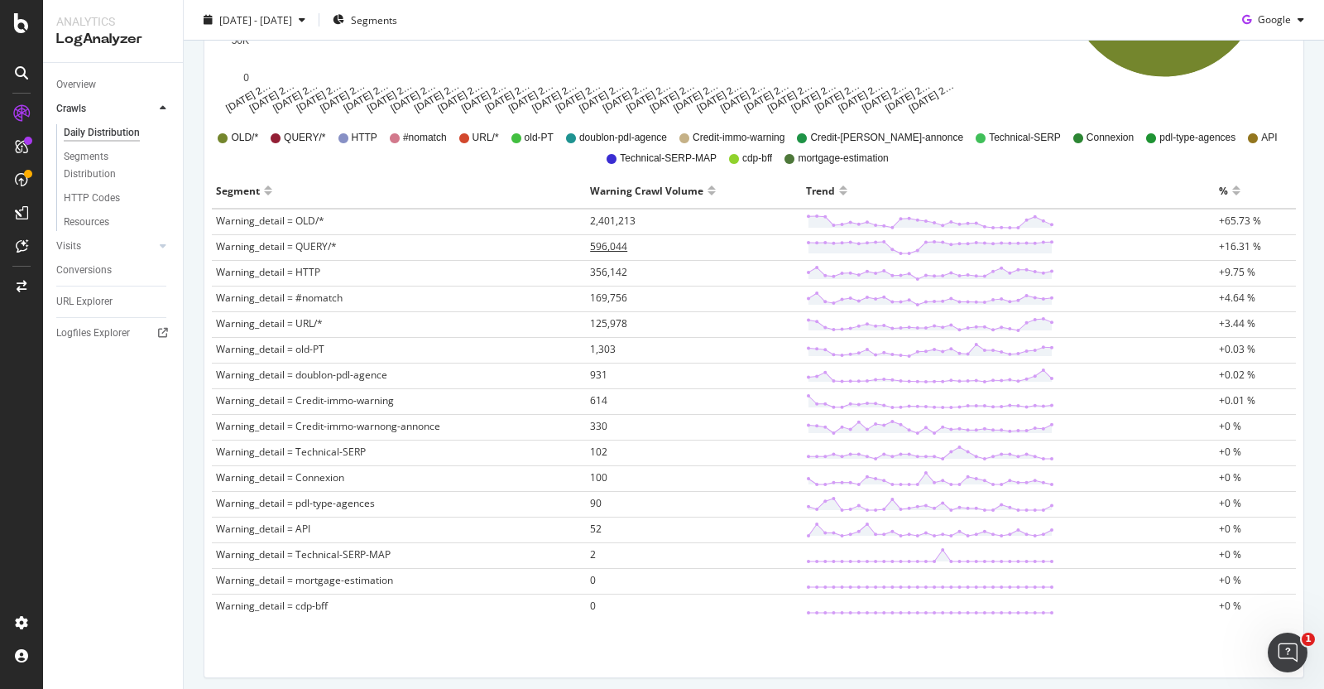
scroll to position [86, 0]
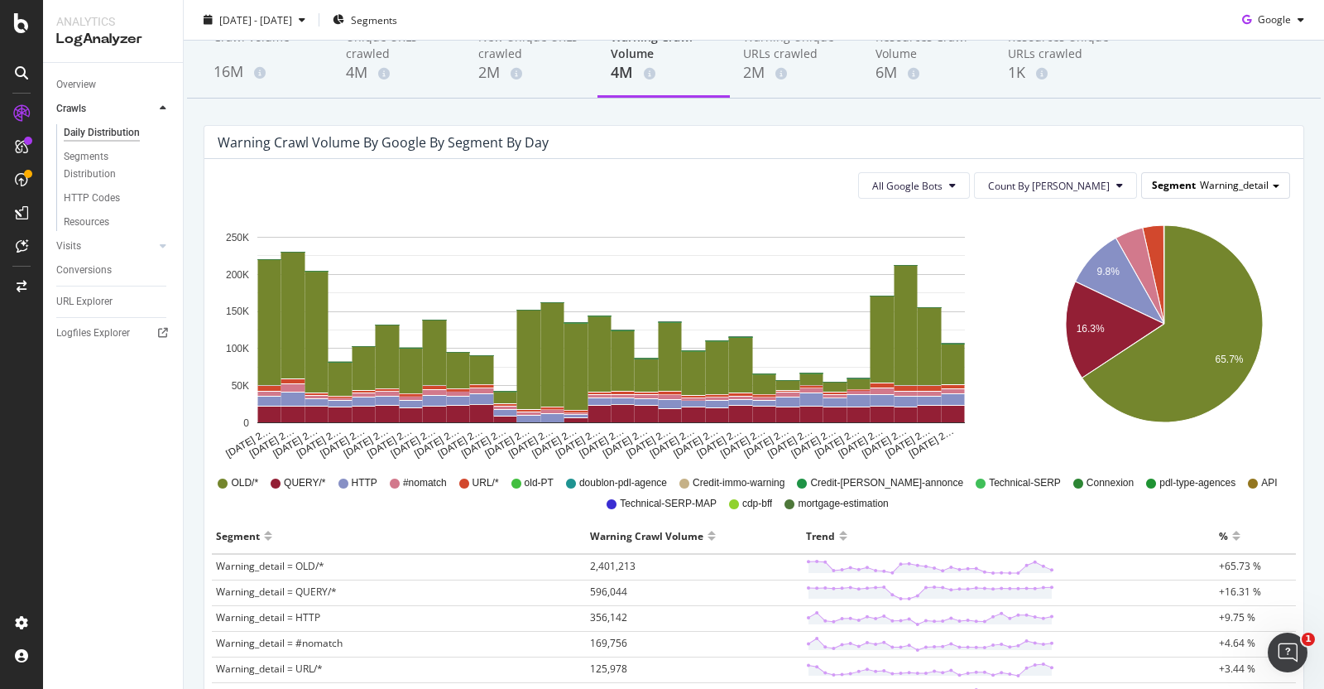
click at [1237, 186] on span "Warning_detail" at bounding box center [1234, 185] width 69 height 14
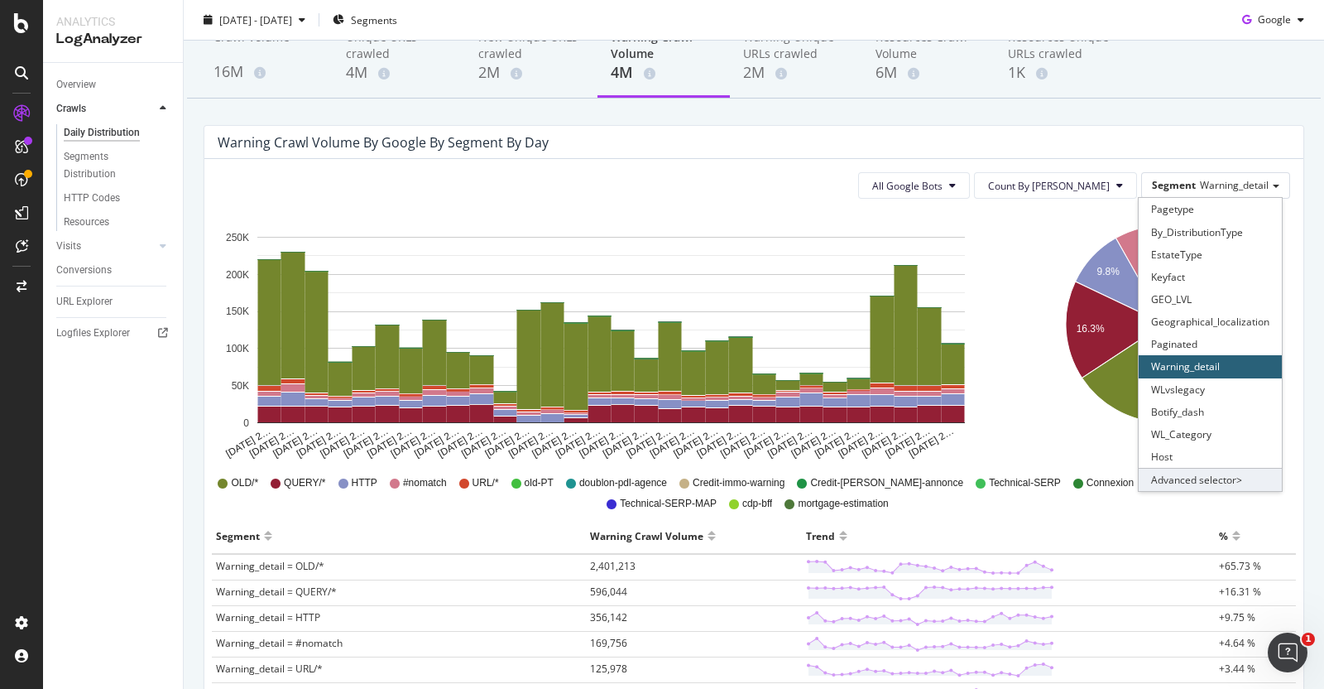
click at [1208, 479] on div "Advanced selector >" at bounding box center [1210, 479] width 143 height 23
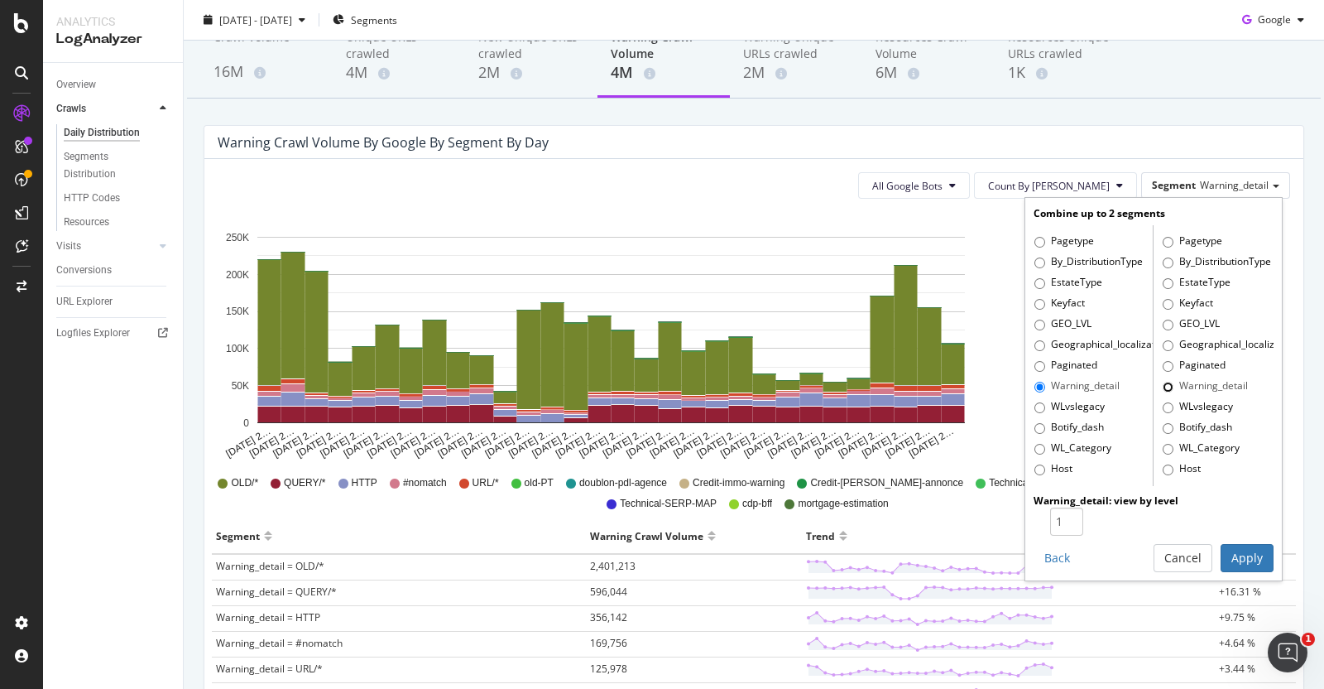
click at [1163, 387] on input "Warning_detail" at bounding box center [1168, 387] width 11 height 11
click at [1156, 564] on button "Cancel" at bounding box center [1183, 558] width 59 height 28
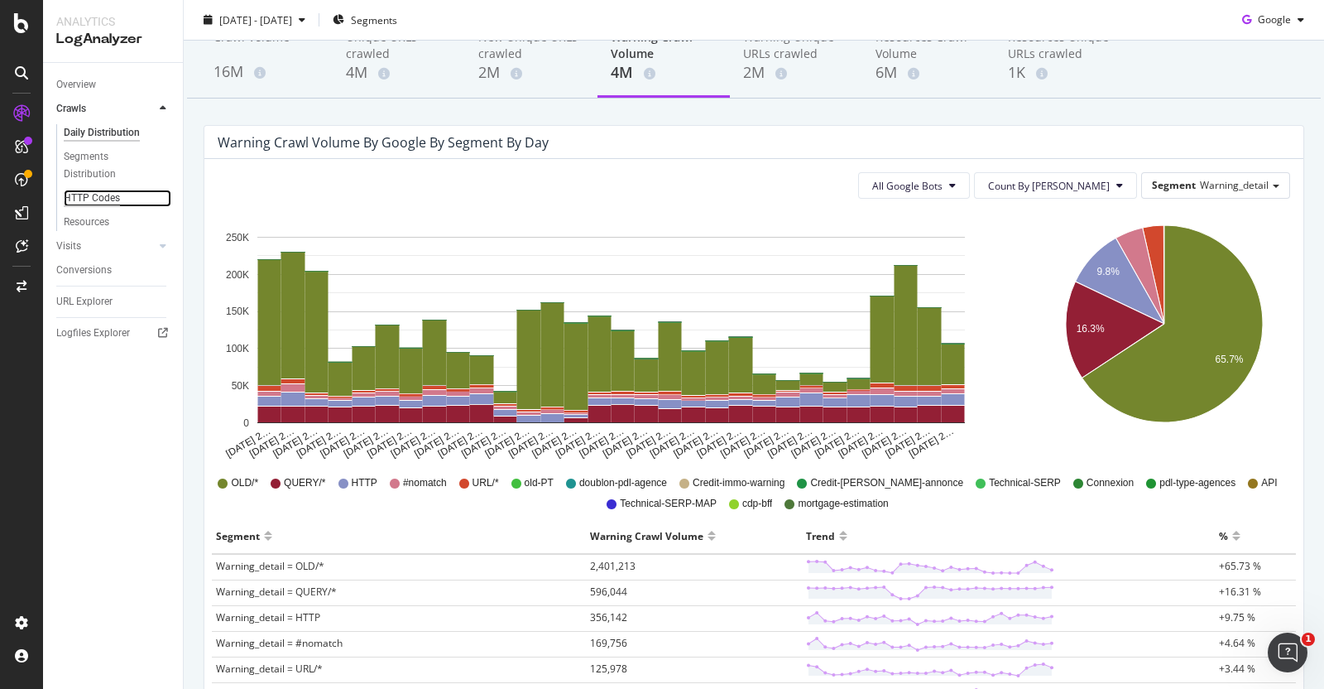
click at [100, 192] on div "HTTP Codes" at bounding box center [92, 198] width 56 height 17
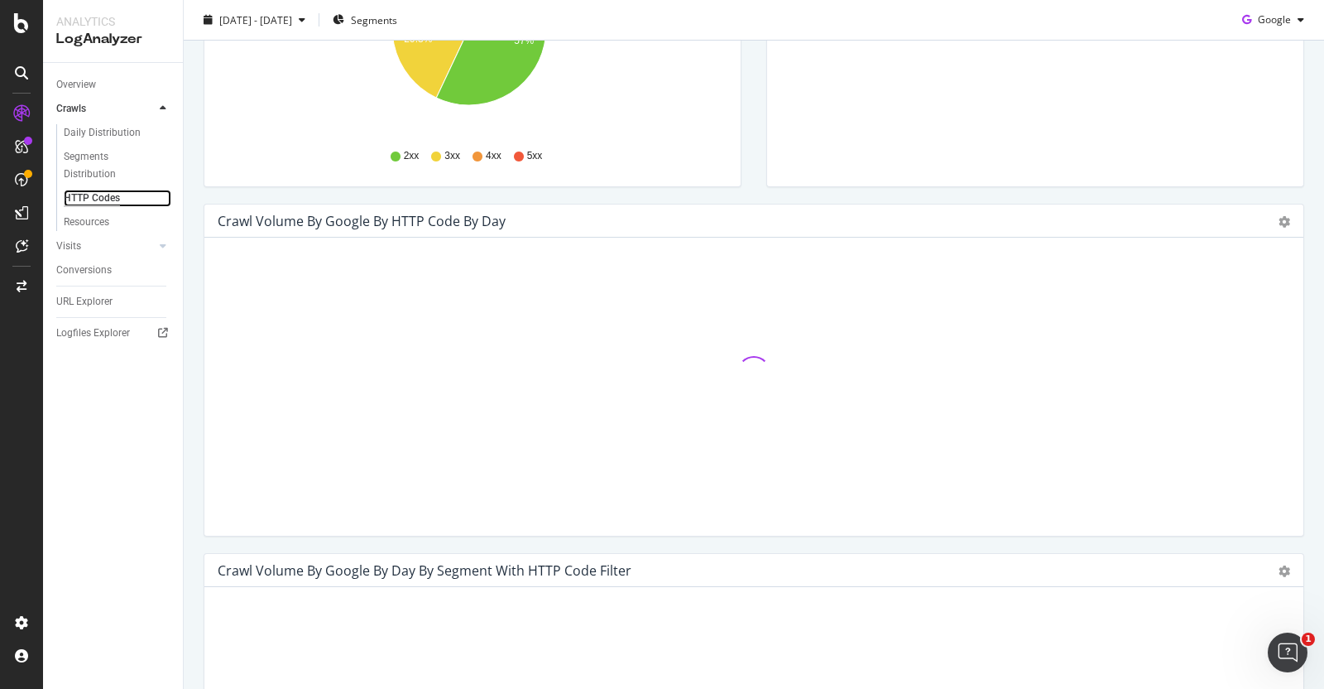
scroll to position [387, 0]
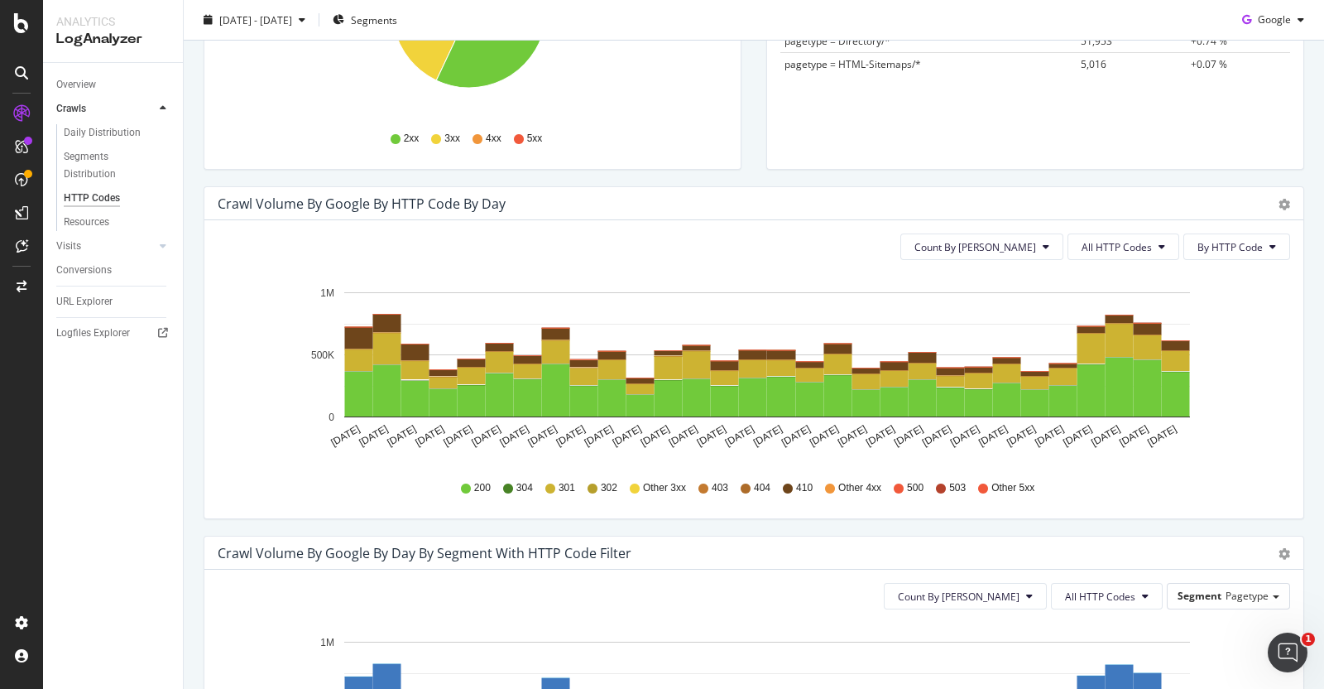
click at [1257, 469] on div "200 304 301 302 Other 3xx 403 404 410 Other 4xx 500 503 Other 5xx" at bounding box center [754, 487] width 1056 height 37
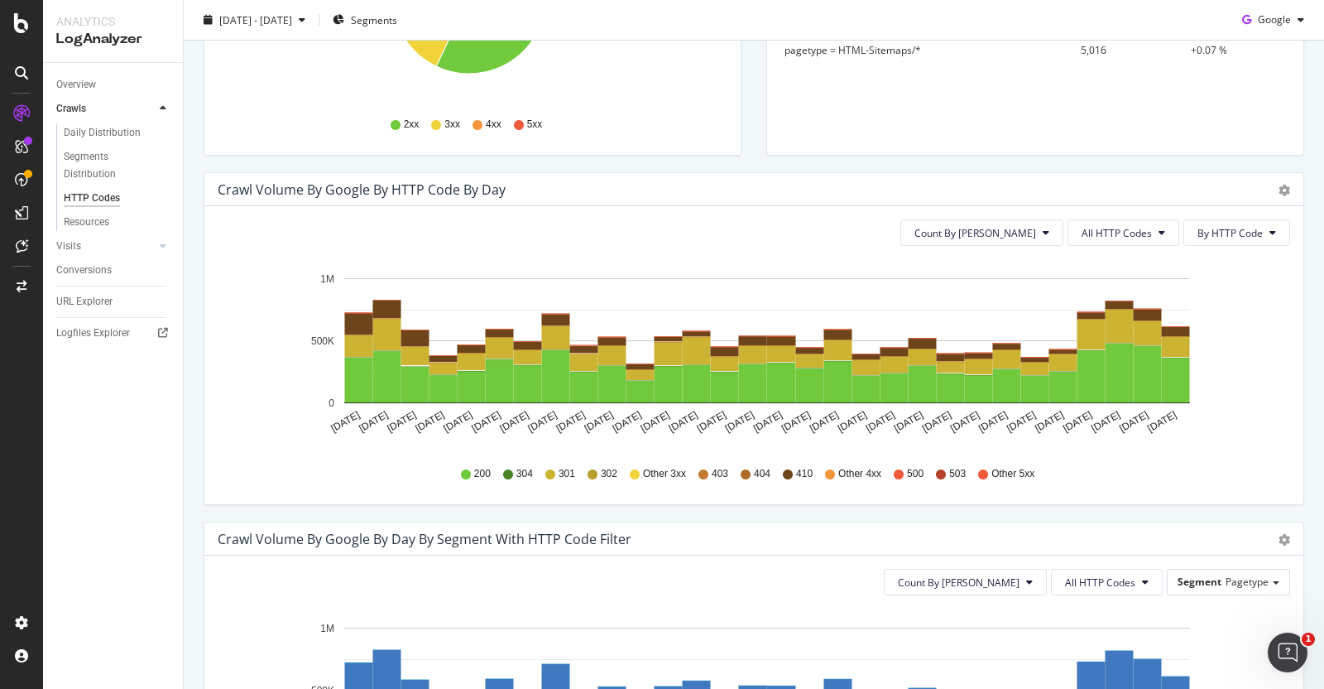
scroll to position [401, 0]
click at [1089, 227] on span "All HTTP Codes" at bounding box center [1117, 233] width 70 height 14
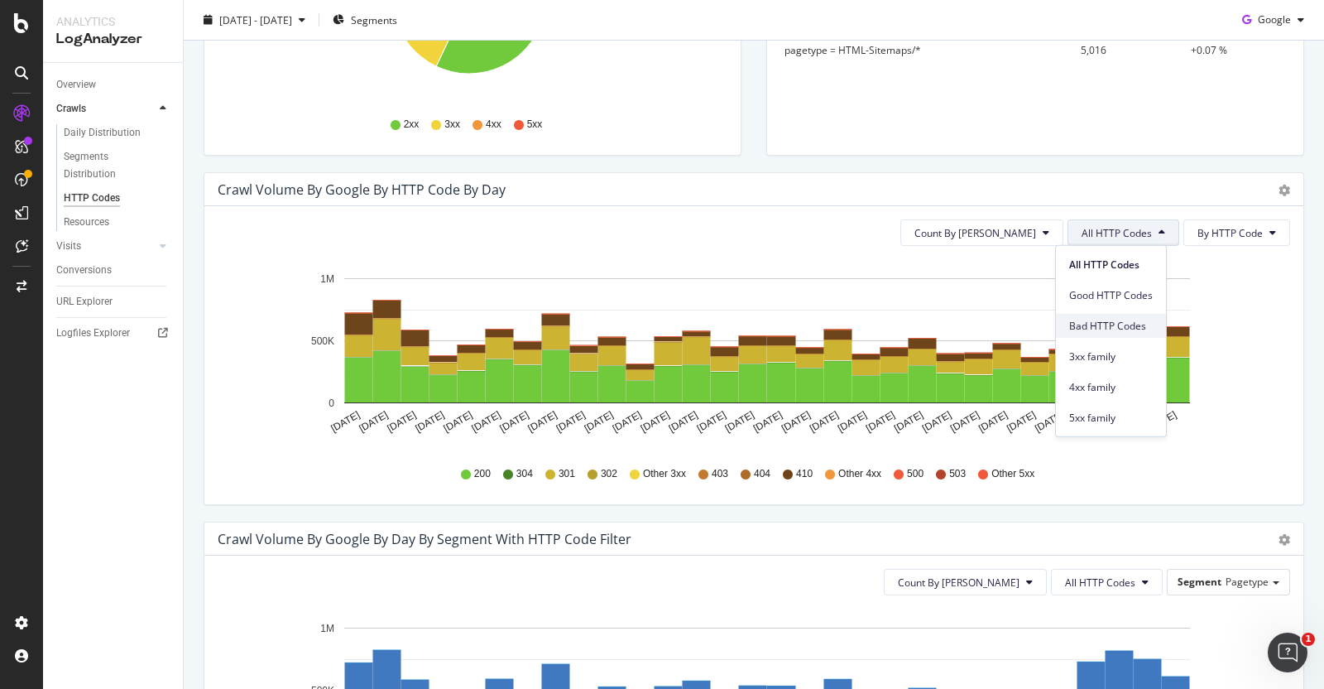
click at [1093, 324] on span "Bad HTTP Codes" at bounding box center [1111, 325] width 84 height 15
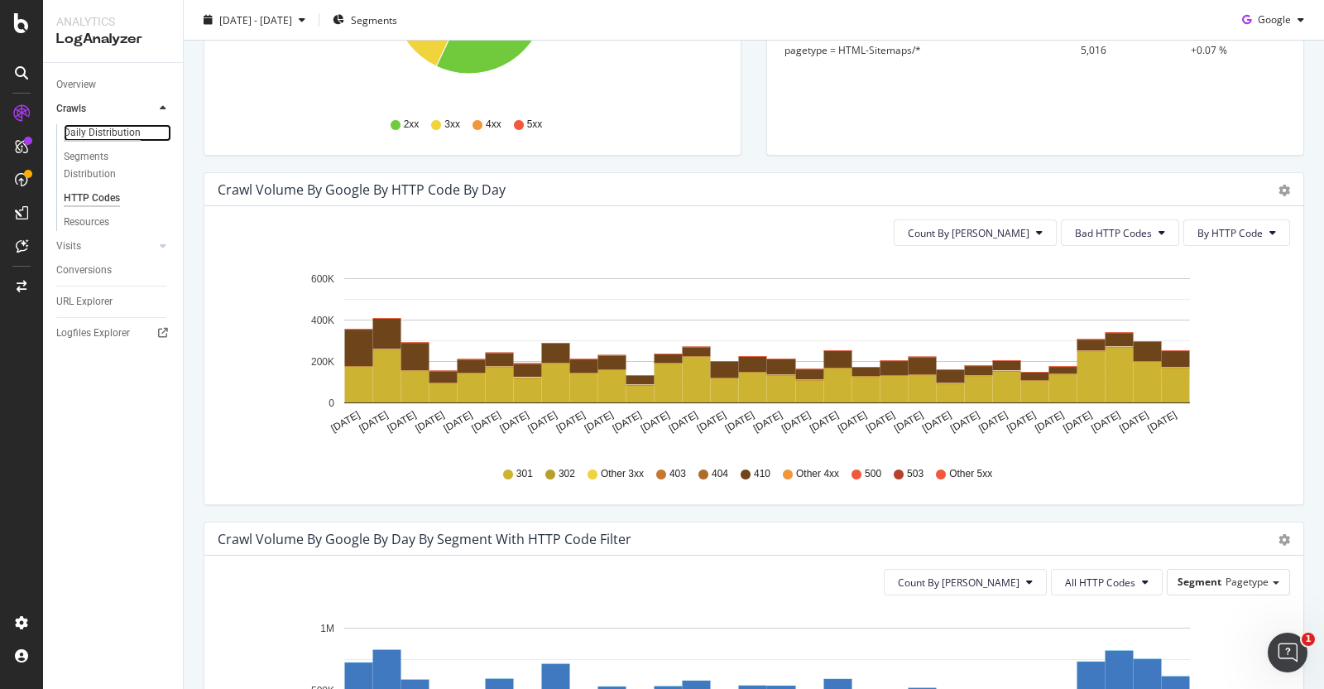
click at [79, 132] on div "Daily Distribution" at bounding box center [102, 132] width 77 height 17
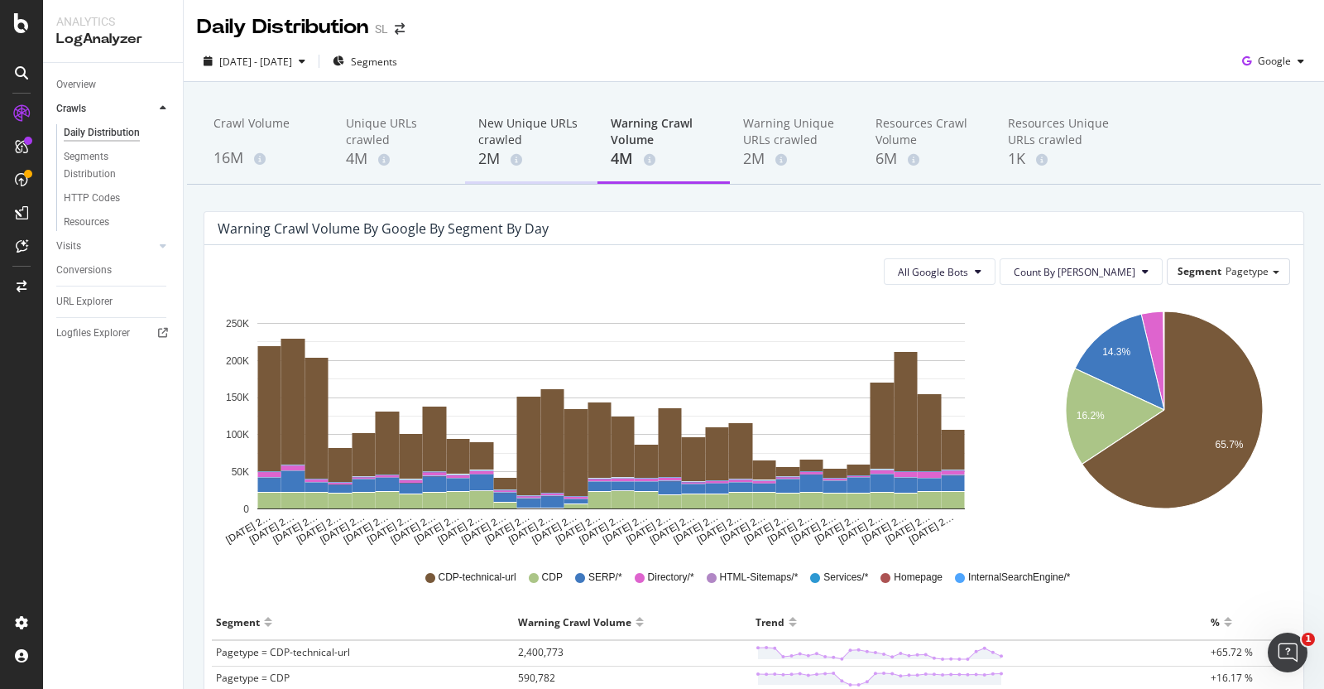
click at [517, 126] on div "New Unique URLs crawled" at bounding box center [531, 131] width 106 height 33
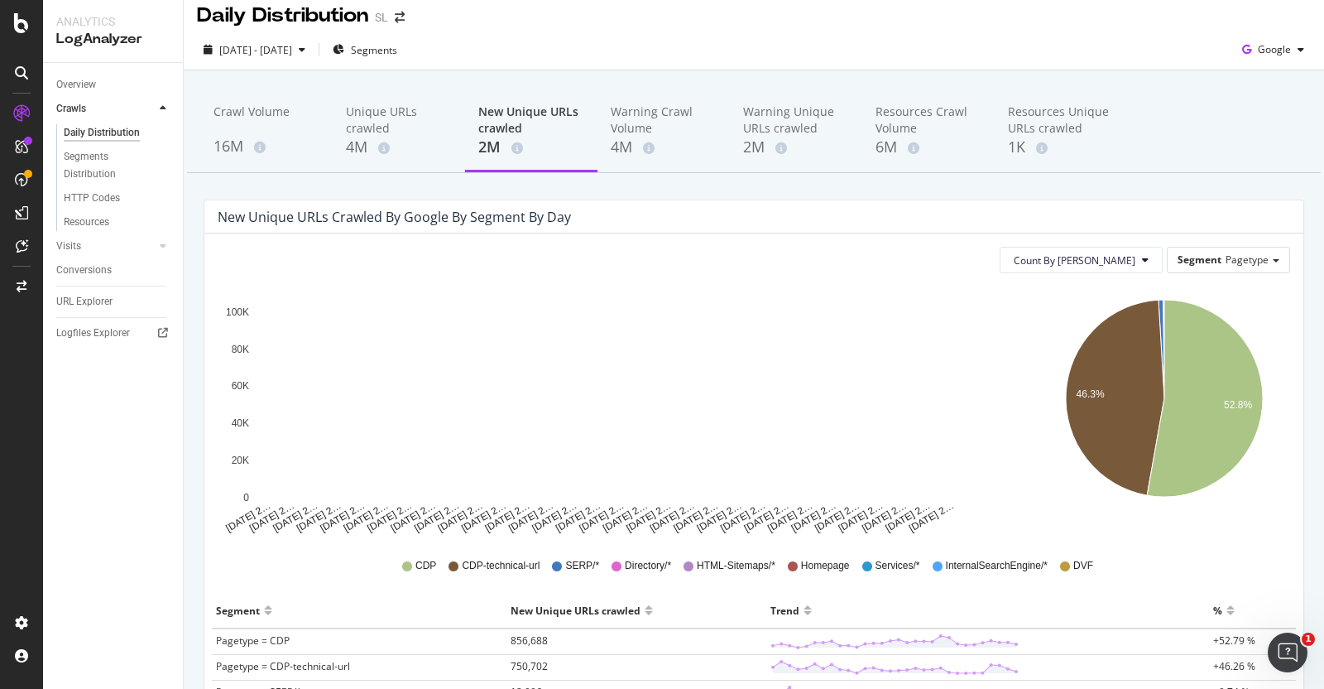
scroll to position [12, 0]
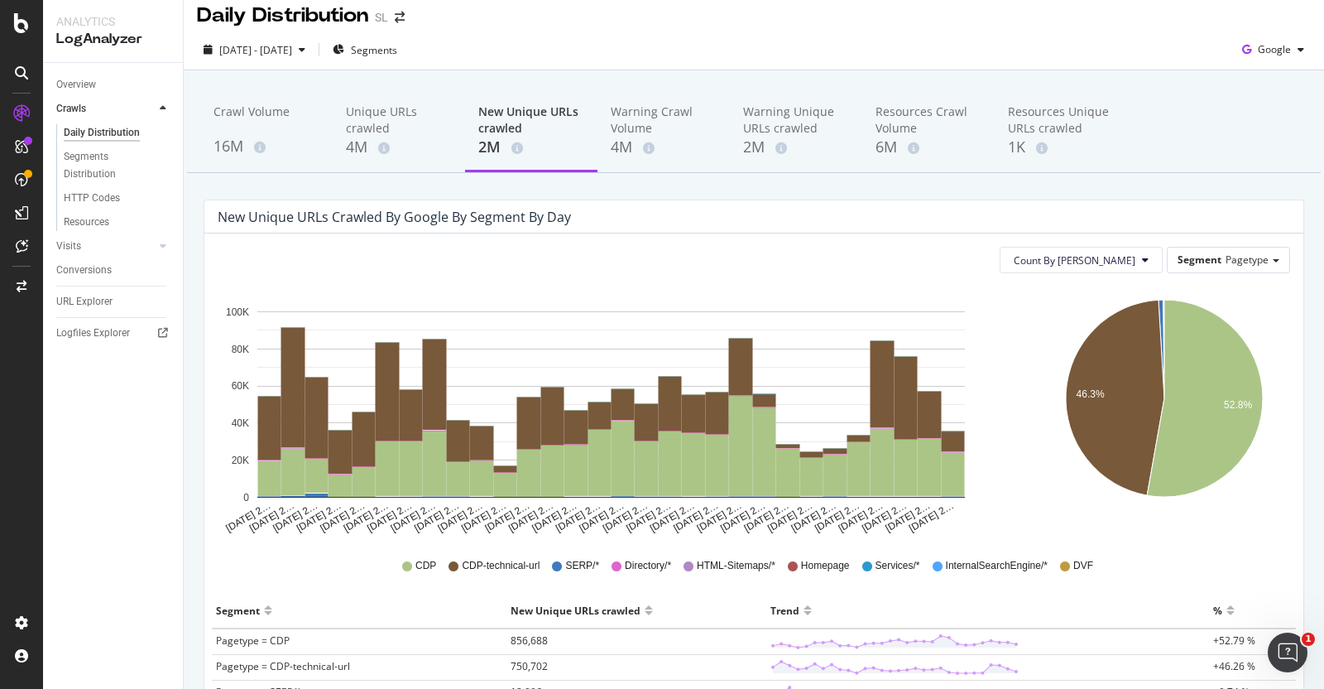
click at [1012, 302] on div "Aug 22 2… Aug 23 2… Aug 24 2… Aug 25 2… Aug 26 2… Aug 27 2… Aug 28 2… Aug 29 2……" at bounding box center [617, 410] width 824 height 248
